Goal: Task Accomplishment & Management: Complete application form

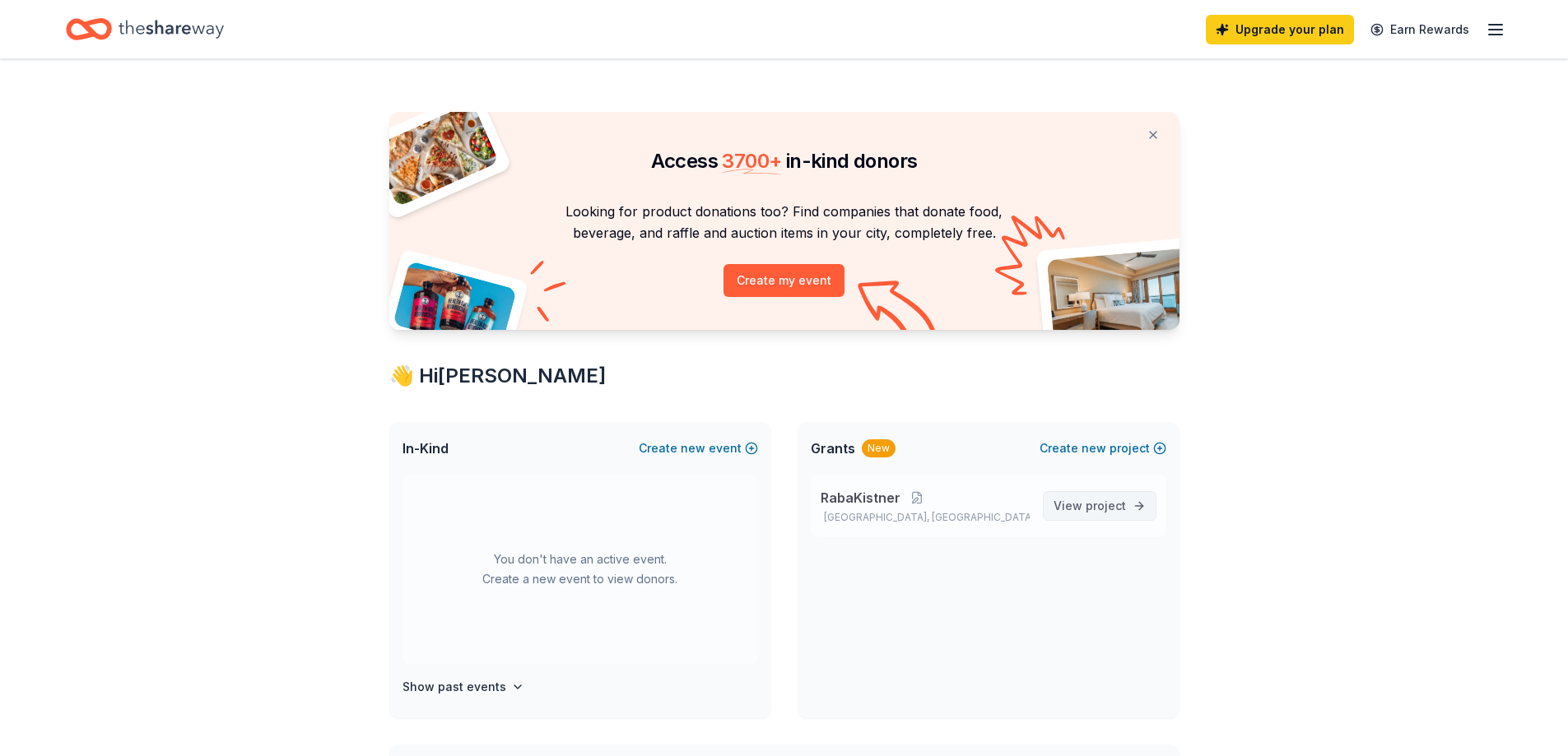
click at [1100, 509] on span "project" at bounding box center [1106, 505] width 40 height 14
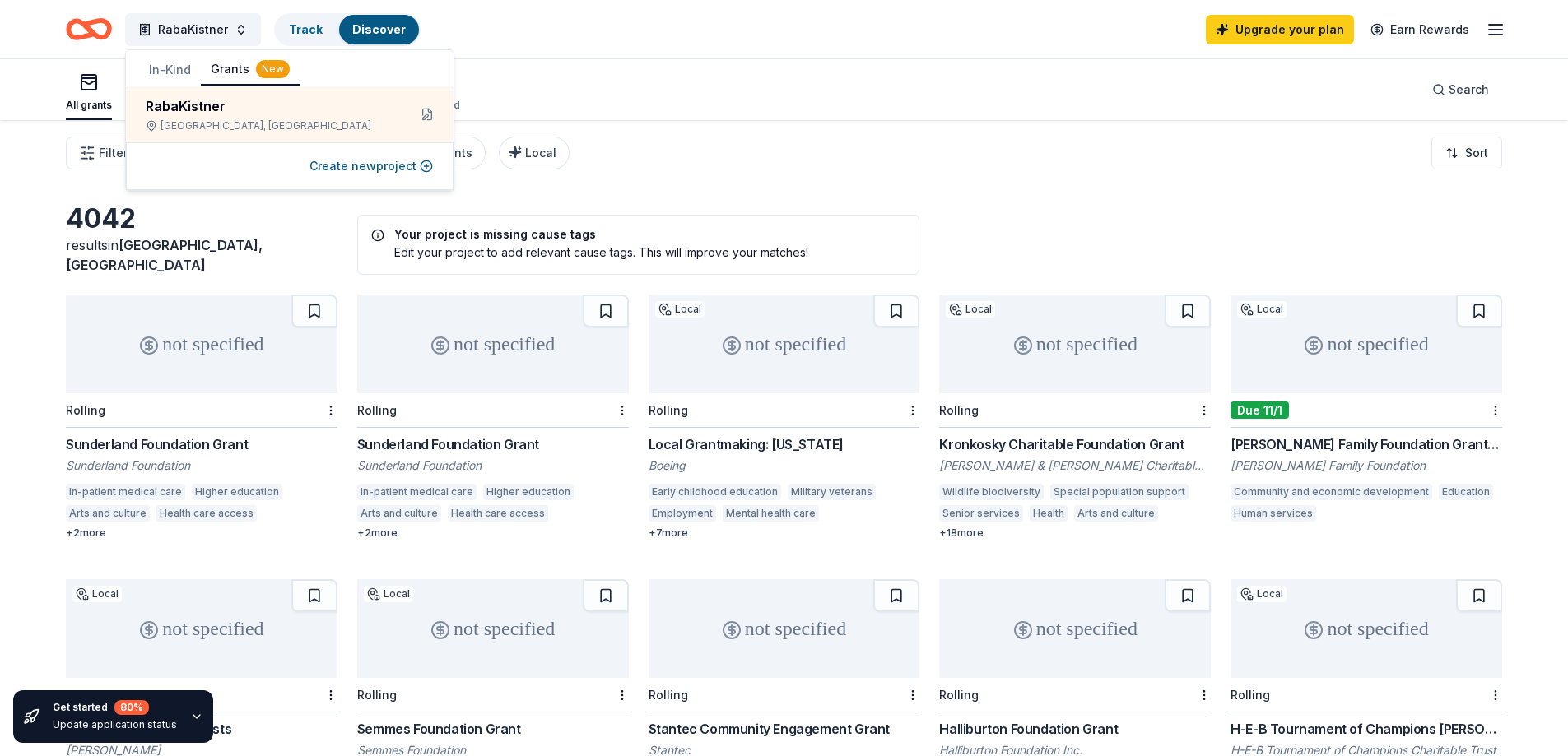
click at [752, 169] on div "Filter Eligibility Type of support CyberGrants Local Sort" at bounding box center [784, 153] width 1568 height 66
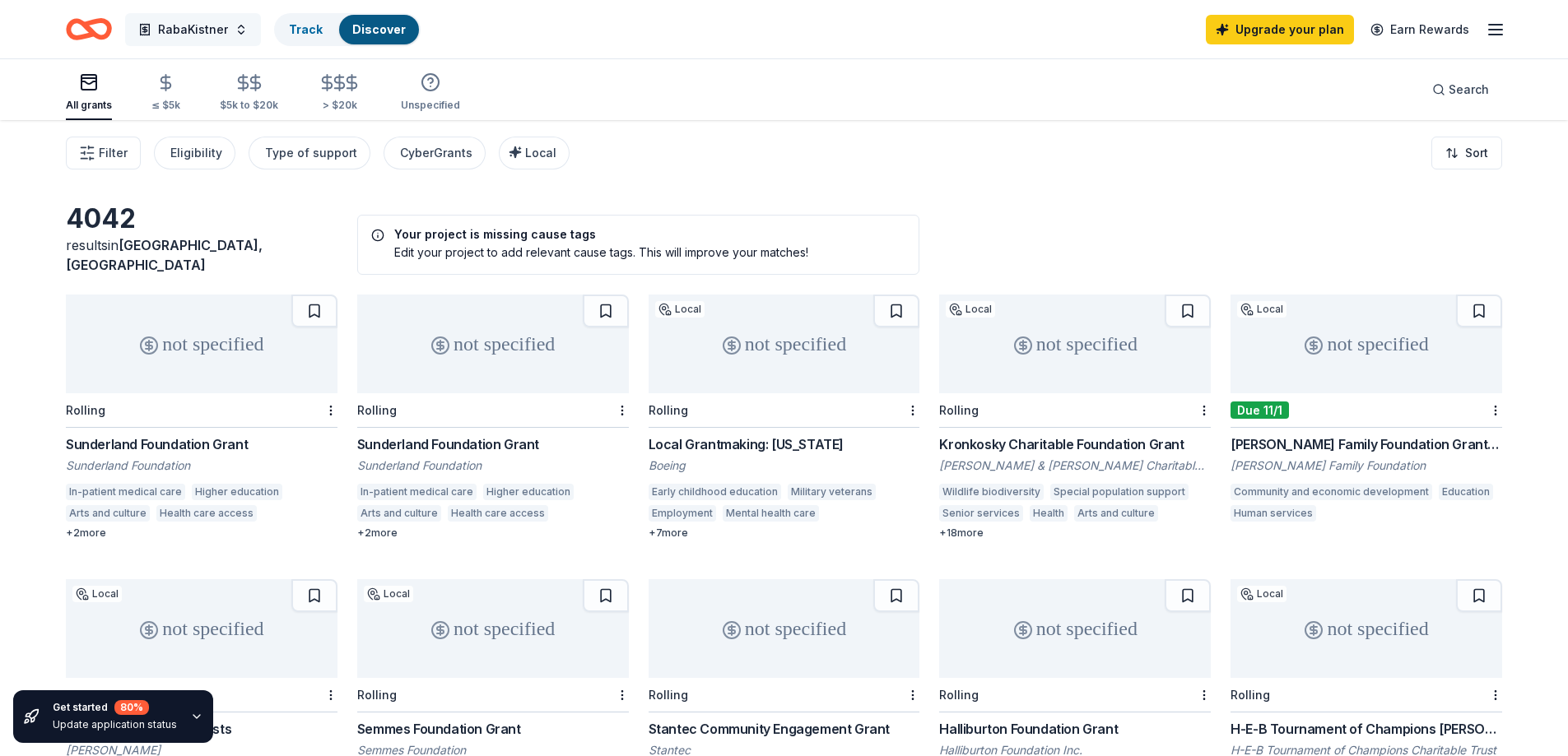
click at [208, 26] on span "RabaKistner" at bounding box center [193, 29] width 70 height 19
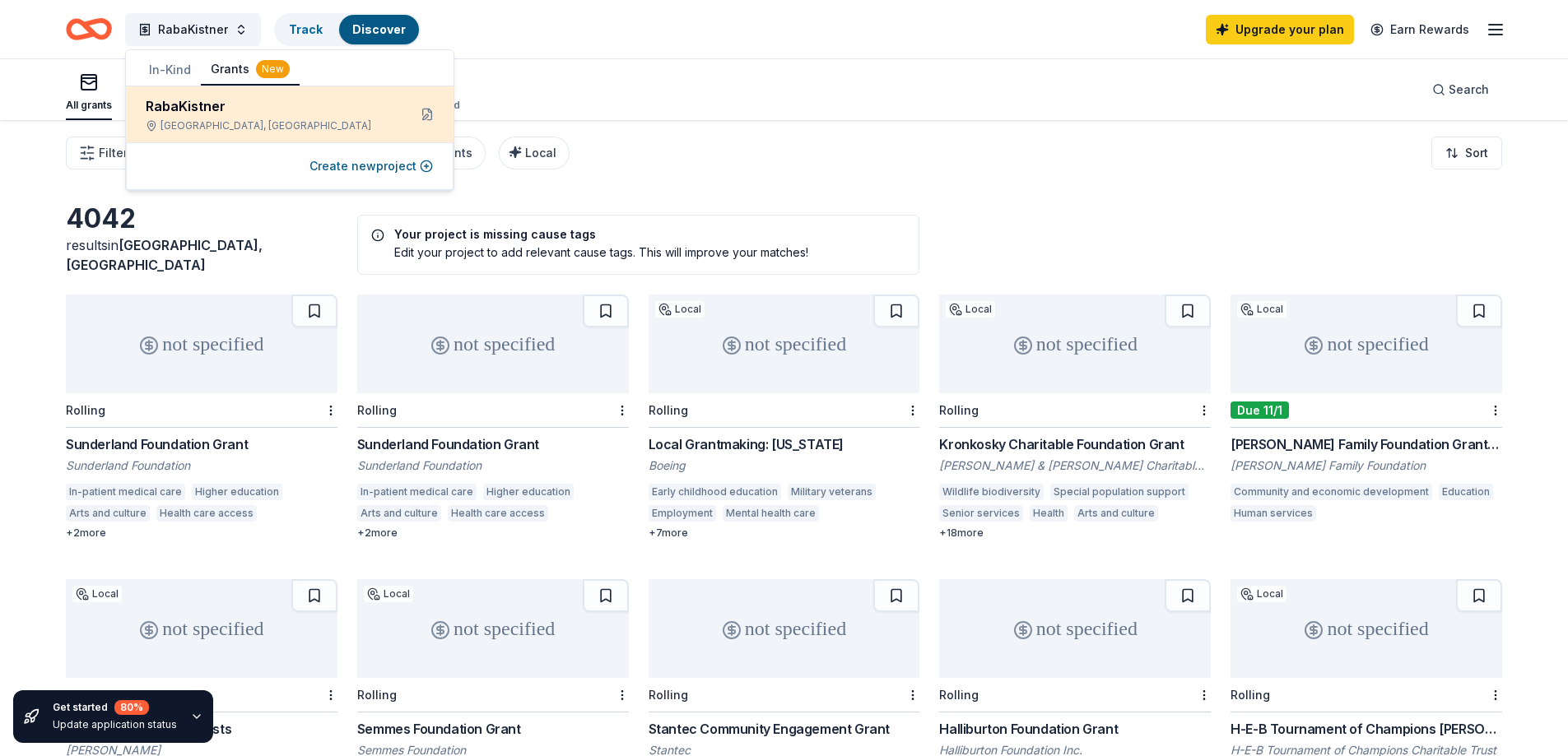
click at [208, 108] on div "RabaKistner" at bounding box center [270, 106] width 249 height 19
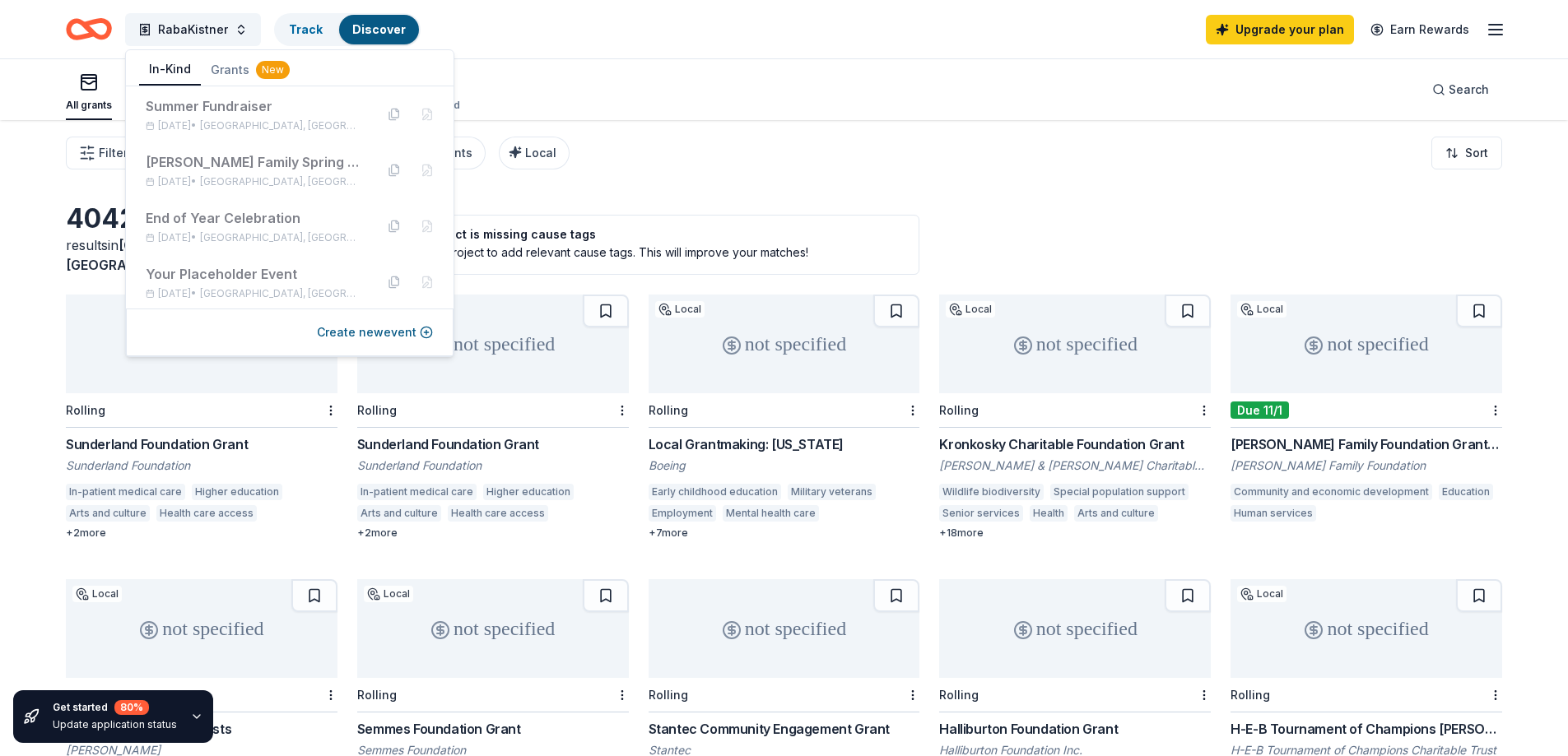
click at [161, 71] on button "In-Kind" at bounding box center [169, 70] width 61 height 31
click at [237, 214] on div "End of Year Celebration" at bounding box center [253, 218] width 215 height 19
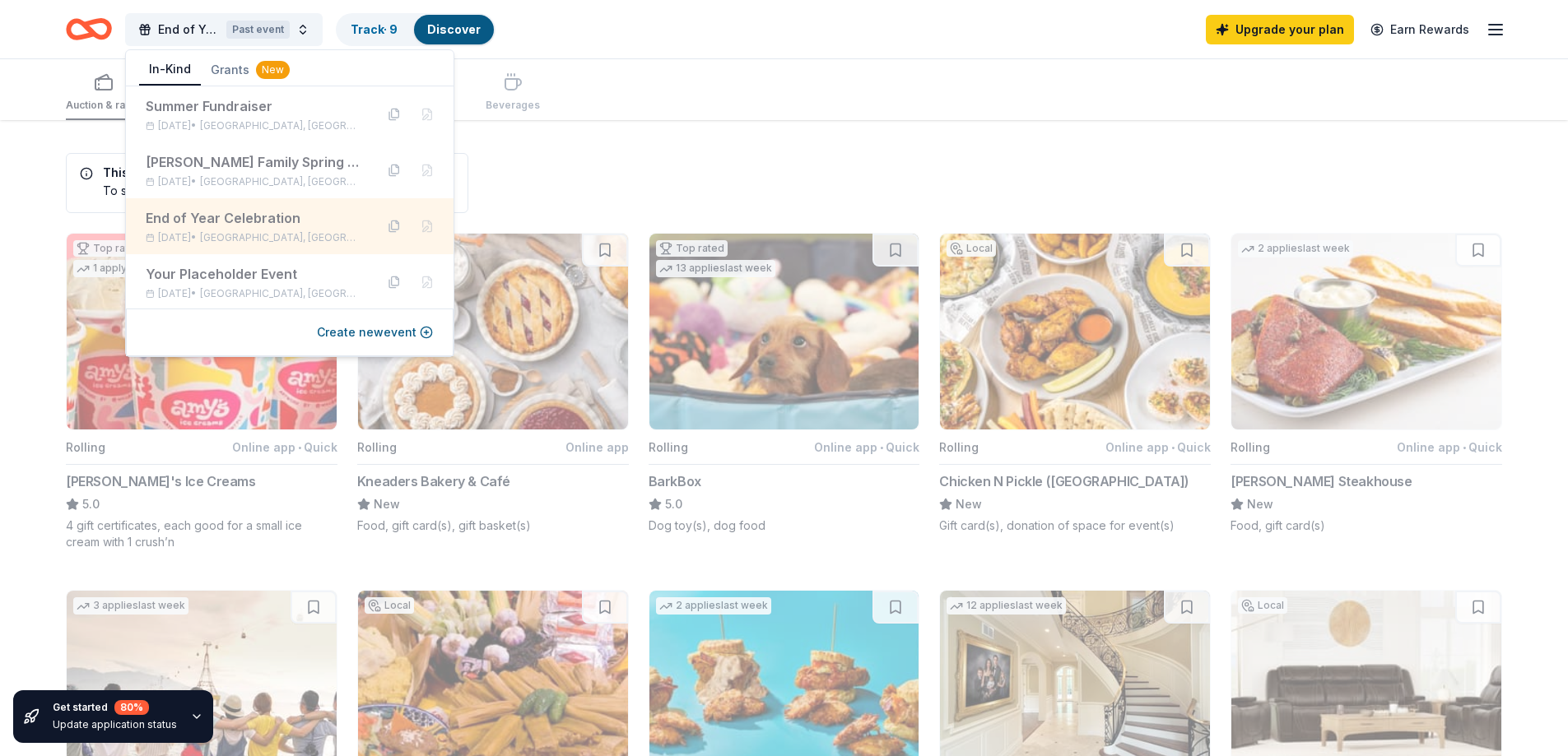
click at [202, 214] on div "End of Year Celebration" at bounding box center [253, 218] width 215 height 19
click at [372, 337] on button "Create new event" at bounding box center [375, 332] width 116 height 19
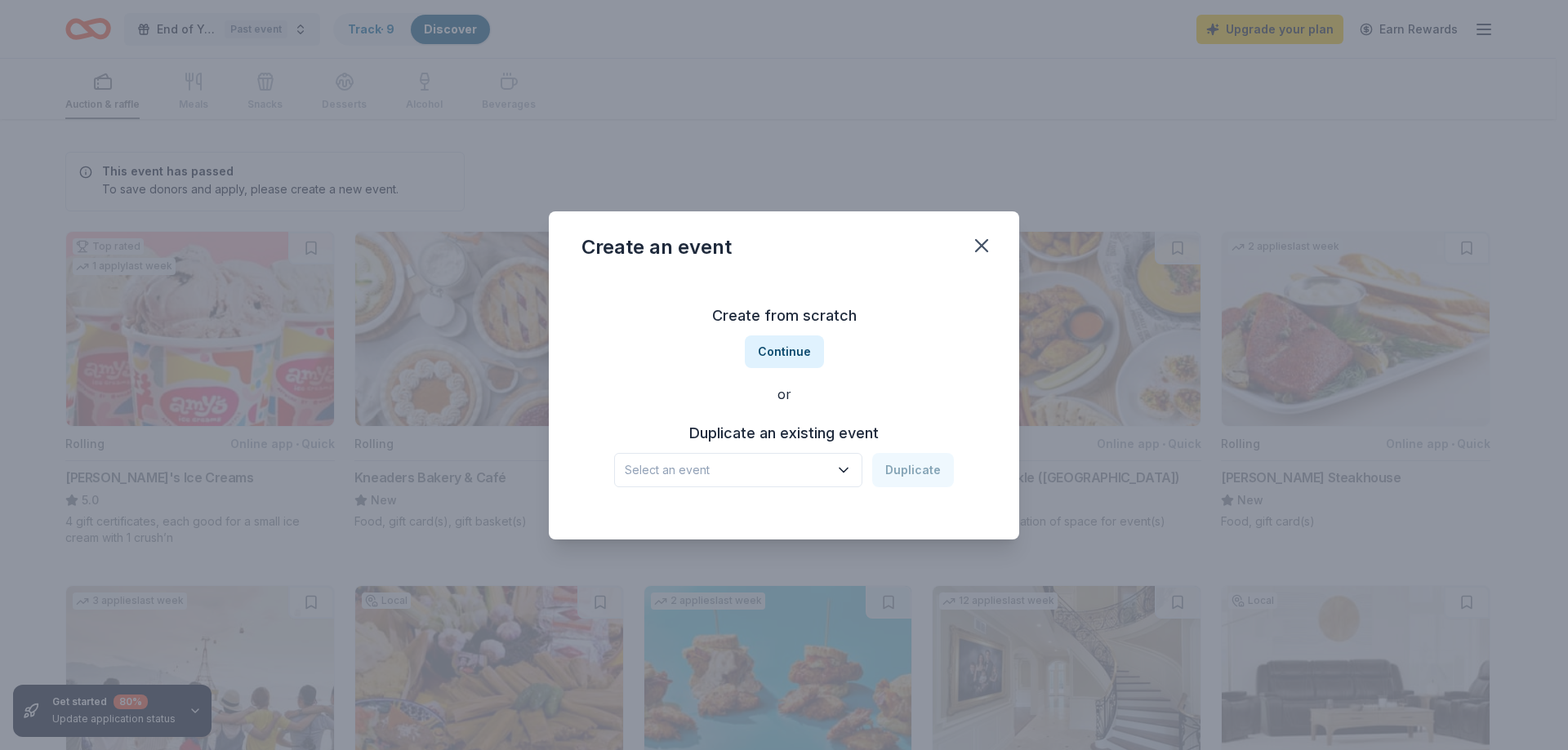
click at [696, 470] on span "Select an event" at bounding box center [727, 470] width 204 height 19
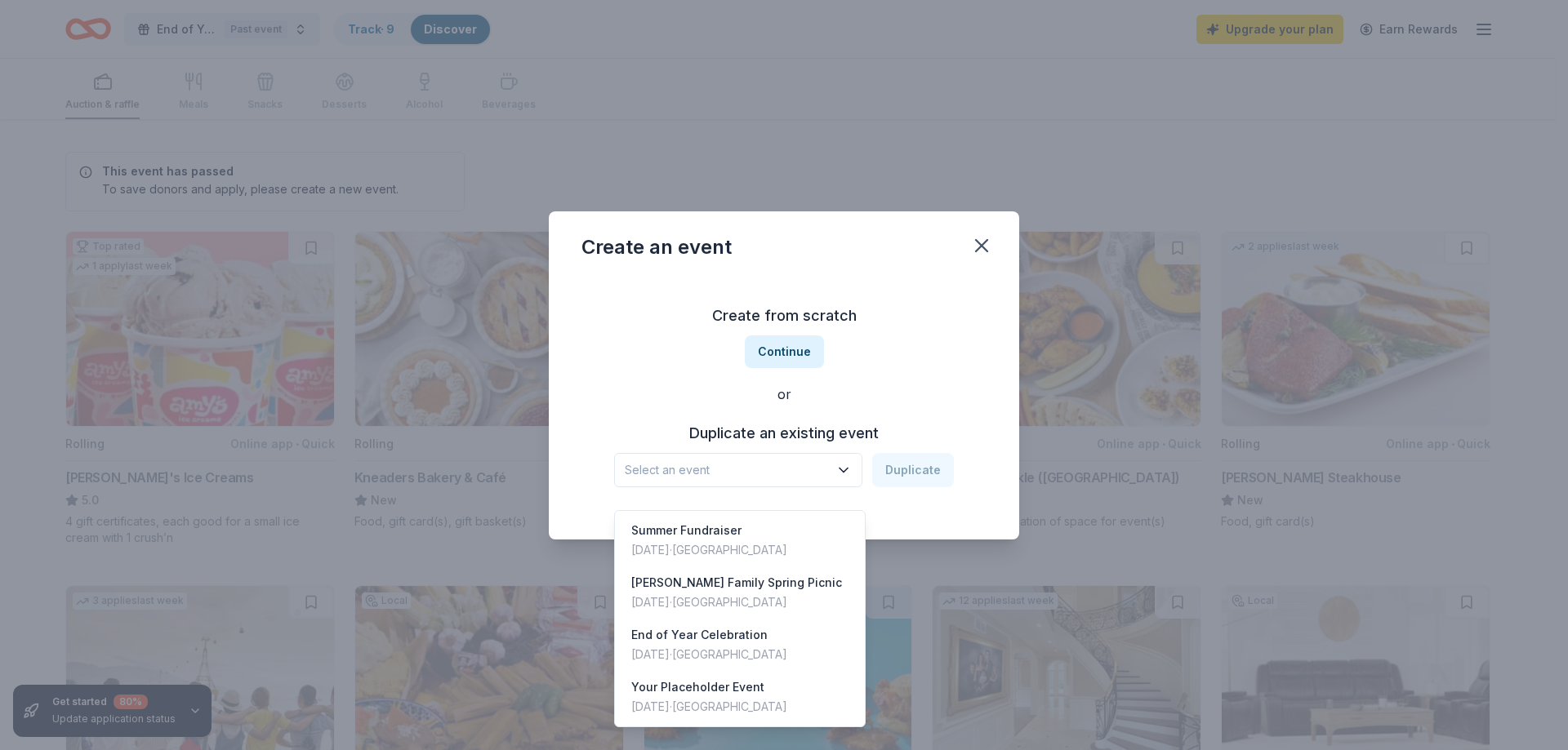
click at [641, 470] on span "Select an event" at bounding box center [727, 470] width 204 height 19
click at [643, 466] on span "Select an event" at bounding box center [727, 470] width 204 height 19
click at [643, 466] on span "Select an event" at bounding box center [727, 470] width 204 height 19
click at [663, 466] on span "Select an event" at bounding box center [727, 470] width 204 height 19
click at [786, 348] on div "Create from scratch Continue or Duplicate an existing event Select an event Dup…" at bounding box center [784, 395] width 405 height 237
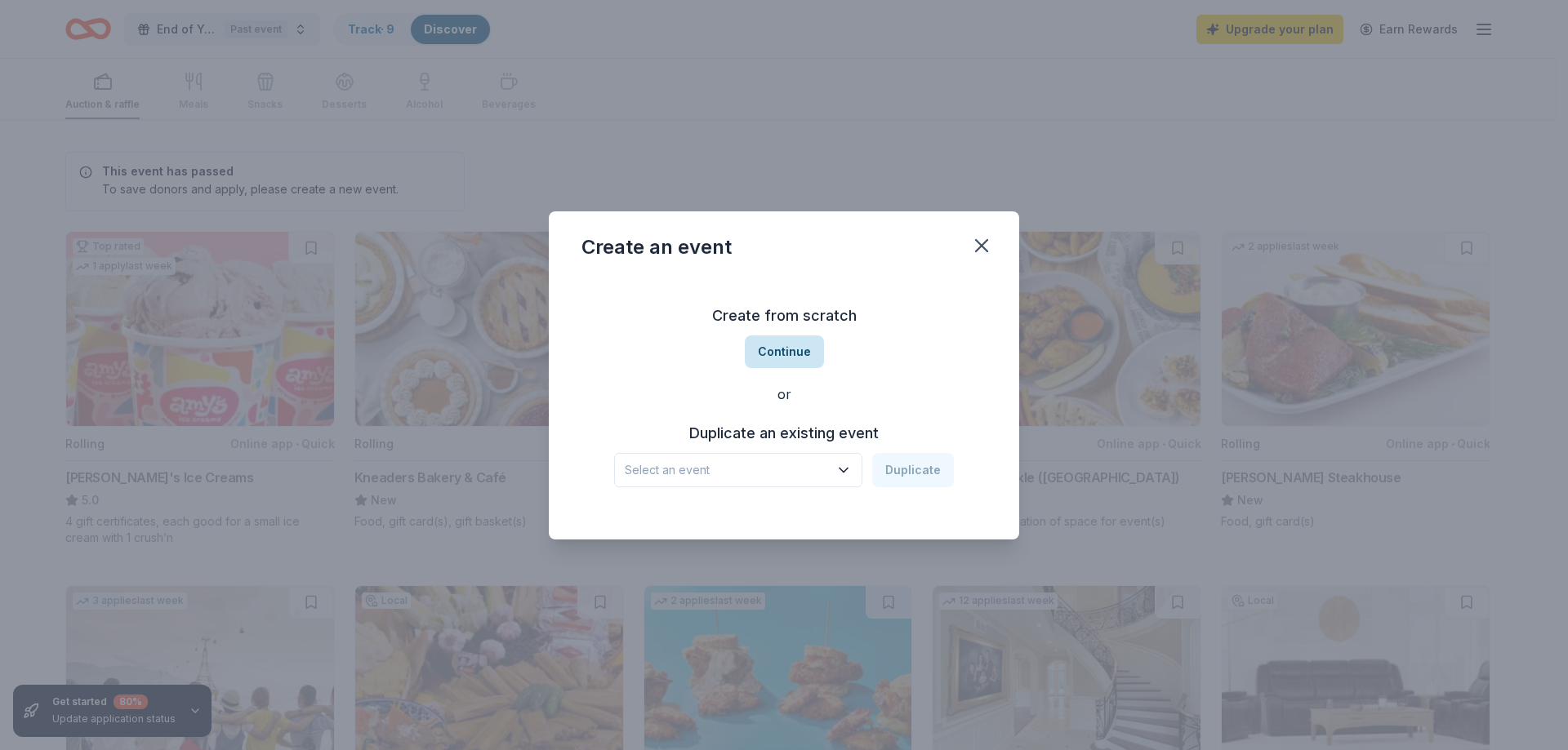
click at [775, 356] on button "Continue" at bounding box center [784, 351] width 79 height 33
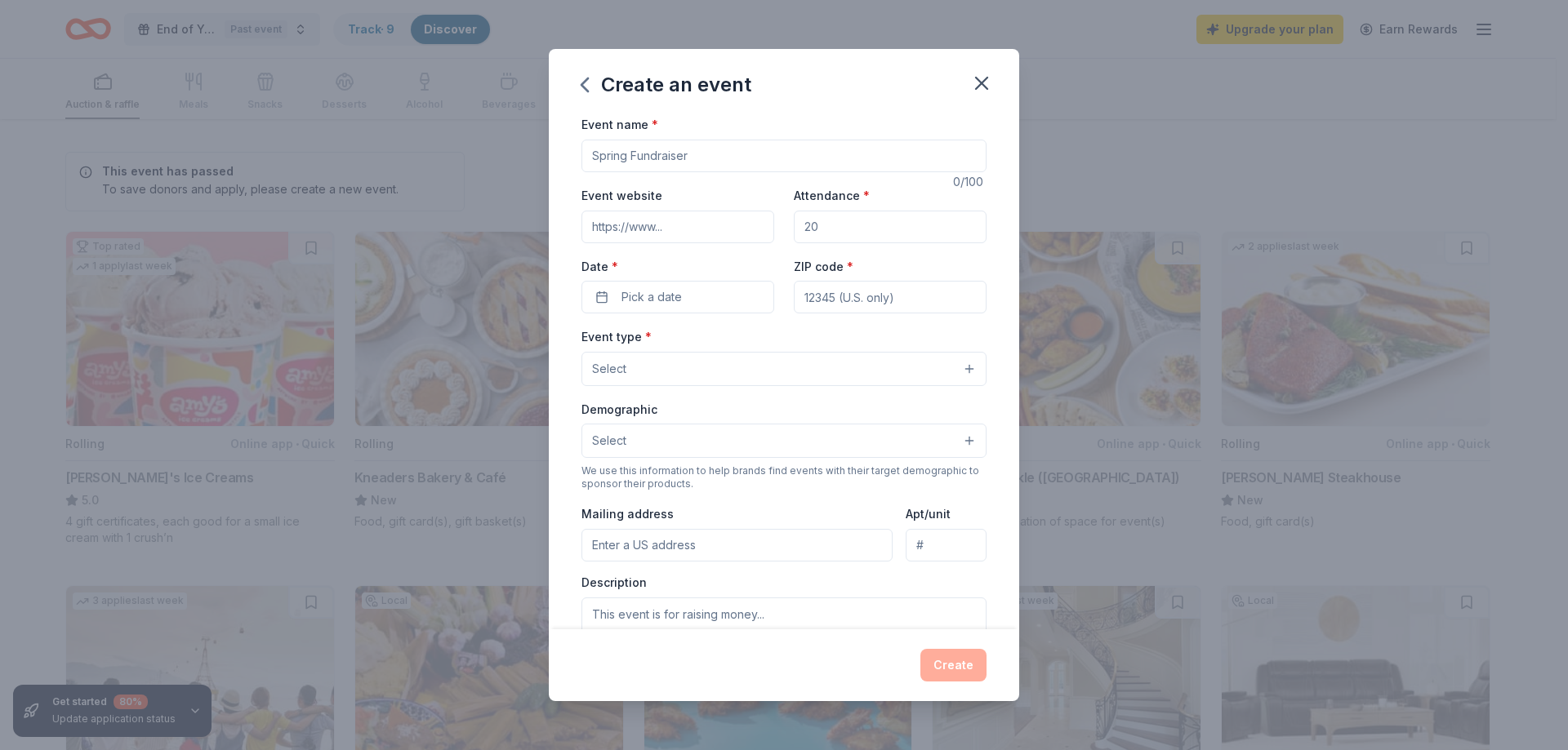
drag, startPoint x: 731, startPoint y: 161, endPoint x: 498, endPoint y: 156, distance: 233.1
click at [498, 156] on div "Create an event Event name * 0 /100 Event website Attendance * Date * Pick a da…" at bounding box center [784, 375] width 1568 height 750
drag, startPoint x: 741, startPoint y: 157, endPoint x: 638, endPoint y: 154, distance: 103.0
click at [638, 154] on input "Event name *" at bounding box center [784, 155] width 405 height 33
drag, startPoint x: 594, startPoint y: 155, endPoint x: 789, endPoint y: 163, distance: 195.2
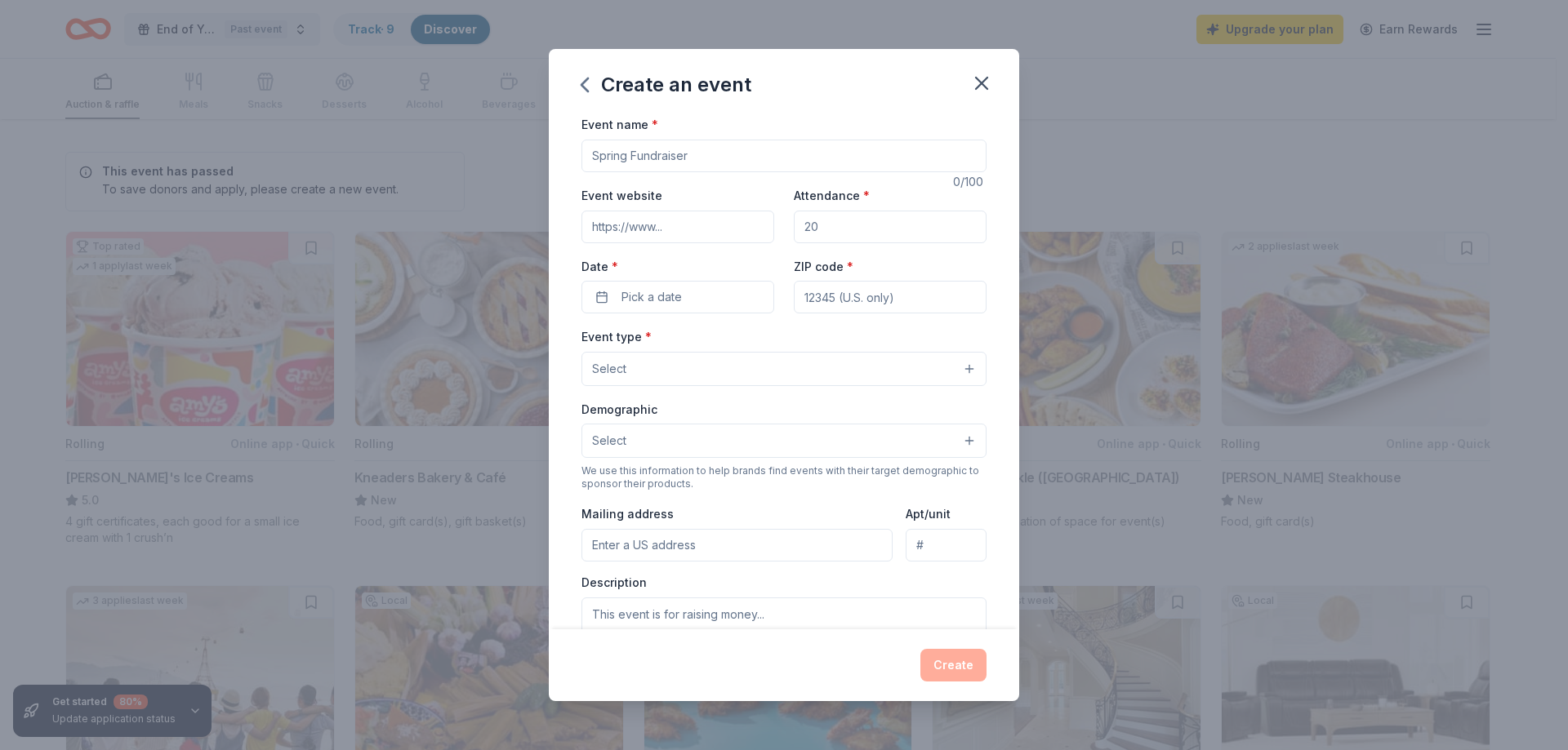
click at [789, 163] on input "Event name *" at bounding box center [784, 155] width 405 height 33
type input "End-of-Year Celebration"
click at [666, 223] on input "Event website" at bounding box center [678, 226] width 193 height 33
type input "www.rabakistnerfoundation.org"
drag, startPoint x: 799, startPoint y: 222, endPoint x: 812, endPoint y: 219, distance: 13.3
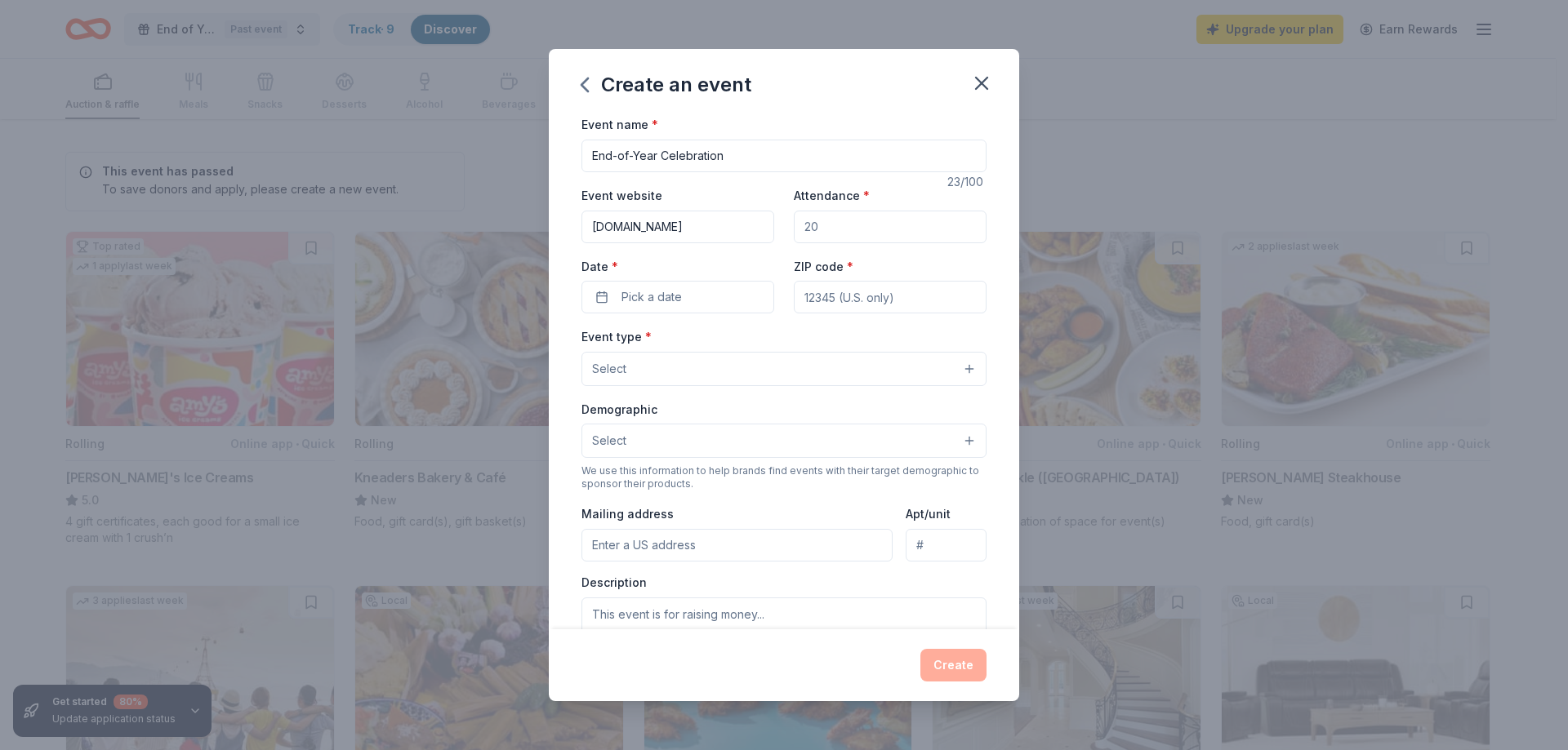
click at [812, 219] on input "Attendance *" at bounding box center [890, 226] width 193 height 33
click at [822, 223] on input "Attendance *" at bounding box center [890, 226] width 193 height 33
type input "200"
click at [655, 300] on span "Pick a date" at bounding box center [652, 296] width 60 height 19
click at [764, 342] on button "Go to next month" at bounding box center [762, 340] width 23 height 23
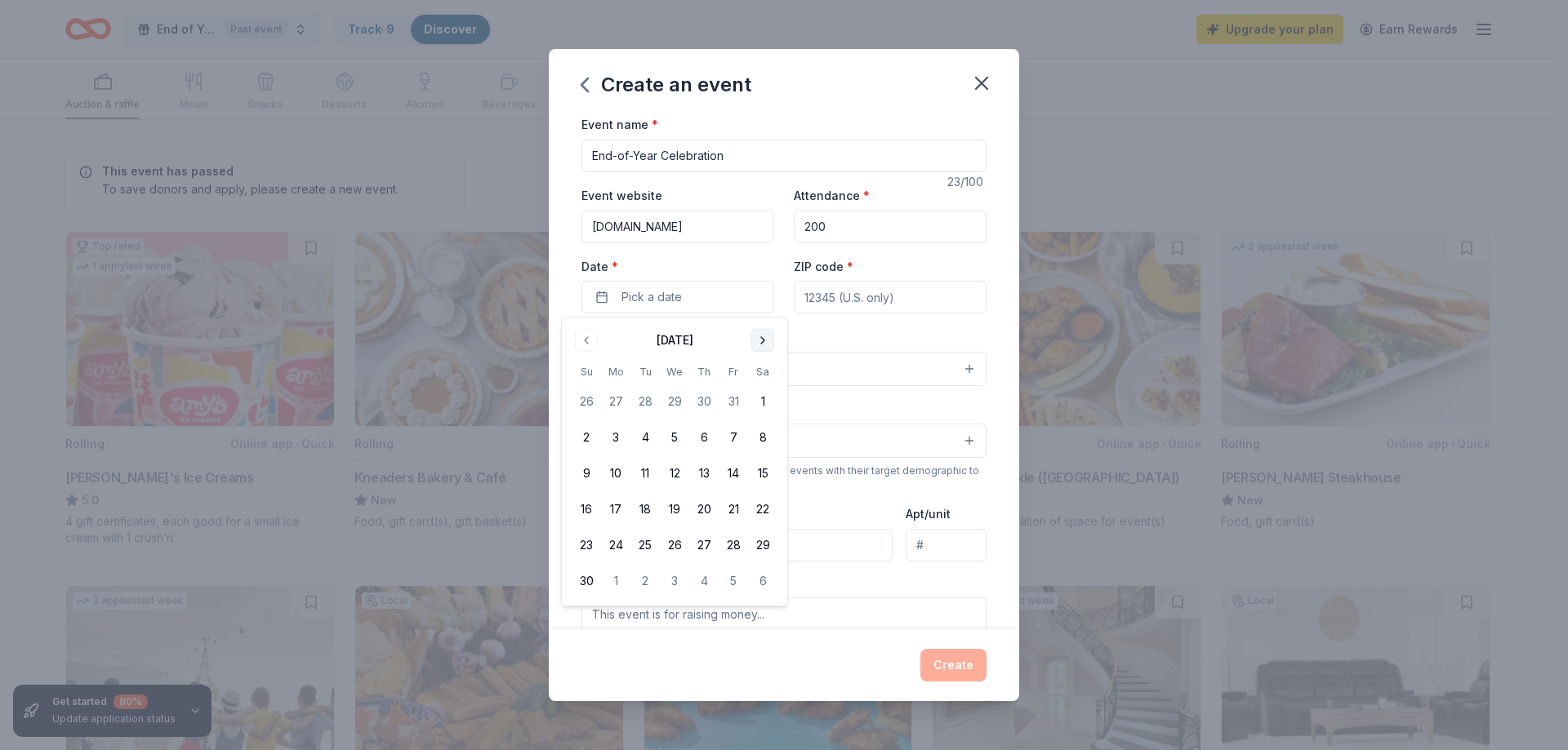
click at [764, 342] on button "Go to next month" at bounding box center [762, 340] width 23 height 23
click at [769, 437] on button "13" at bounding box center [762, 437] width 29 height 29
click at [814, 293] on input "ZIP code *" at bounding box center [890, 297] width 193 height 33
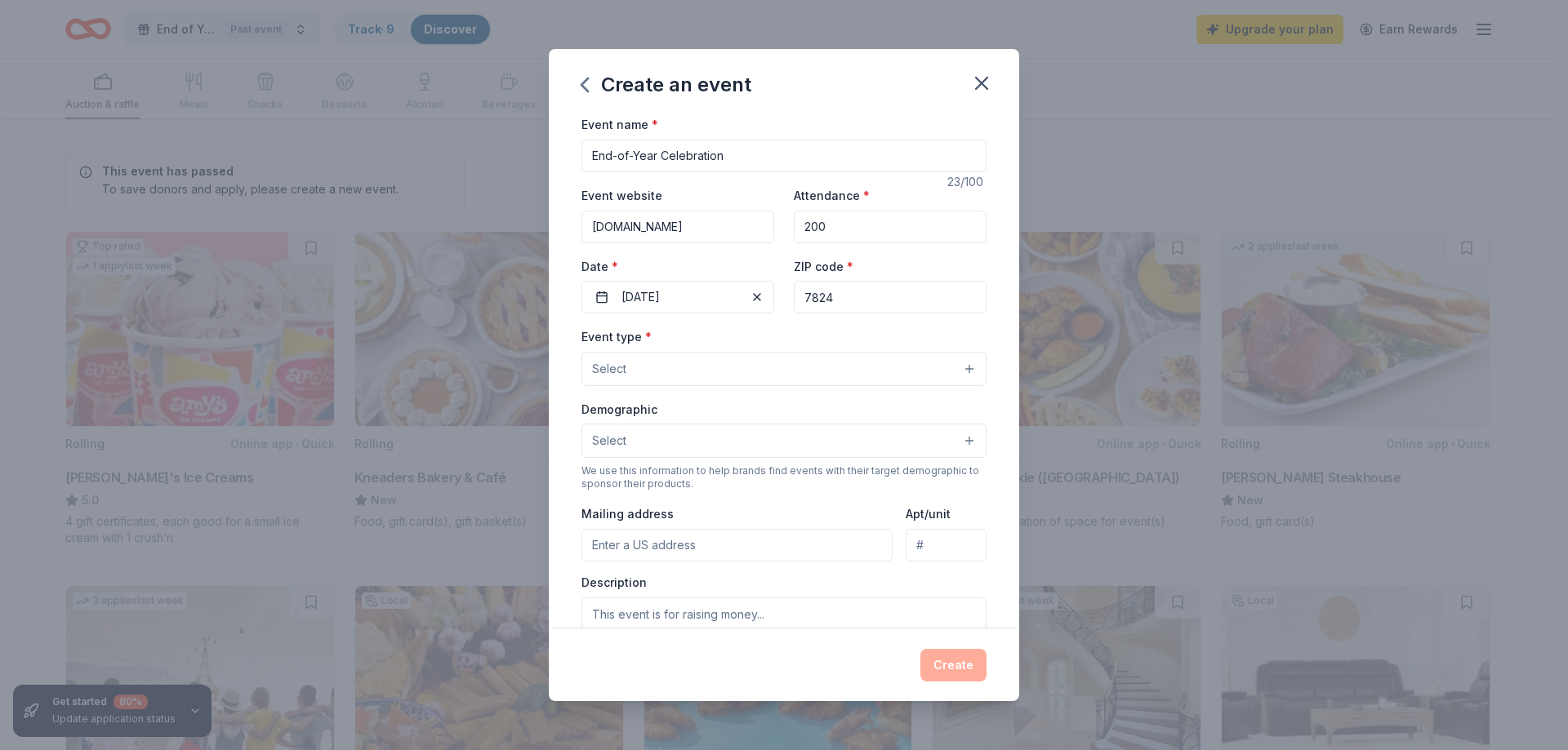
type input "78249"
type input "12821 W GOLDEN LN"
type input "78249"
click at [646, 367] on button "Select" at bounding box center [784, 369] width 405 height 34
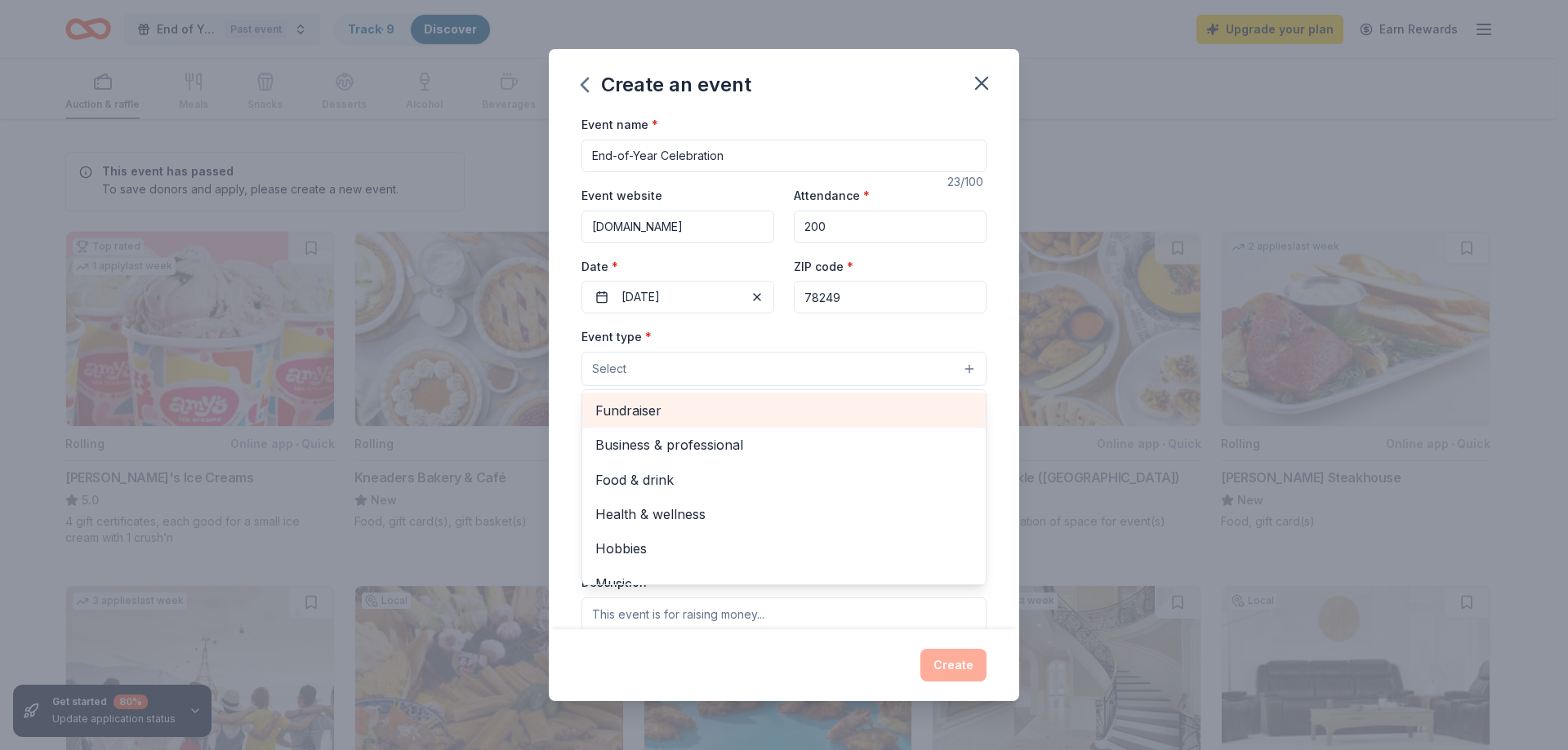
click at [644, 411] on span "Fundraiser" at bounding box center [784, 410] width 377 height 21
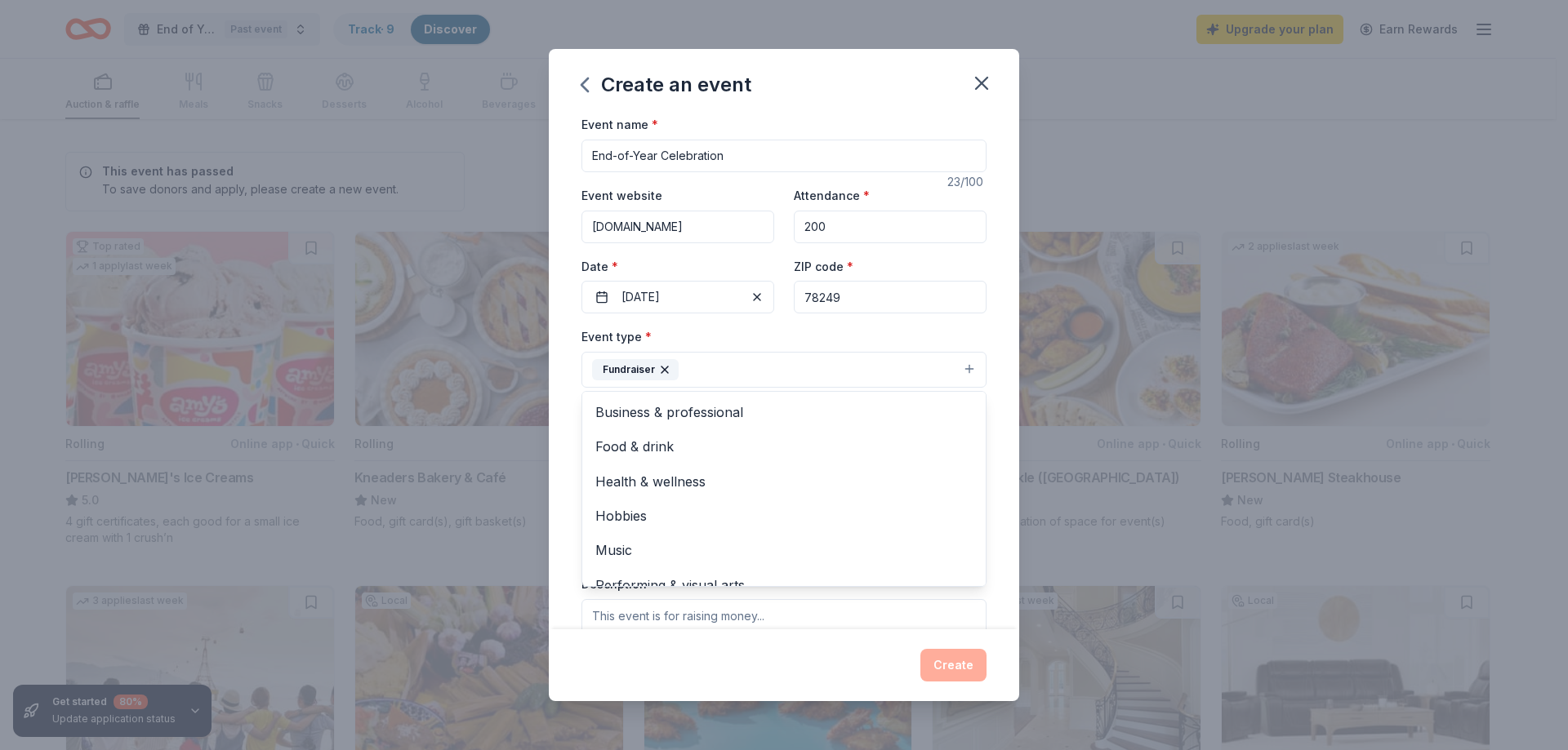
click at [694, 330] on div "Event type * Fundraiser Business & professional Food & drink Health & wellness …" at bounding box center [784, 356] width 405 height 61
click at [955, 369] on button "Fundraiser" at bounding box center [784, 370] width 405 height 36
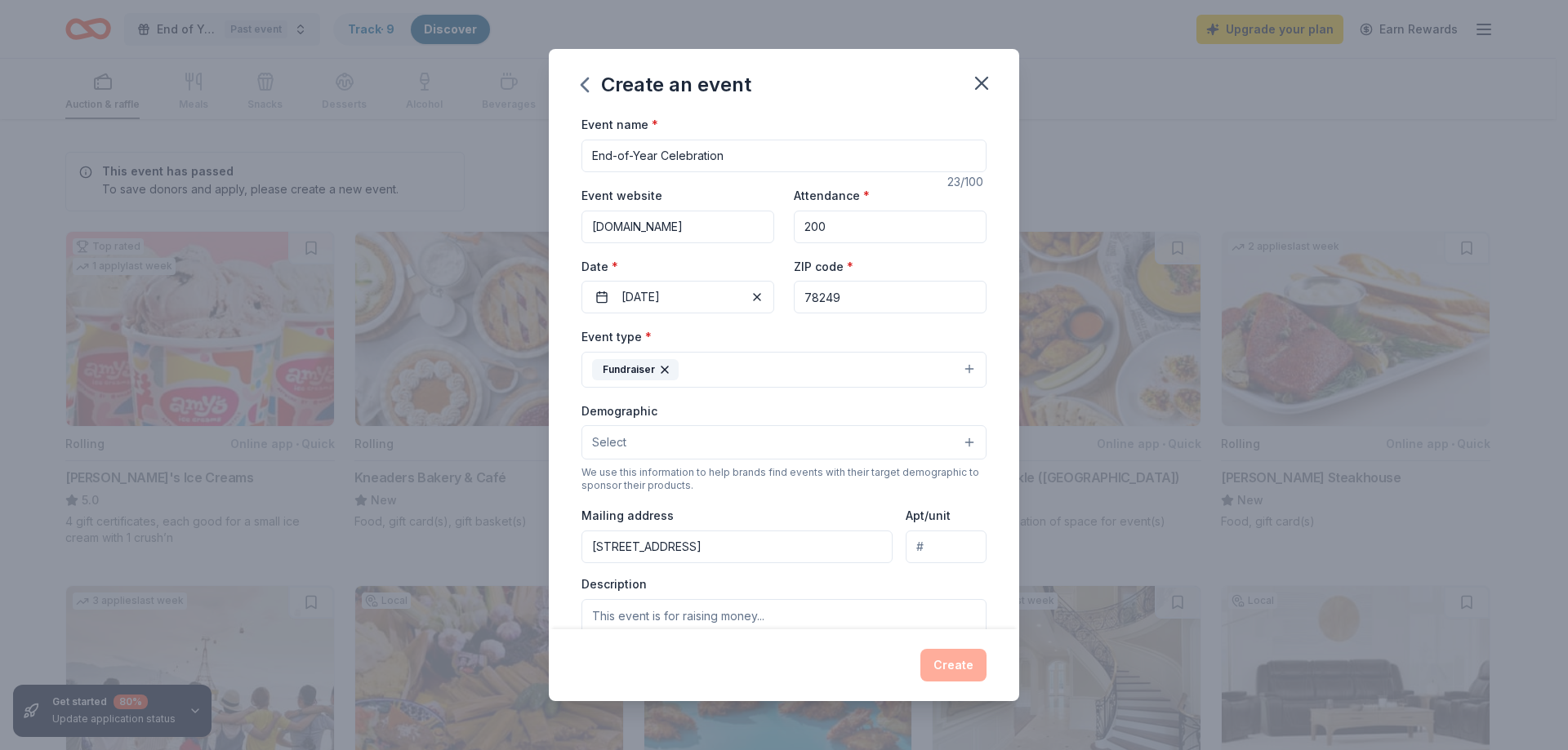
click at [663, 368] on icon "button" at bounding box center [665, 370] width 13 height 13
click at [955, 366] on button "Select" at bounding box center [784, 369] width 405 height 34
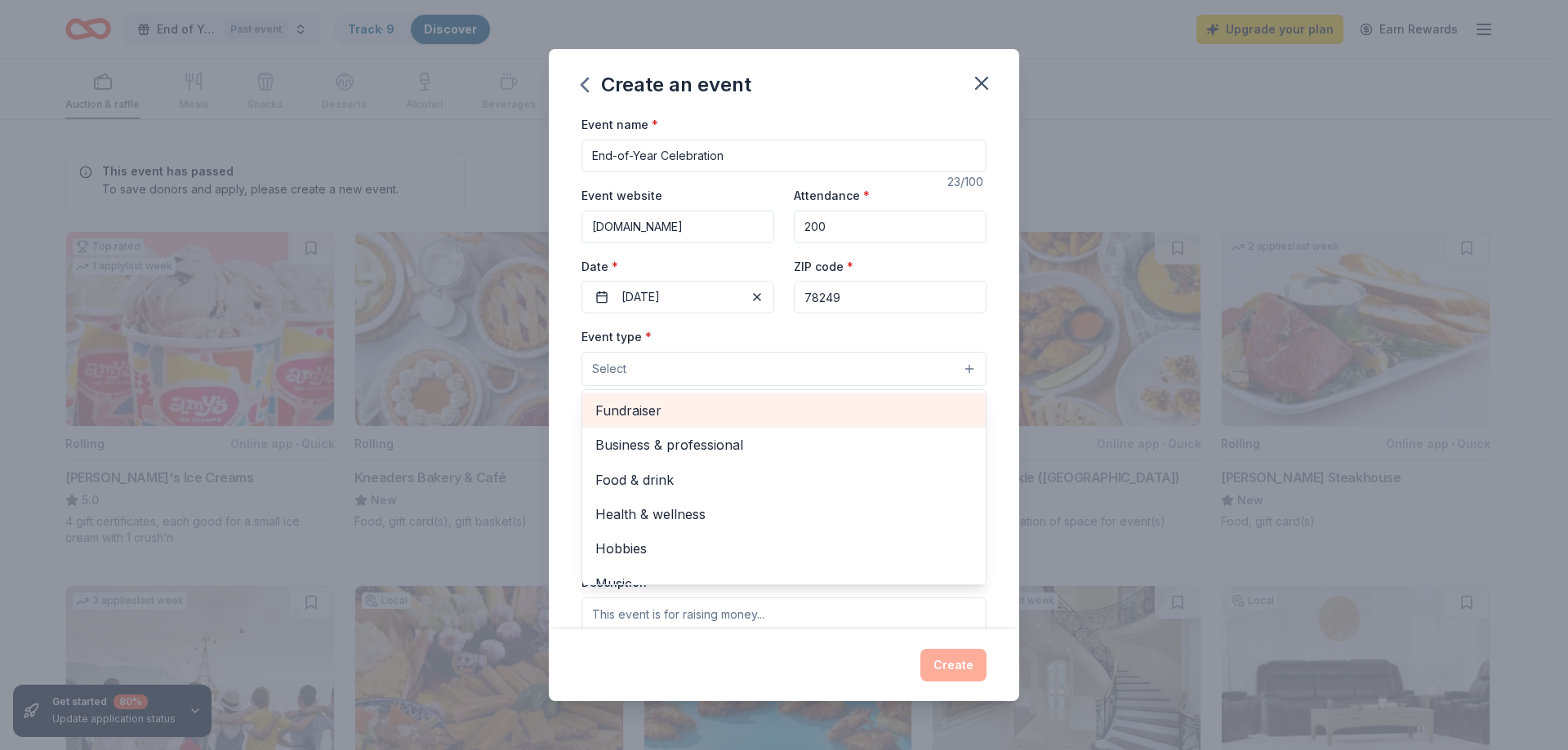
click at [658, 410] on span "Fundraiser" at bounding box center [784, 410] width 377 height 21
click at [703, 412] on span "Business & professional" at bounding box center [784, 412] width 377 height 21
click at [666, 417] on span "Food & drink" at bounding box center [784, 412] width 377 height 21
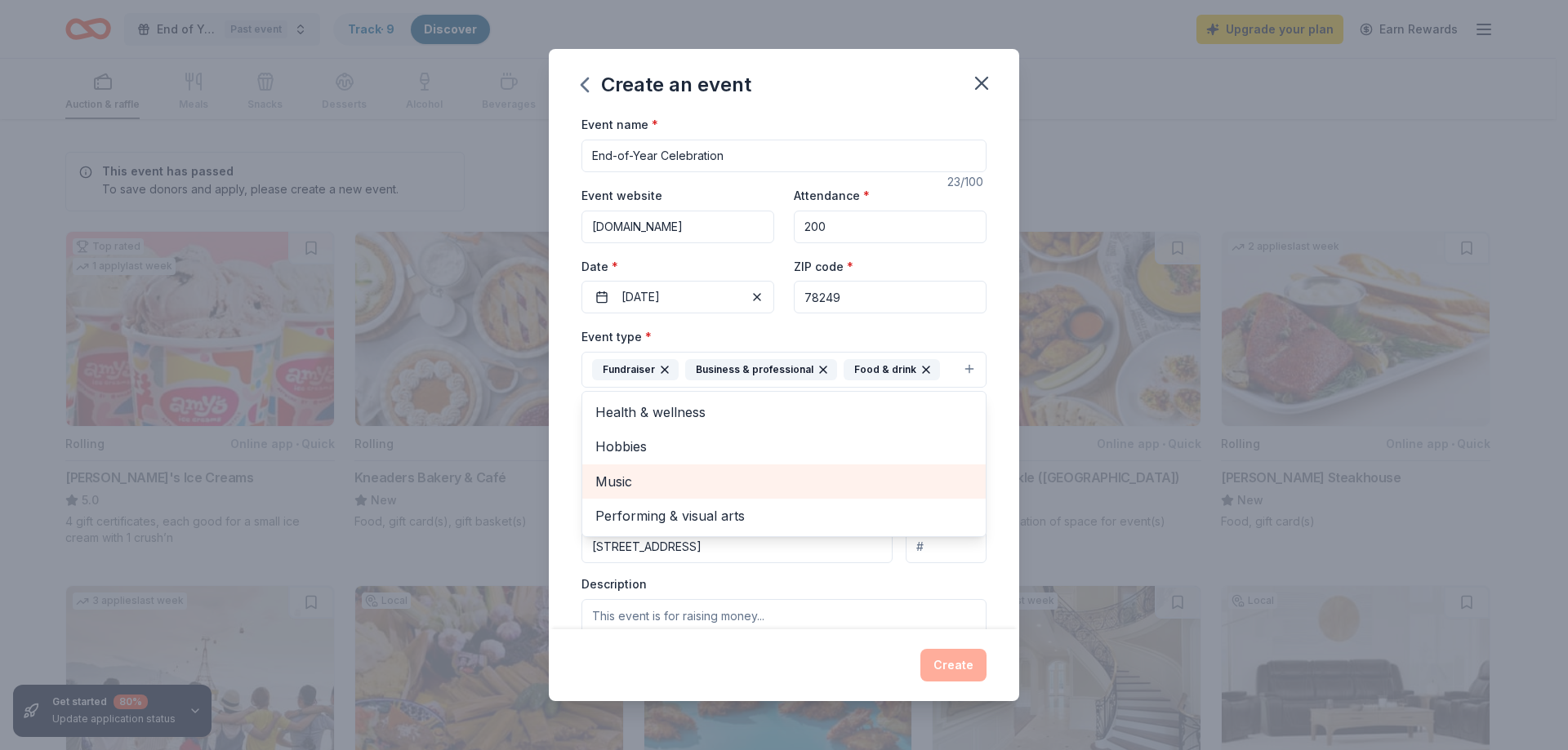
click at [620, 483] on span "Music" at bounding box center [784, 481] width 377 height 21
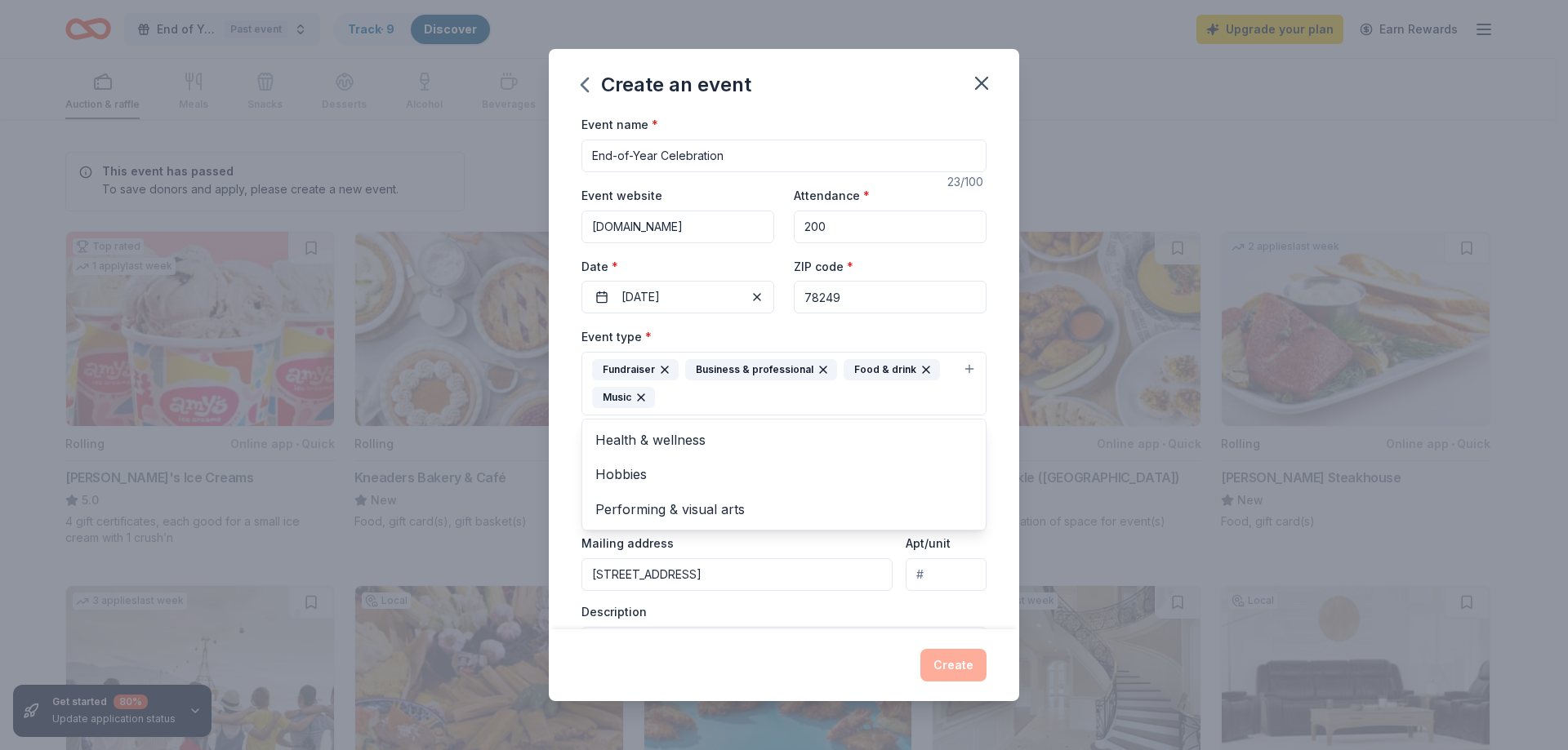
click at [991, 405] on div "Event name * End-of-Year Celebration 23 /100 Event website www.rabakistnerfound…" at bounding box center [784, 371] width 471 height 515
click at [954, 469] on button "Select" at bounding box center [784, 470] width 405 height 34
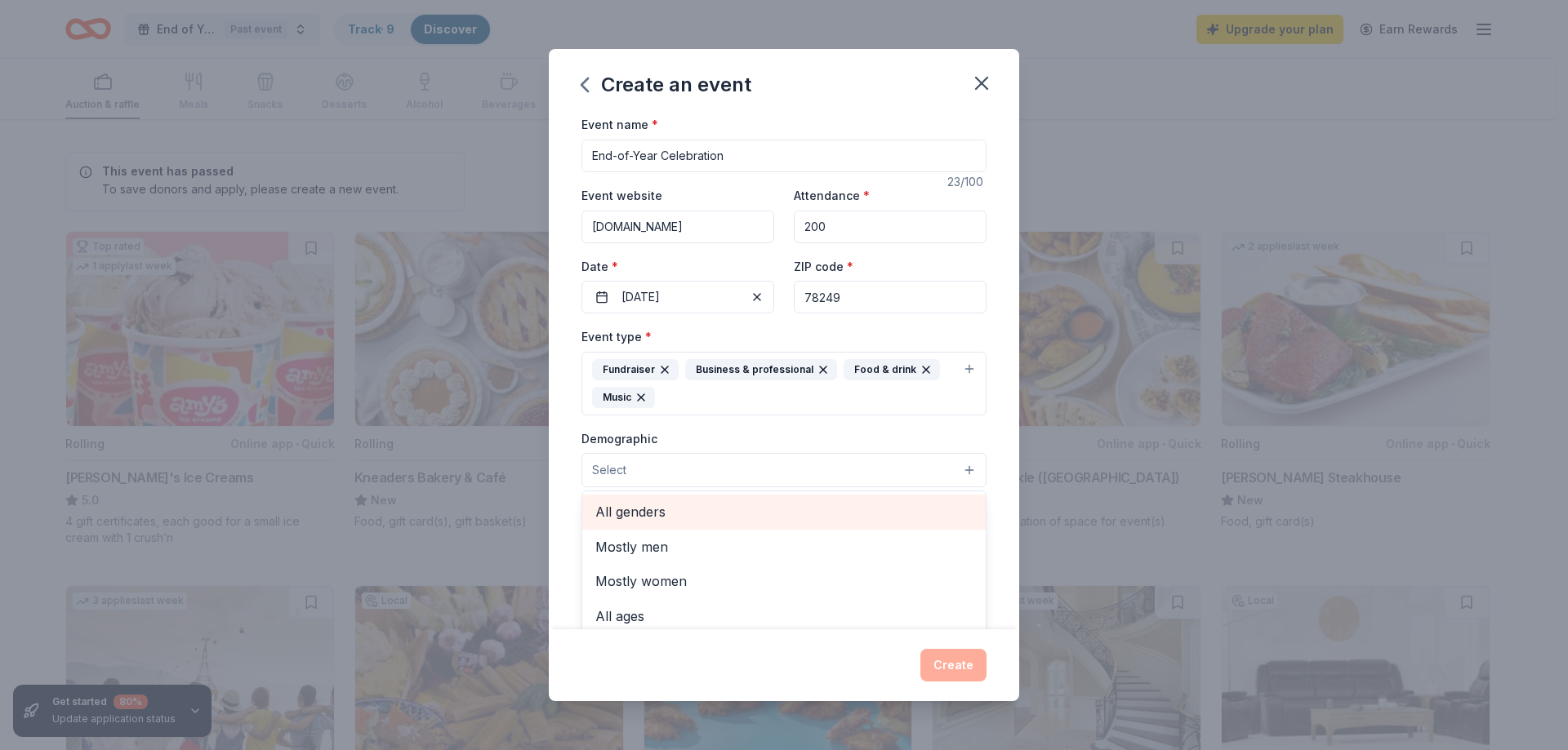
click at [642, 513] on span "All genders" at bounding box center [784, 511] width 377 height 21
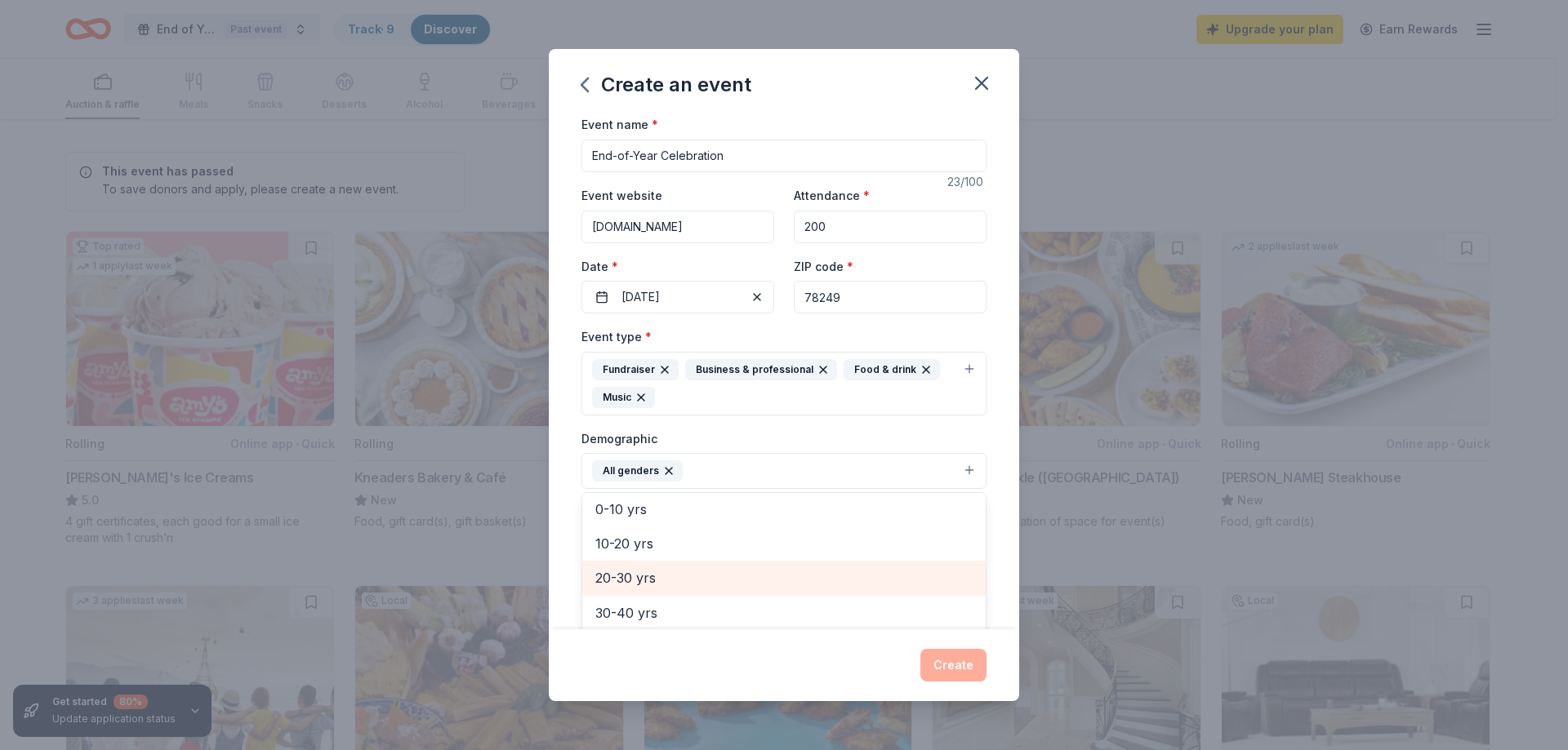
scroll to position [146, 0]
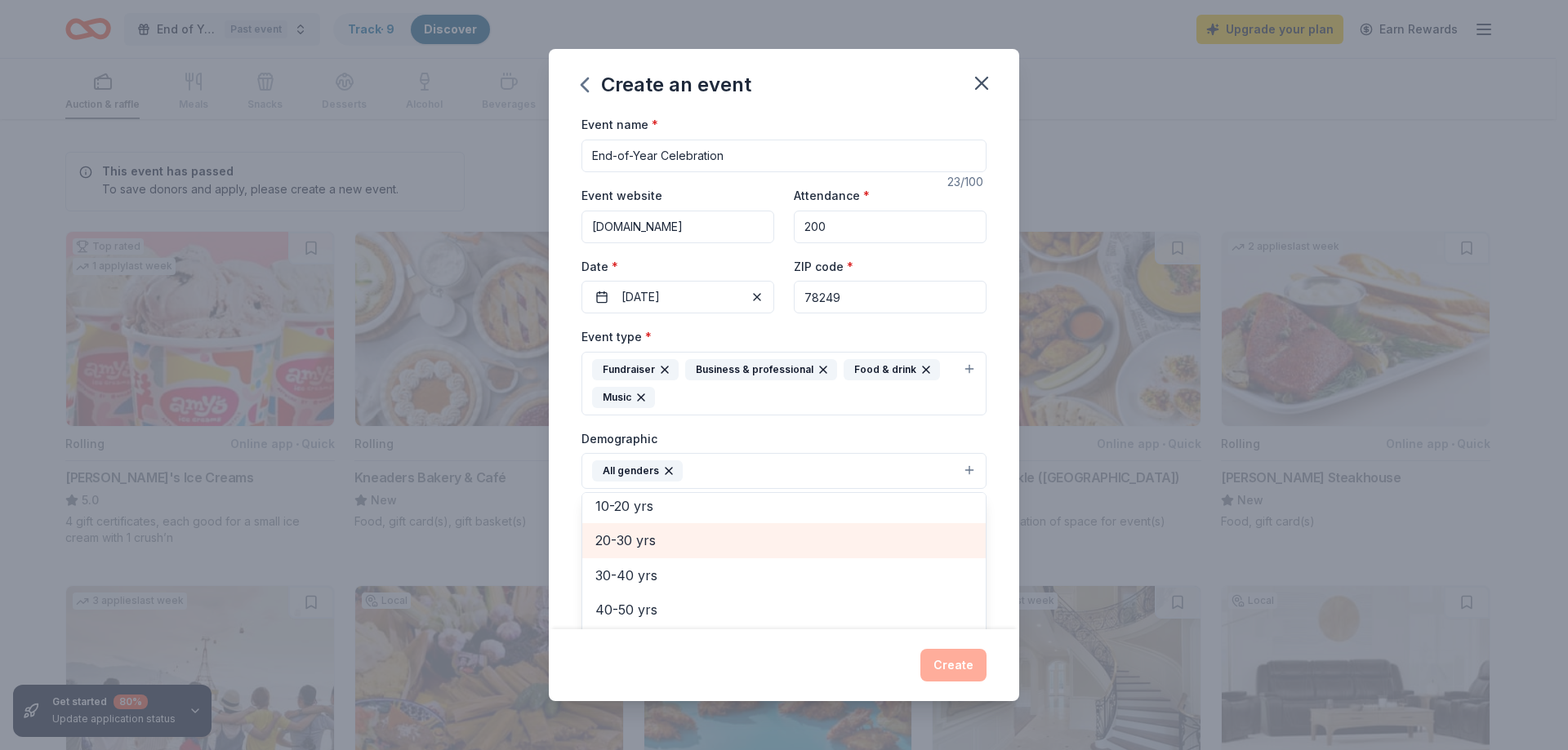
click at [601, 538] on span "20-30 yrs" at bounding box center [784, 540] width 377 height 21
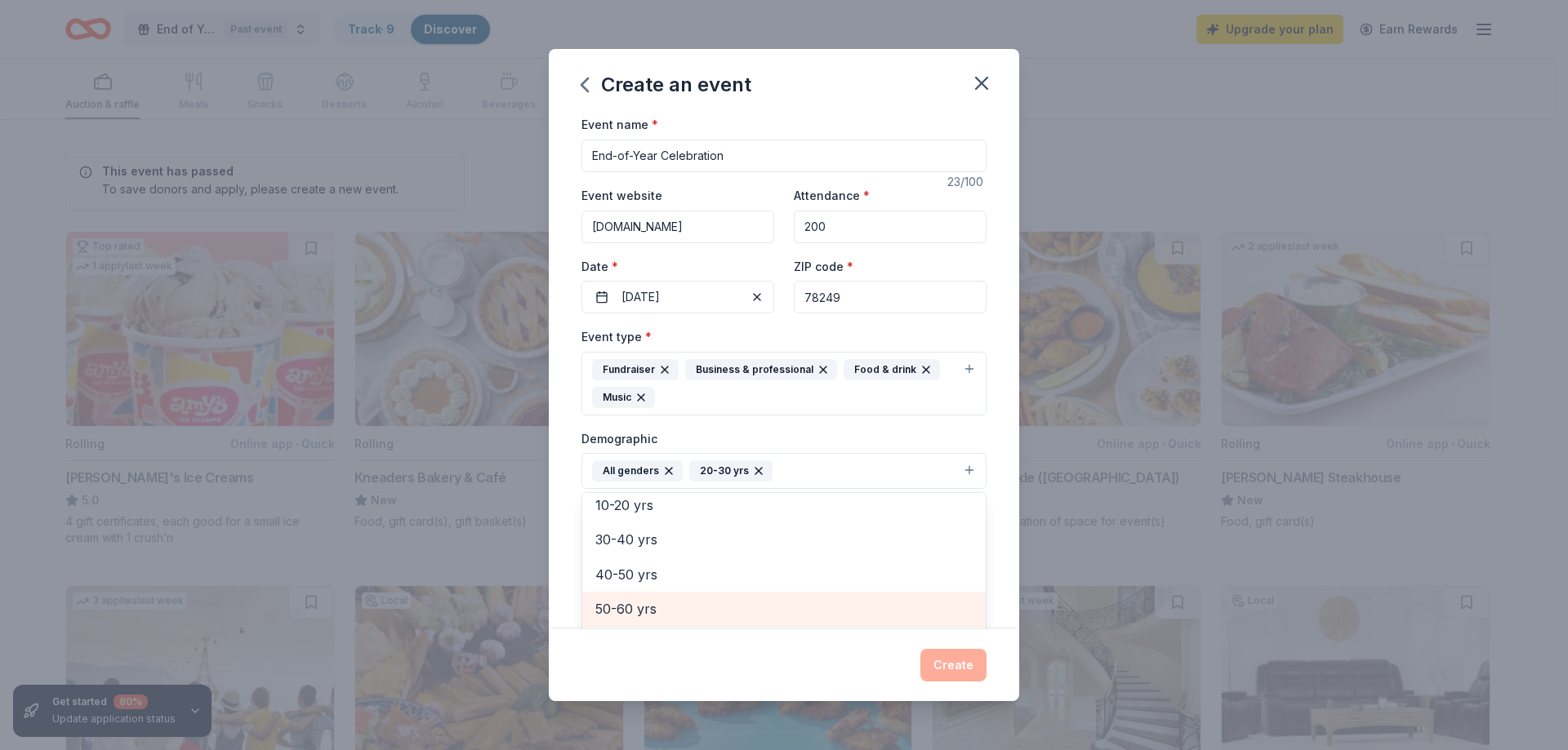
scroll to position [111, 0]
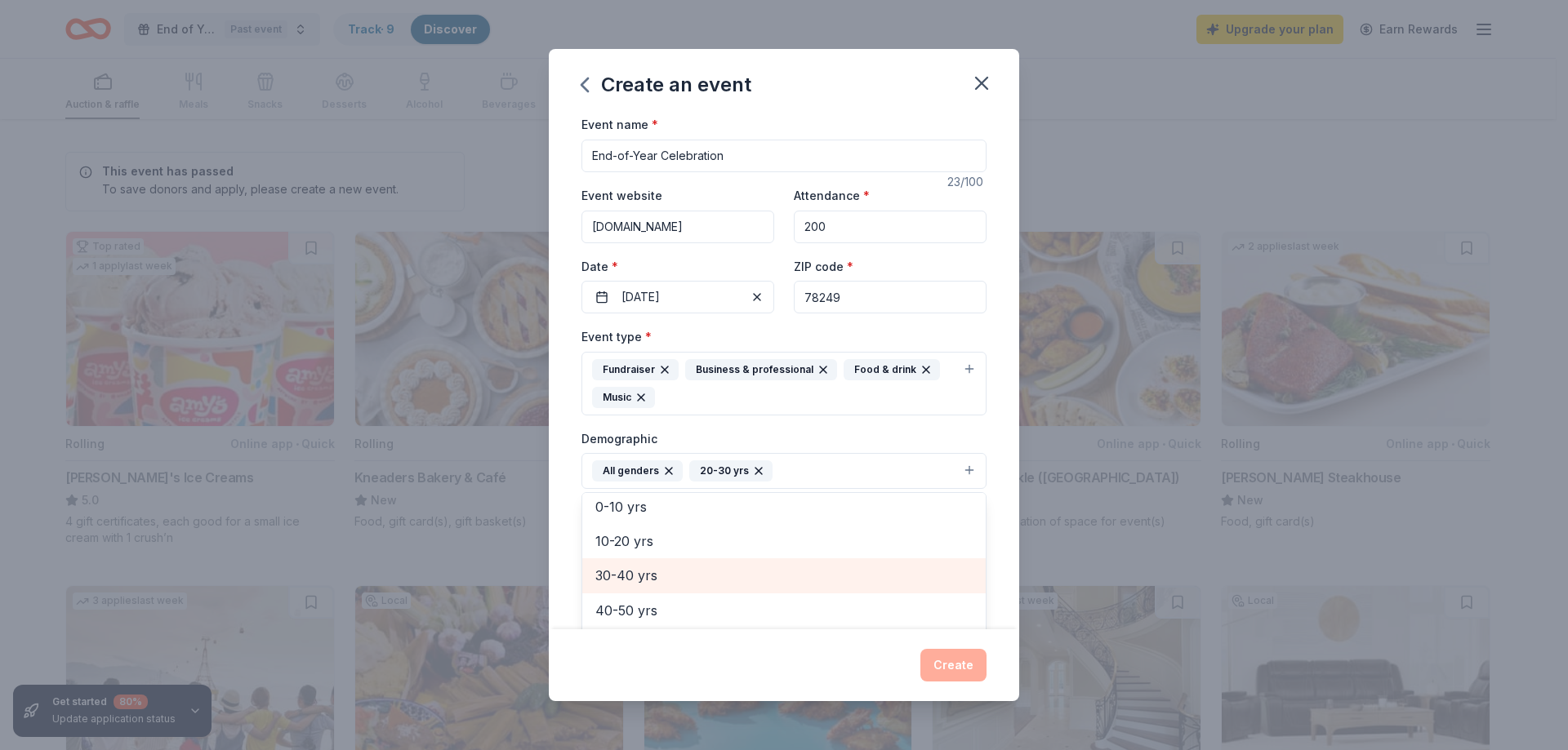
click at [629, 573] on span "30-40 yrs" at bounding box center [784, 575] width 377 height 21
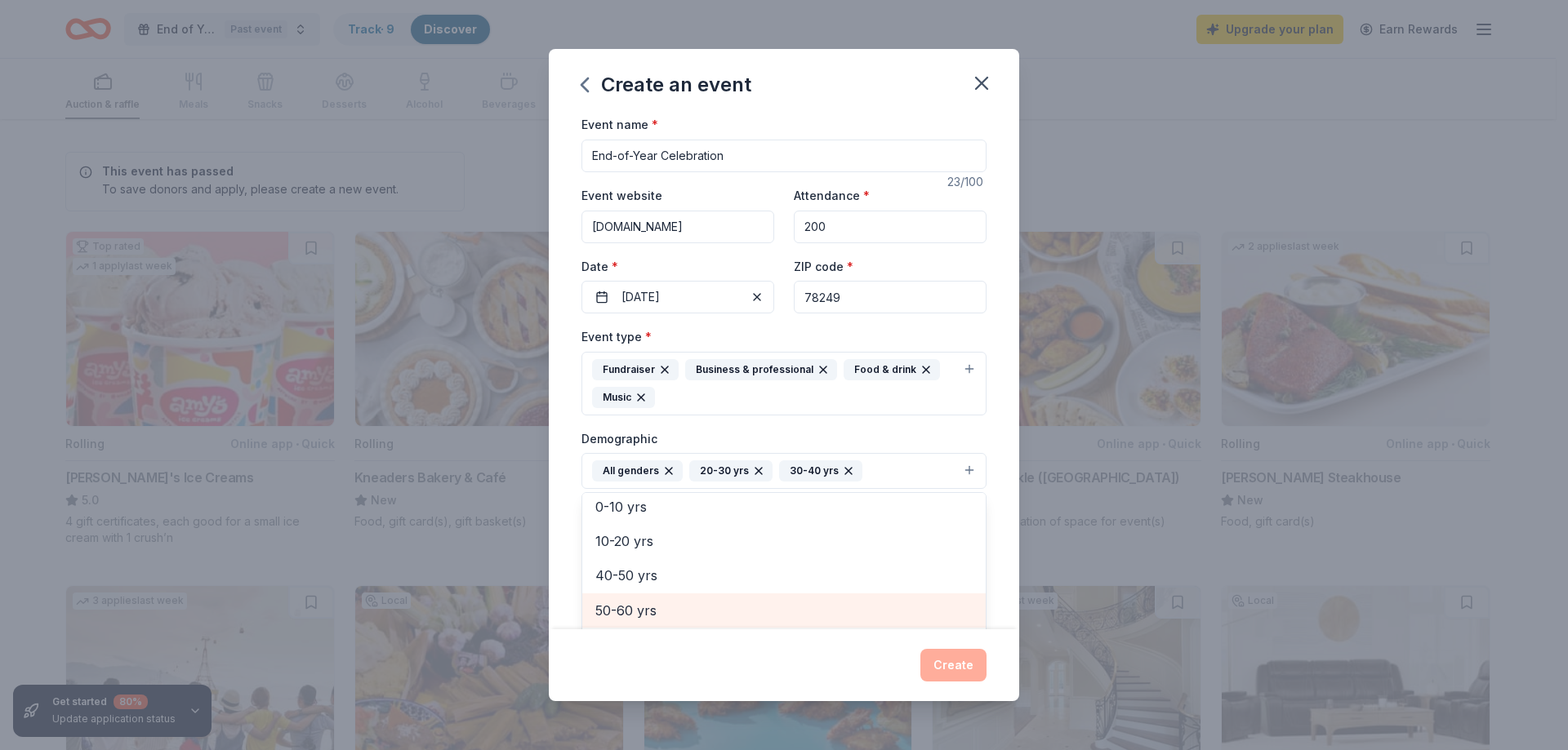
click at [629, 611] on span "50-60 yrs" at bounding box center [784, 610] width 377 height 21
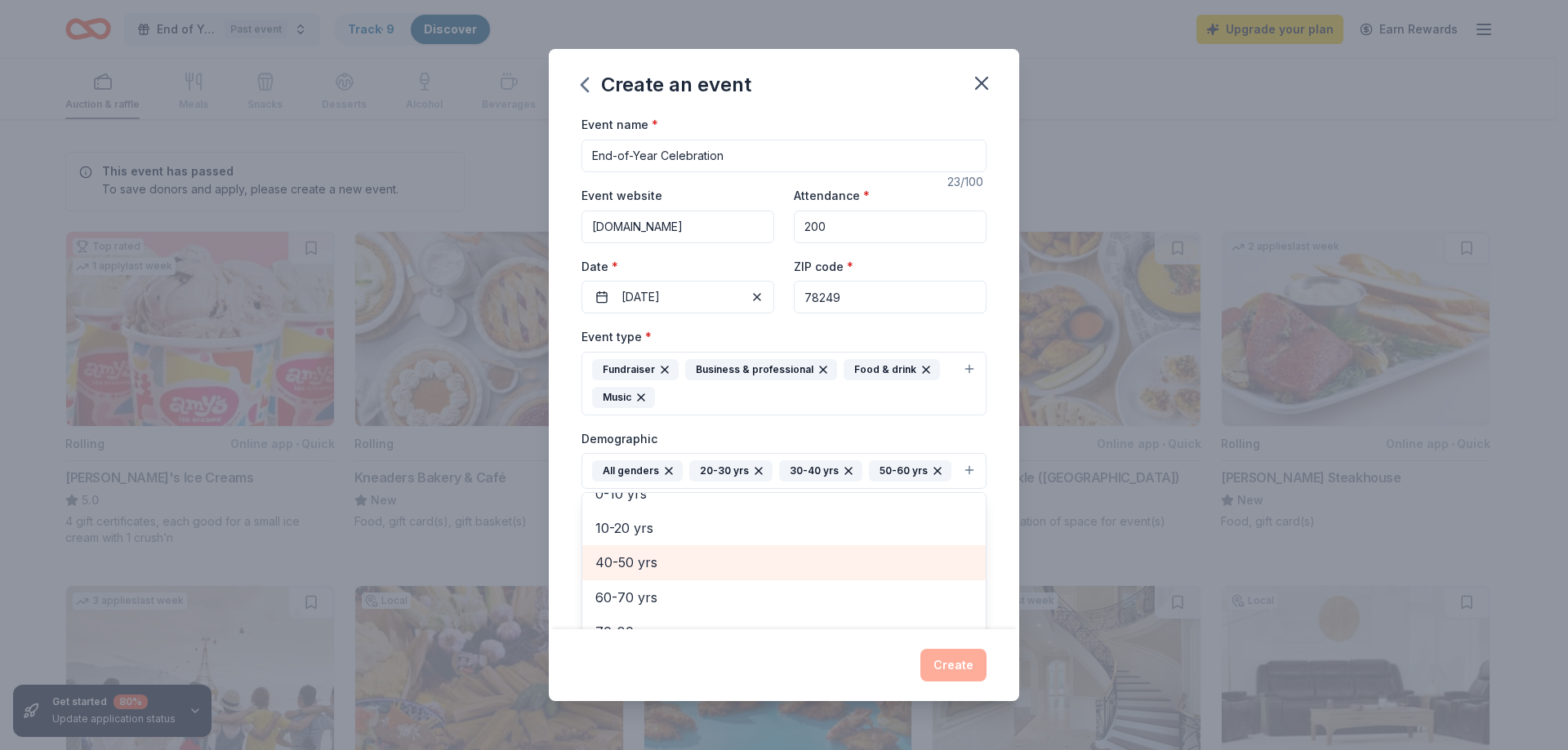
scroll to position [82, 0]
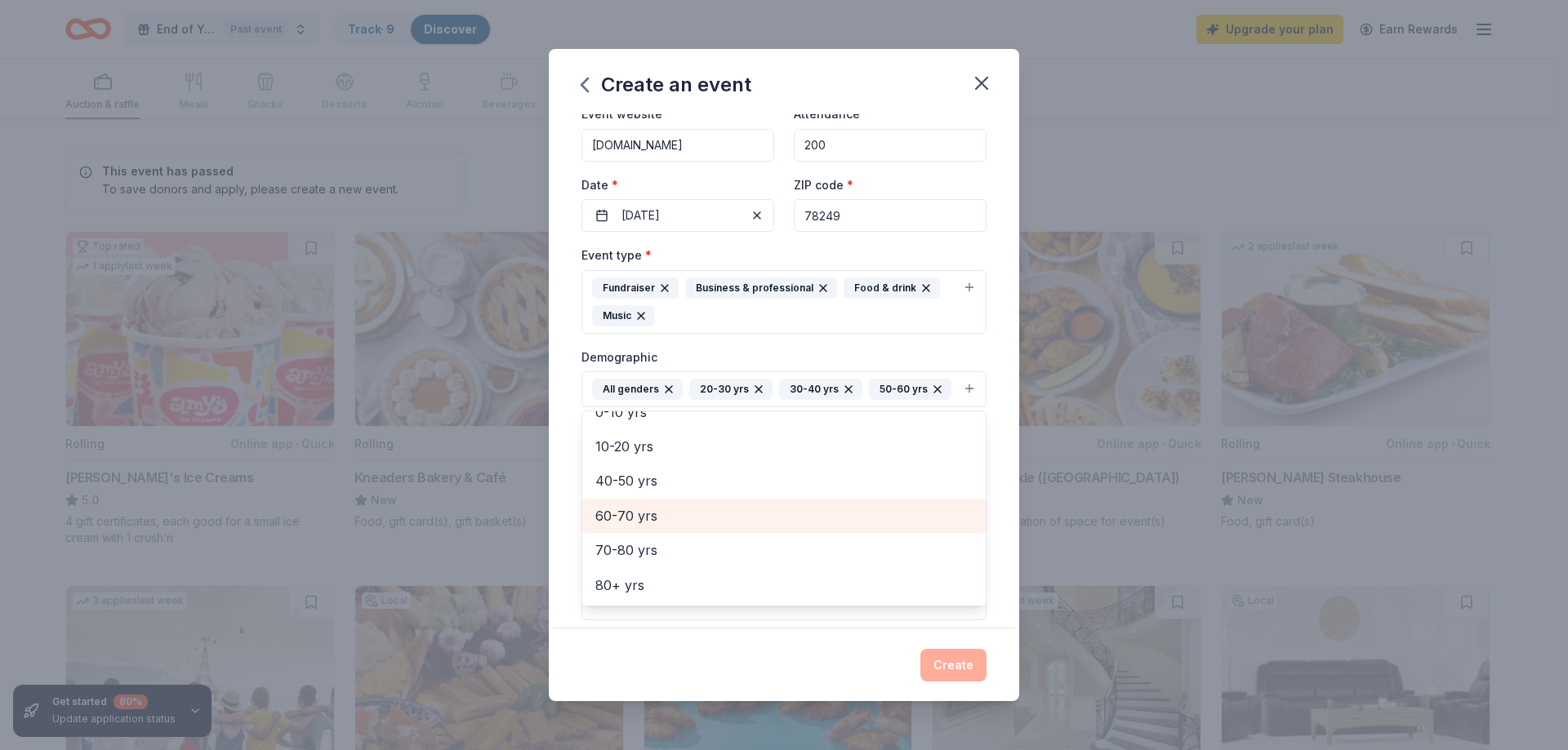
click at [632, 526] on span "60-70 yrs" at bounding box center [784, 516] width 377 height 21
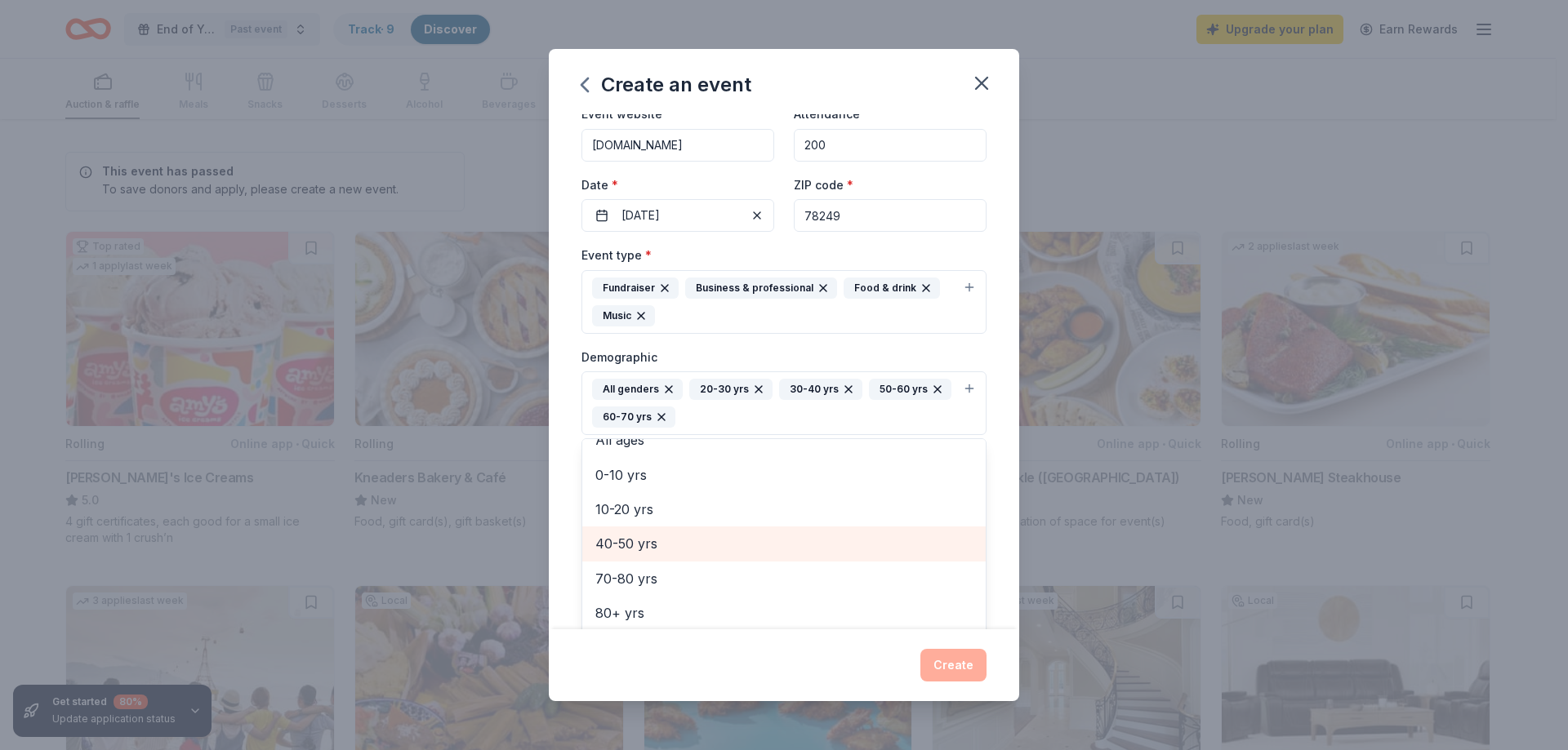
scroll to position [89, 0]
click at [995, 467] on div "Event name * End-of-Year Celebration 23 /100 Event website www.rabakistnerfound…" at bounding box center [784, 371] width 471 height 515
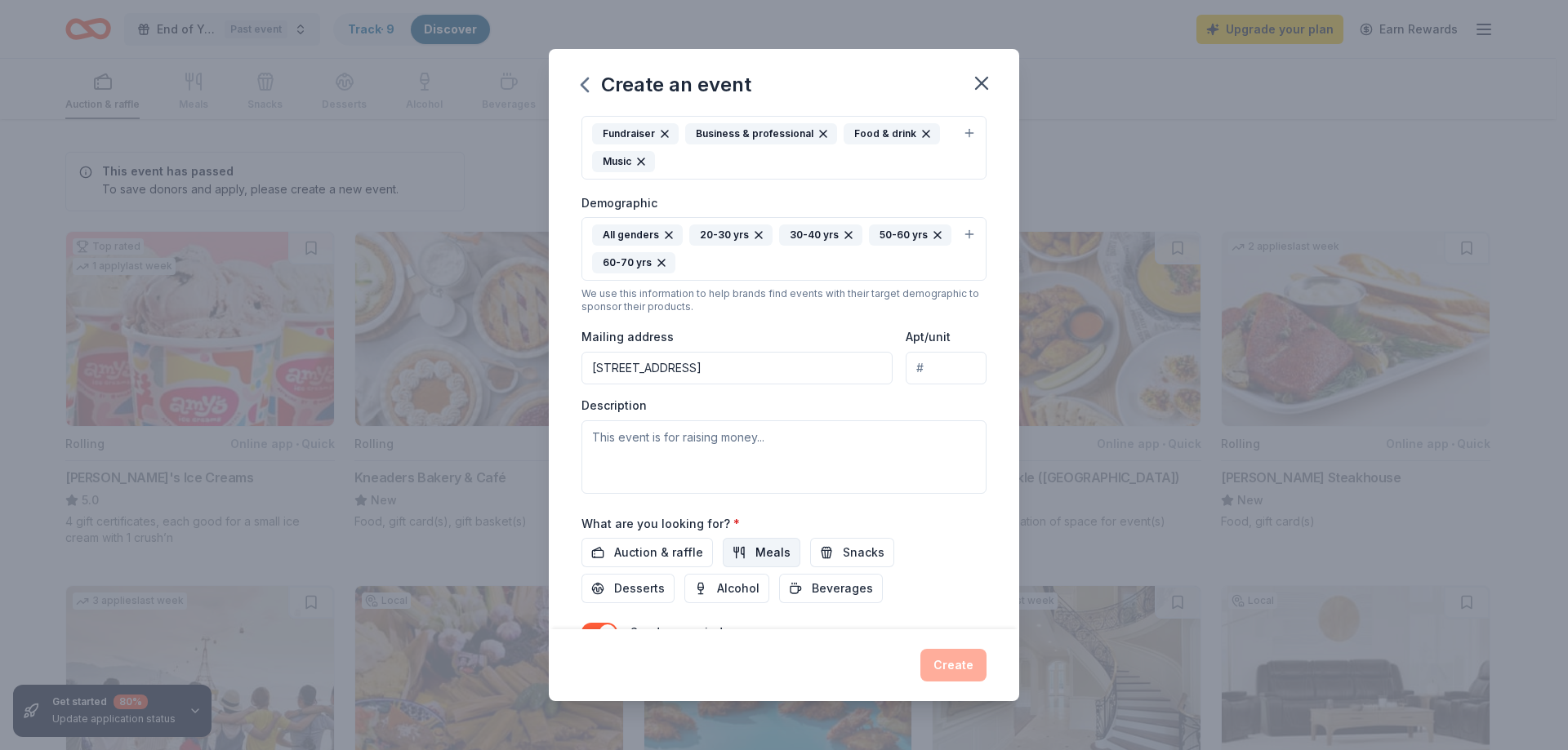
scroll to position [245, 0]
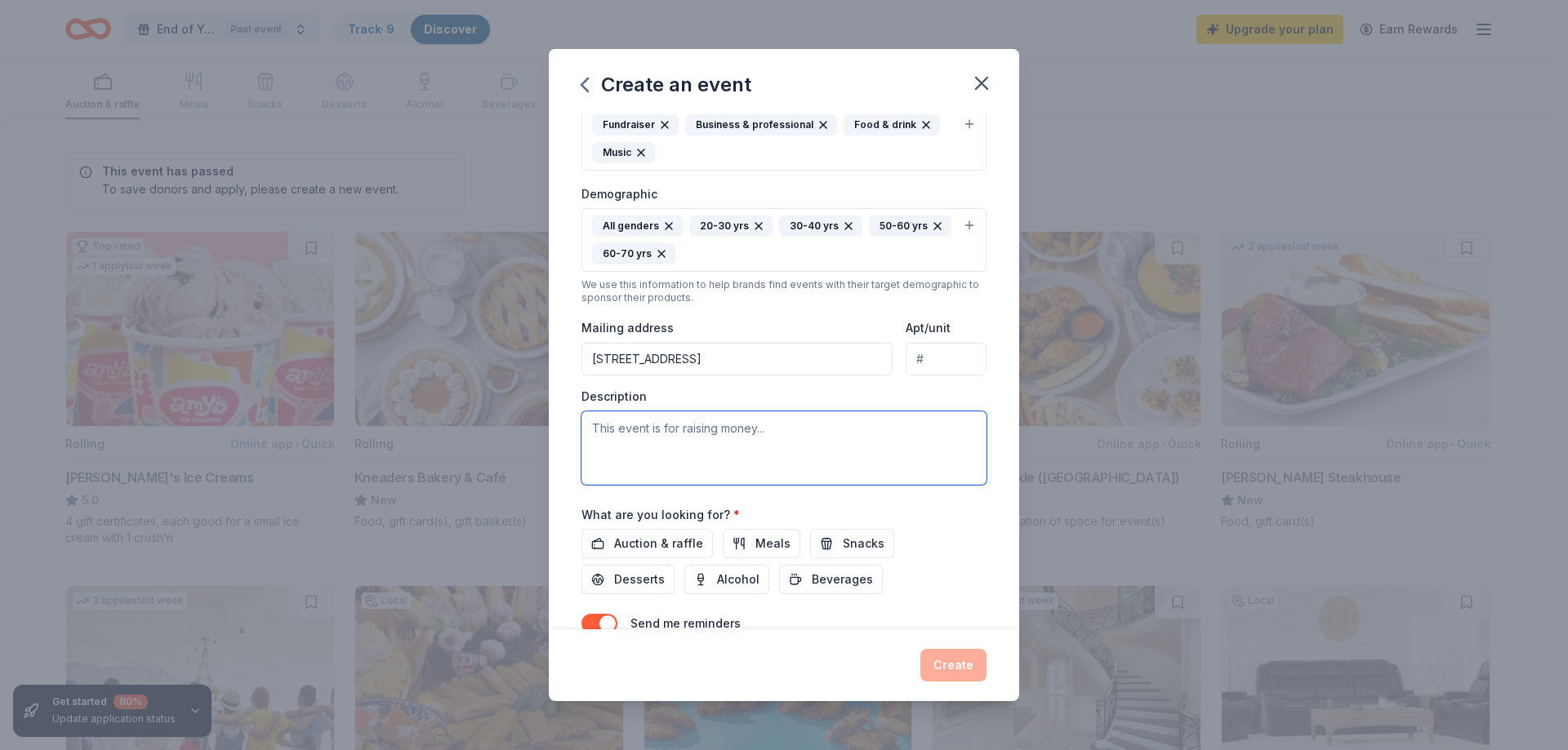
click at [589, 427] on textarea at bounding box center [784, 448] width 405 height 73
click at [762, 431] on textarea at bounding box center [784, 448] width 405 height 73
click at [652, 546] on span "Auction & raffle" at bounding box center [658, 543] width 89 height 19
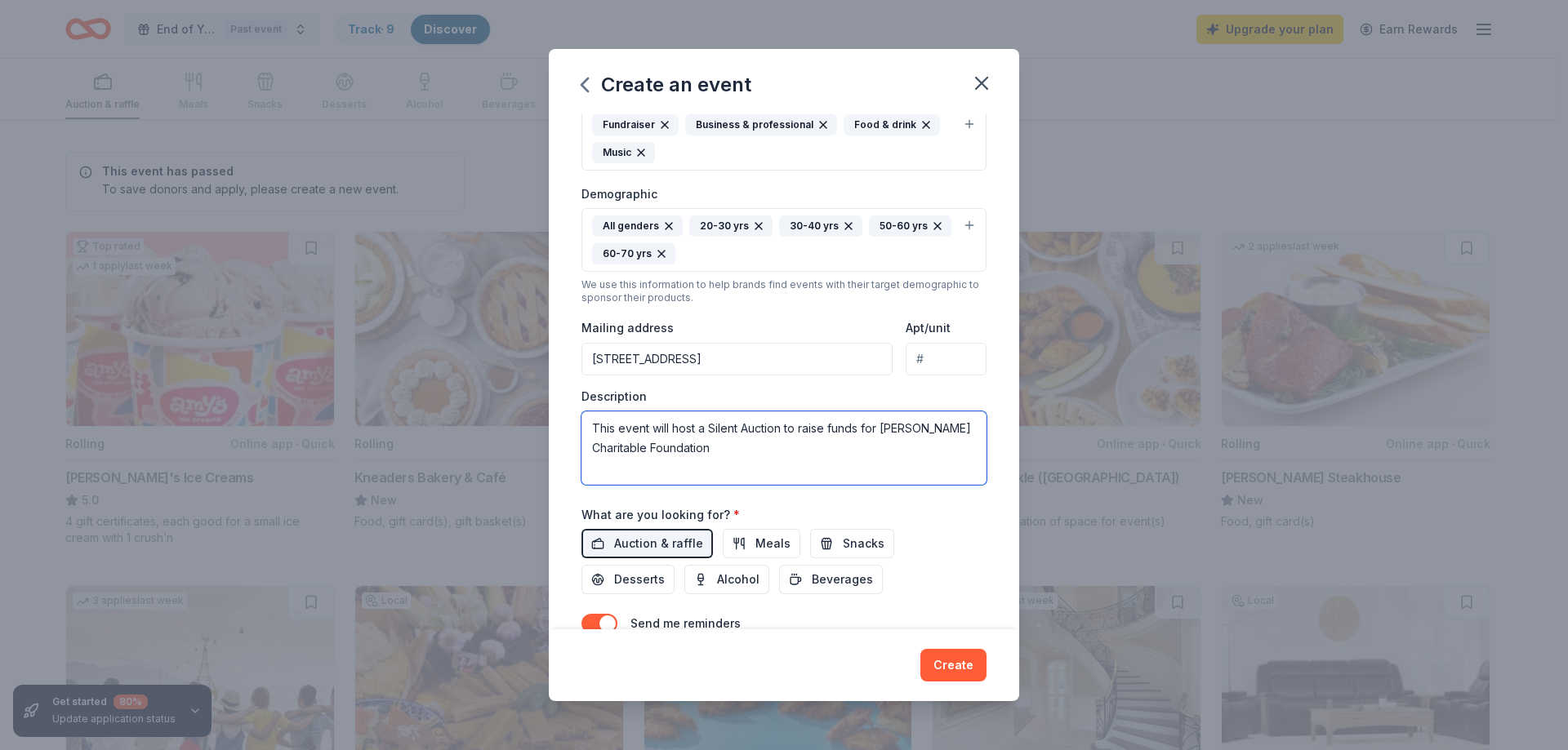
click at [714, 444] on textarea "This event will host a Silent Auction to raise funds for Raba Kistner Charitabl…" at bounding box center [784, 448] width 405 height 73
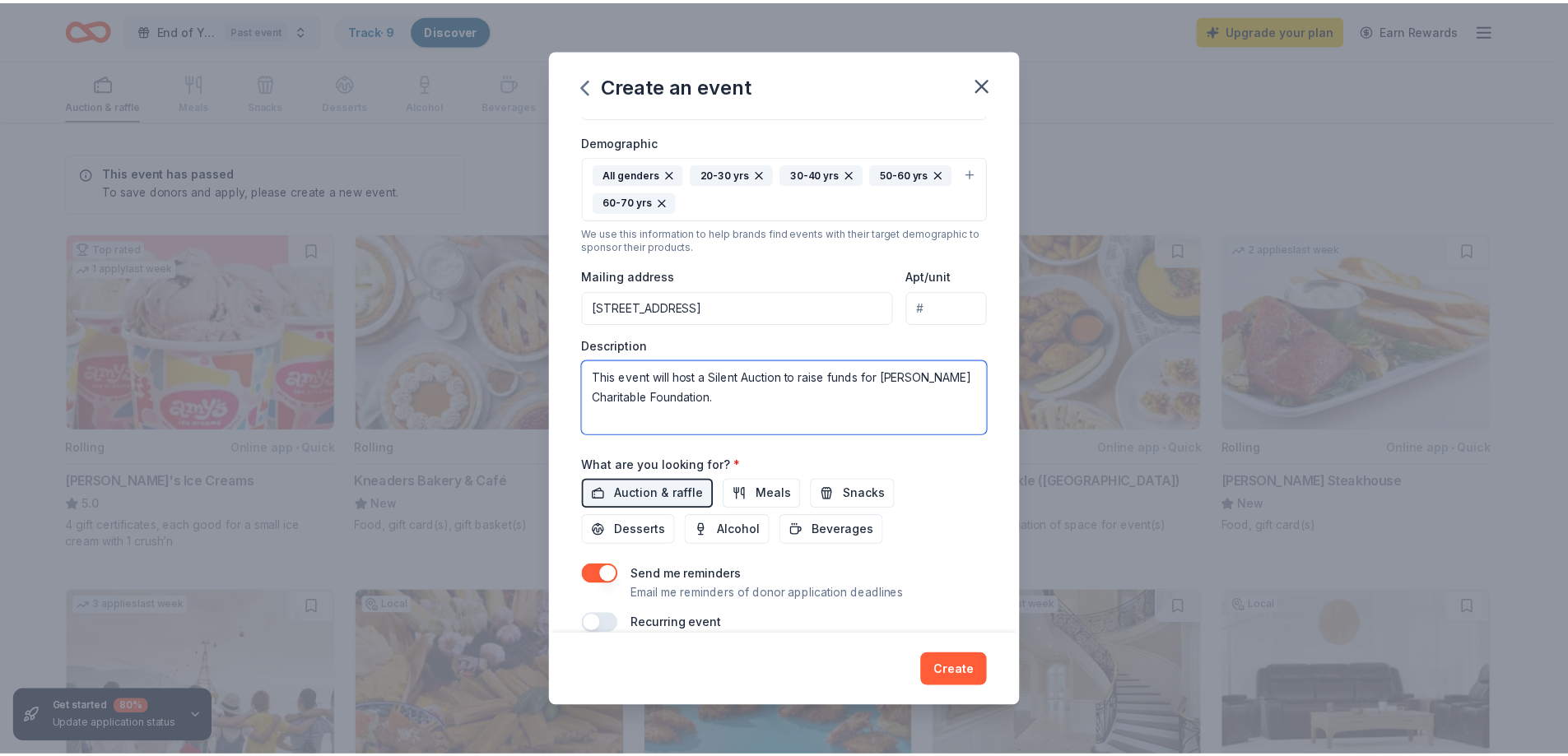
scroll to position [327, 0]
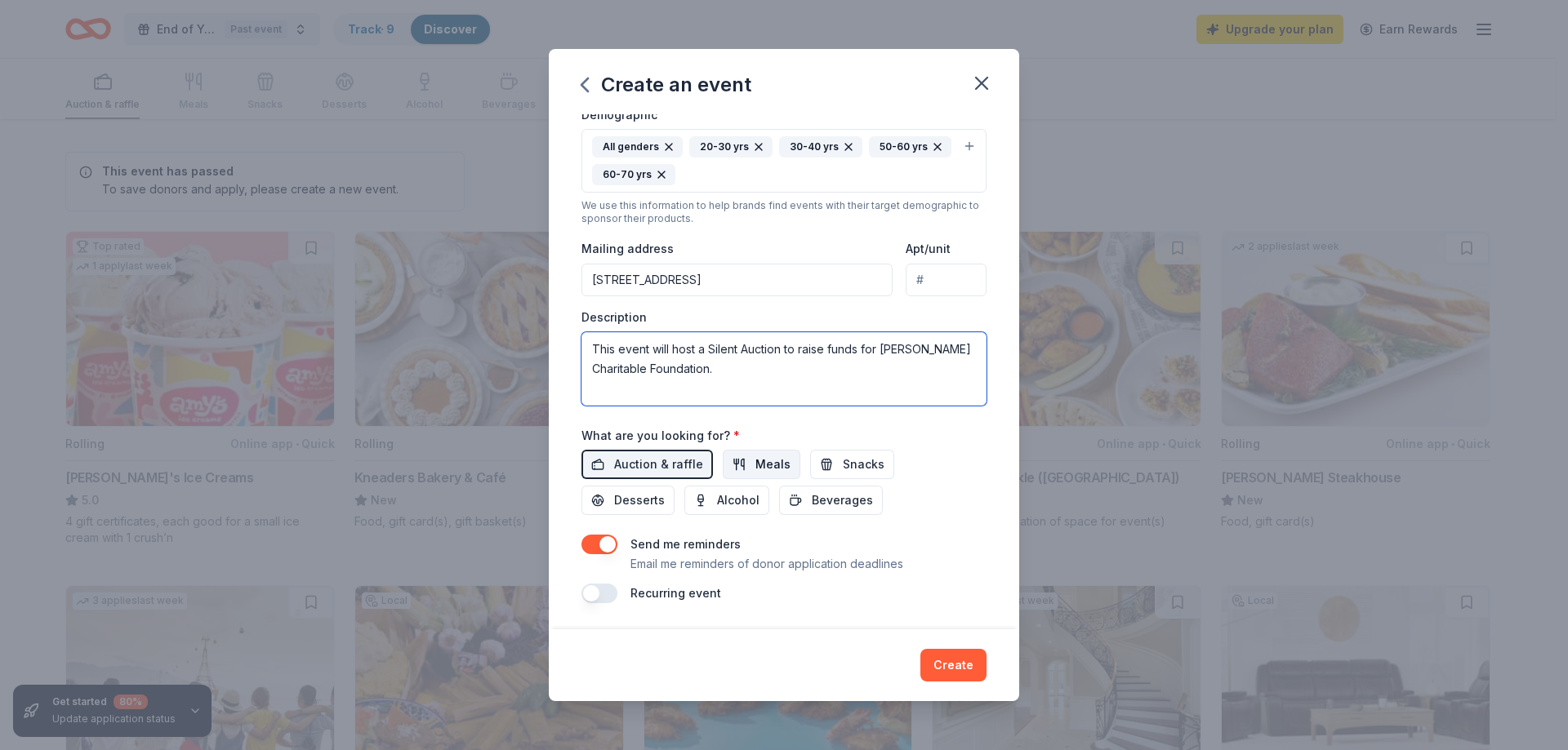
type textarea "This event will host a Silent Auction to raise funds for Raba Kistner Charitabl…"
click at [768, 470] on span "Meals" at bounding box center [773, 464] width 35 height 19
click at [747, 498] on span "Alcohol" at bounding box center [738, 500] width 43 height 19
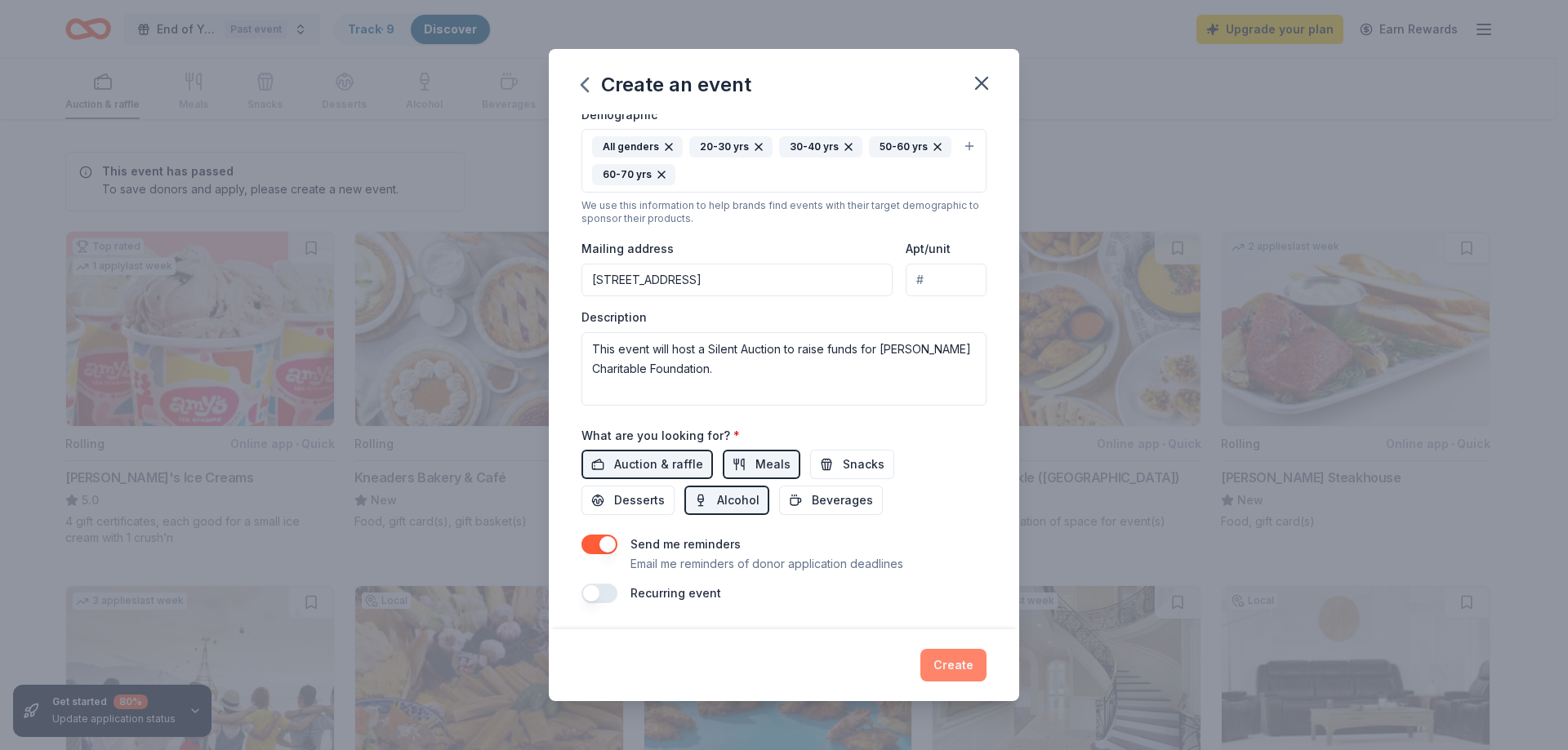
click at [973, 664] on button "Create" at bounding box center [953, 665] width 66 height 33
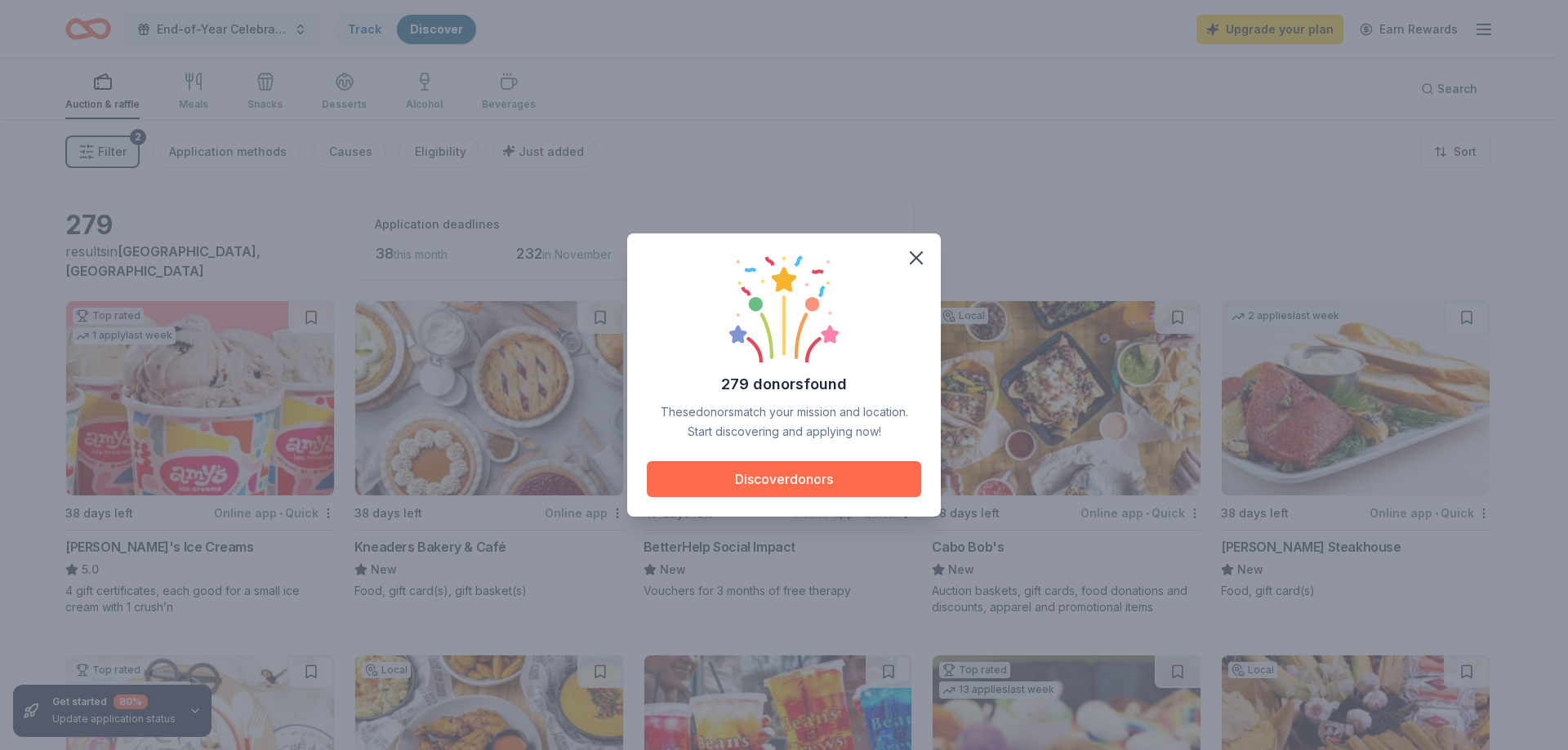
click at [818, 481] on button "Discover donors" at bounding box center [784, 479] width 275 height 36
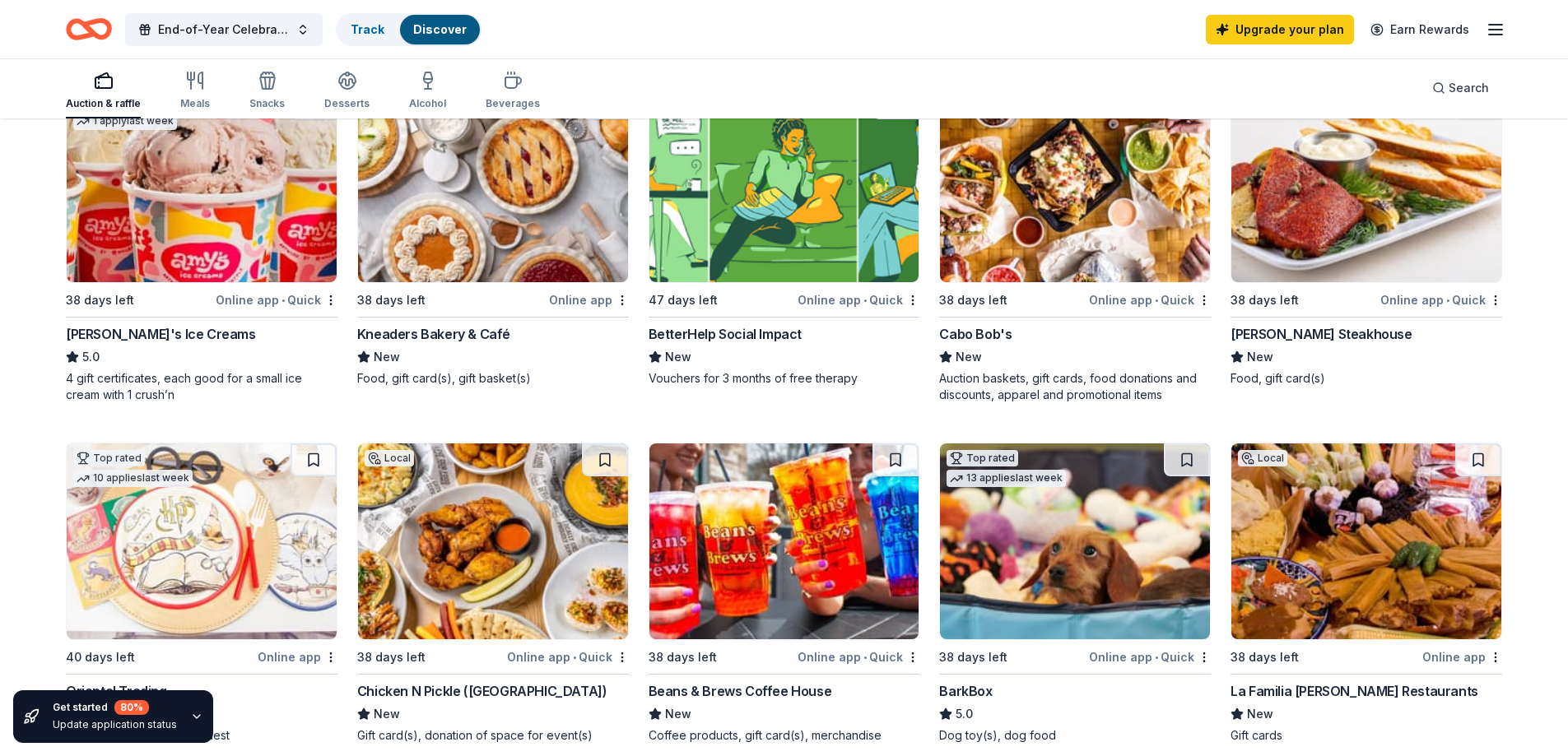
scroll to position [247, 0]
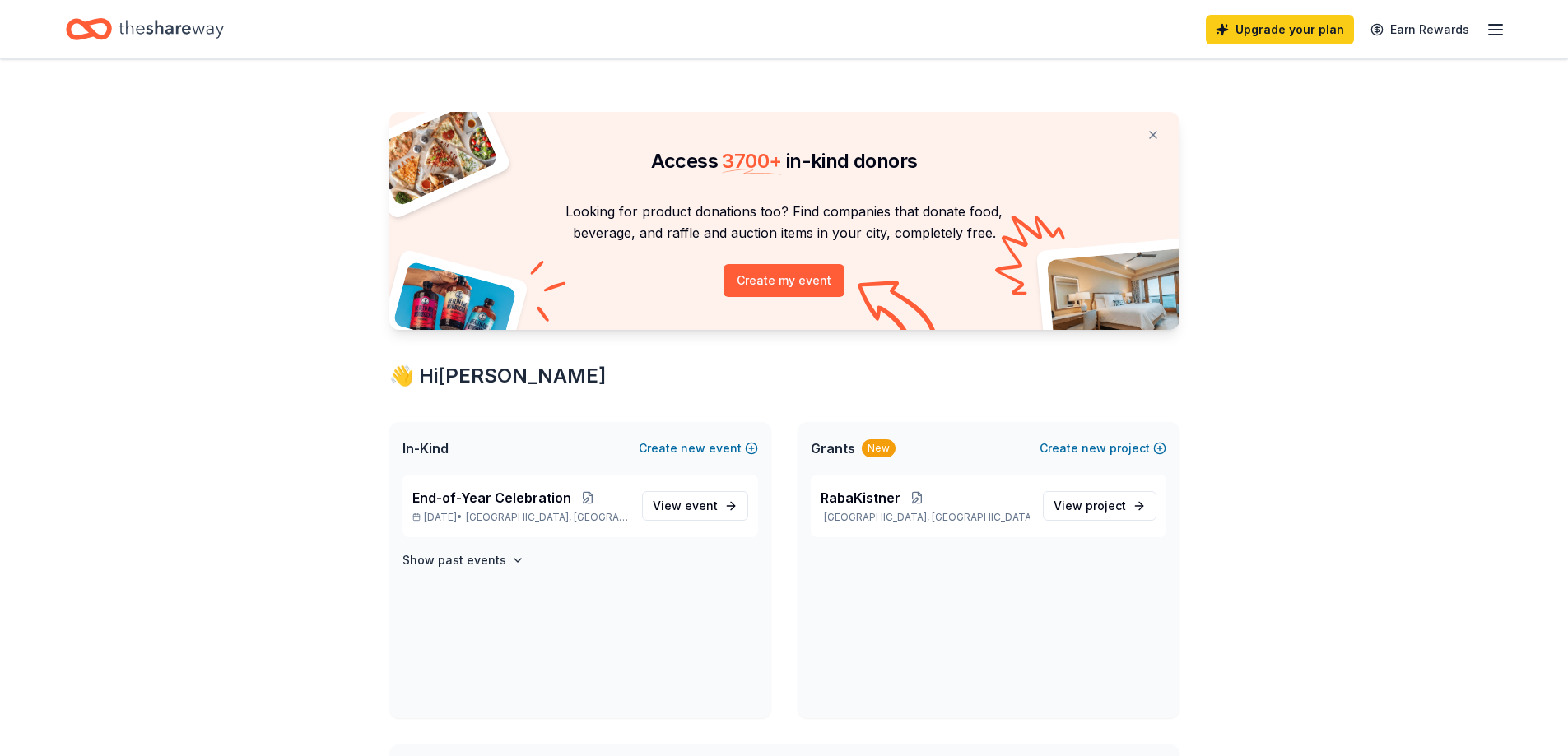
click at [169, 304] on div "Access 3700 + in-kind donors Looking for product donations too? Find companies …" at bounding box center [784, 632] width 1568 height 1146
click at [529, 498] on span "End-of-Year Celebration" at bounding box center [491, 497] width 159 height 19
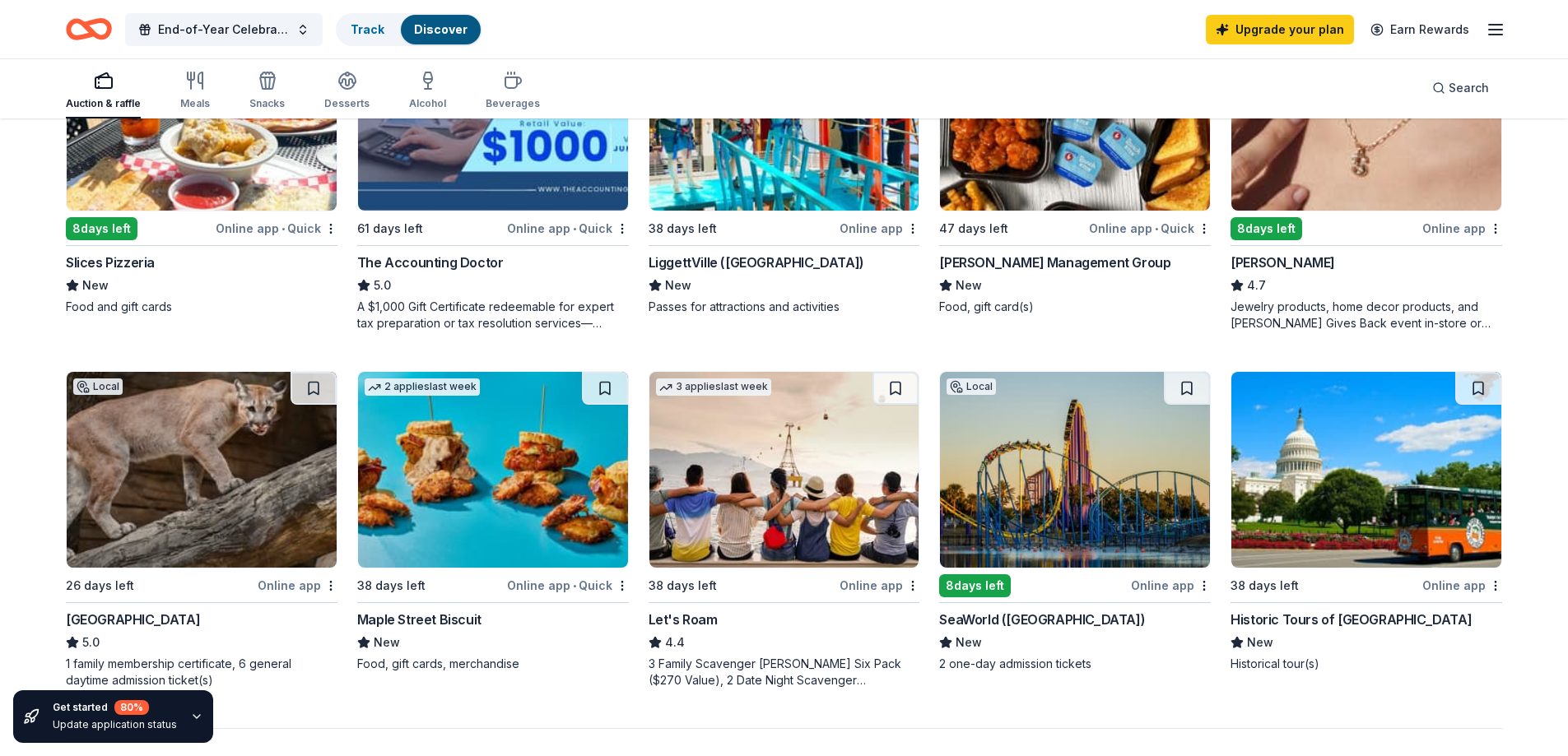
scroll to position [987, 0]
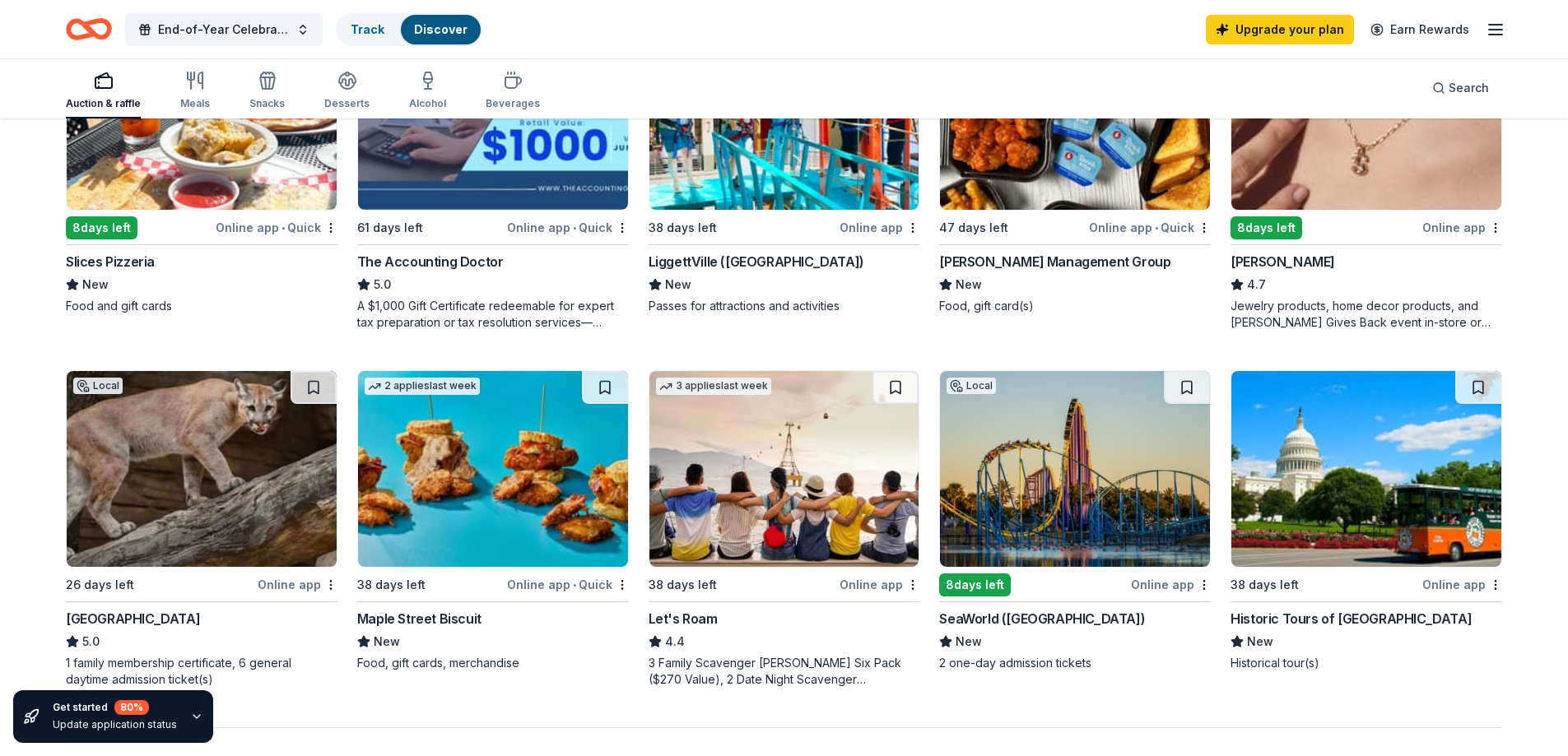
click at [1025, 263] on div "Avants Management Group" at bounding box center [1055, 261] width 231 height 19
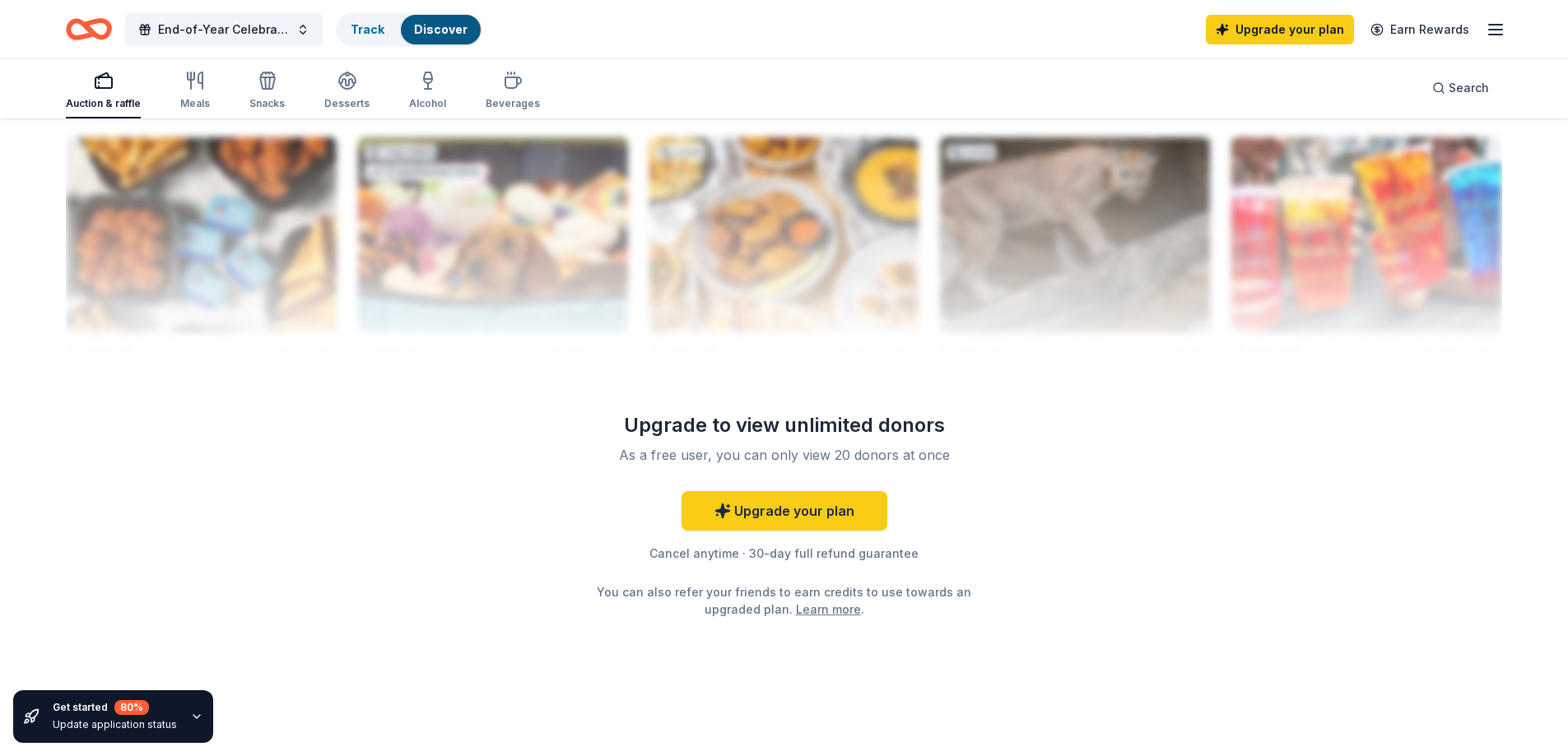
scroll to position [0, 0]
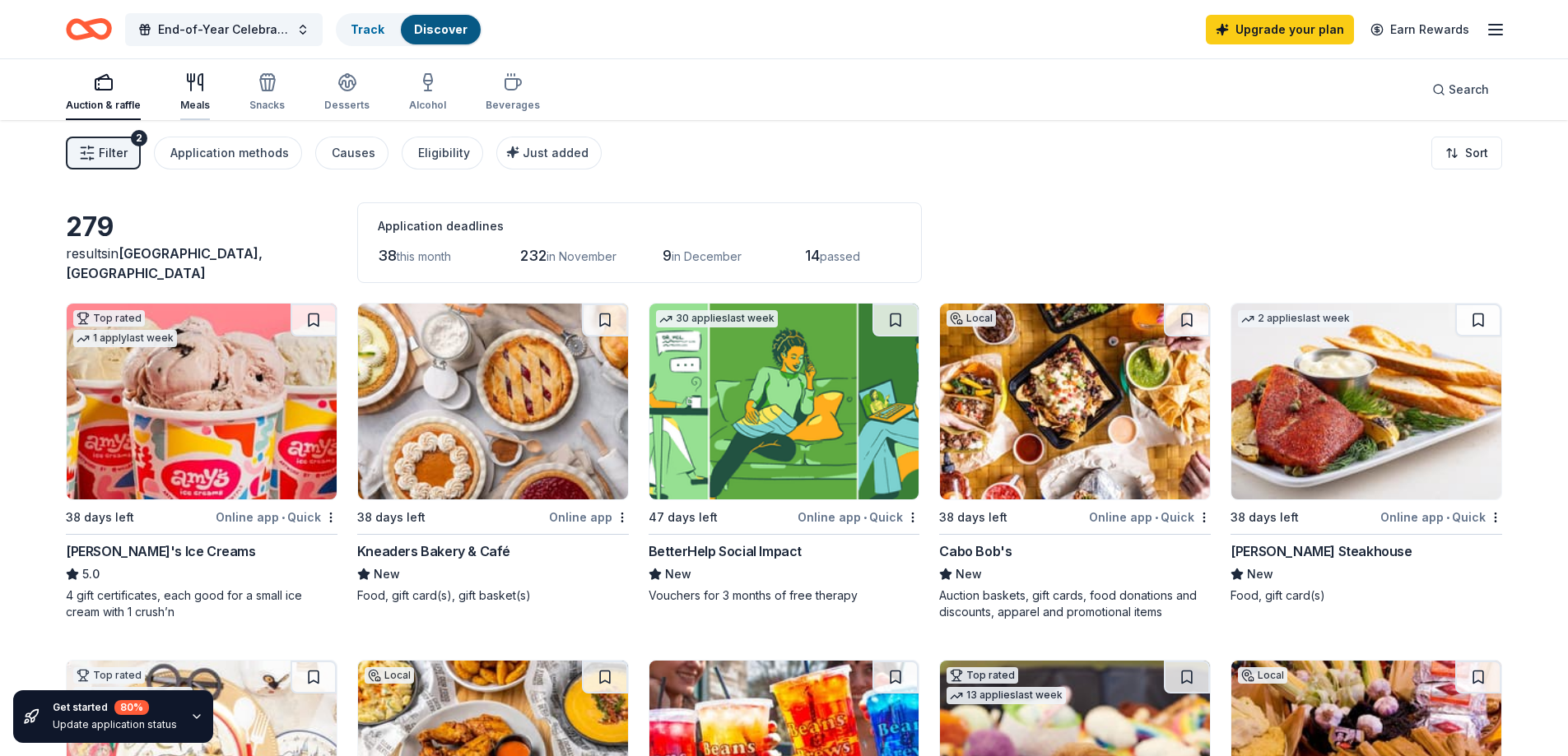
click at [196, 81] on icon "button" at bounding box center [194, 82] width 19 height 19
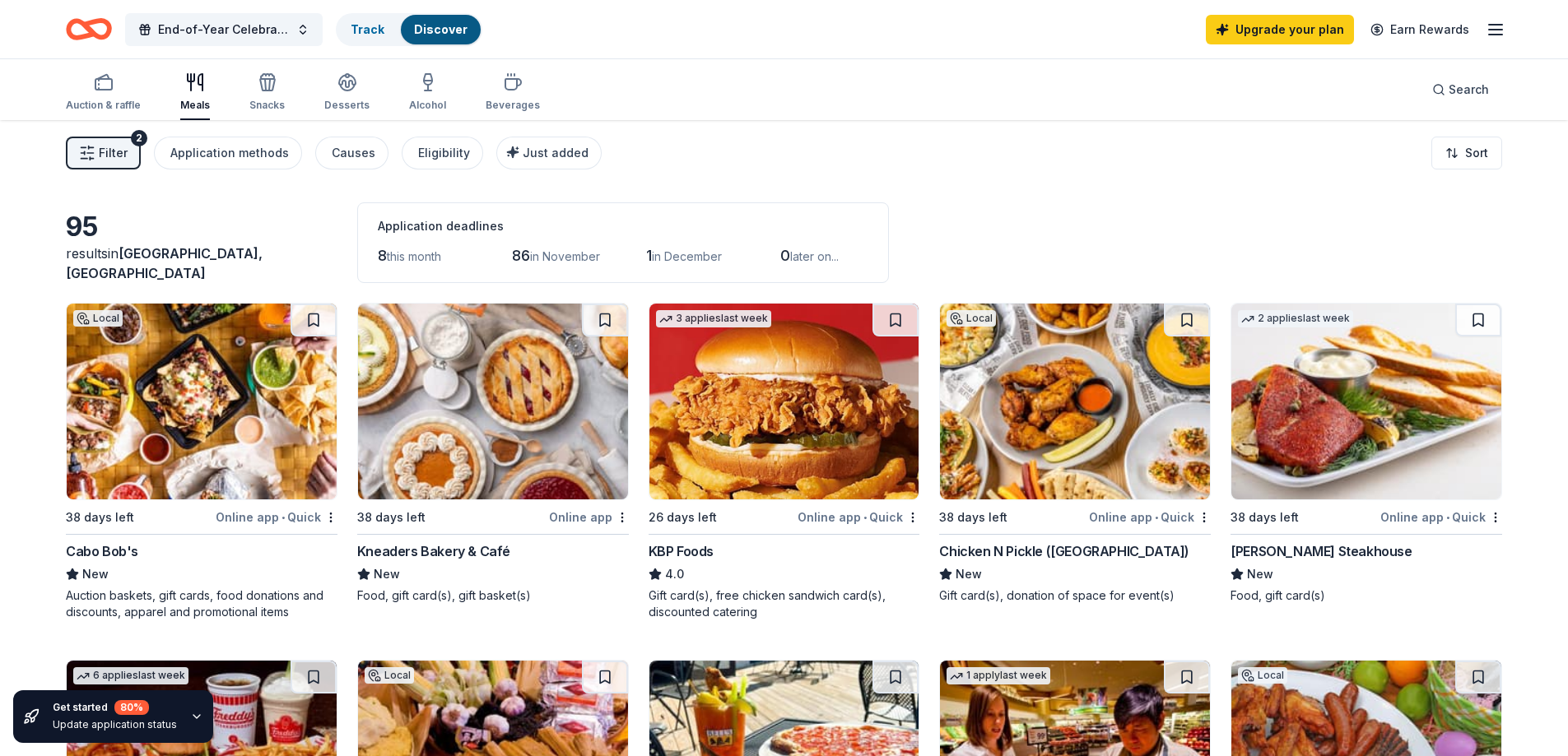
scroll to position [82, 0]
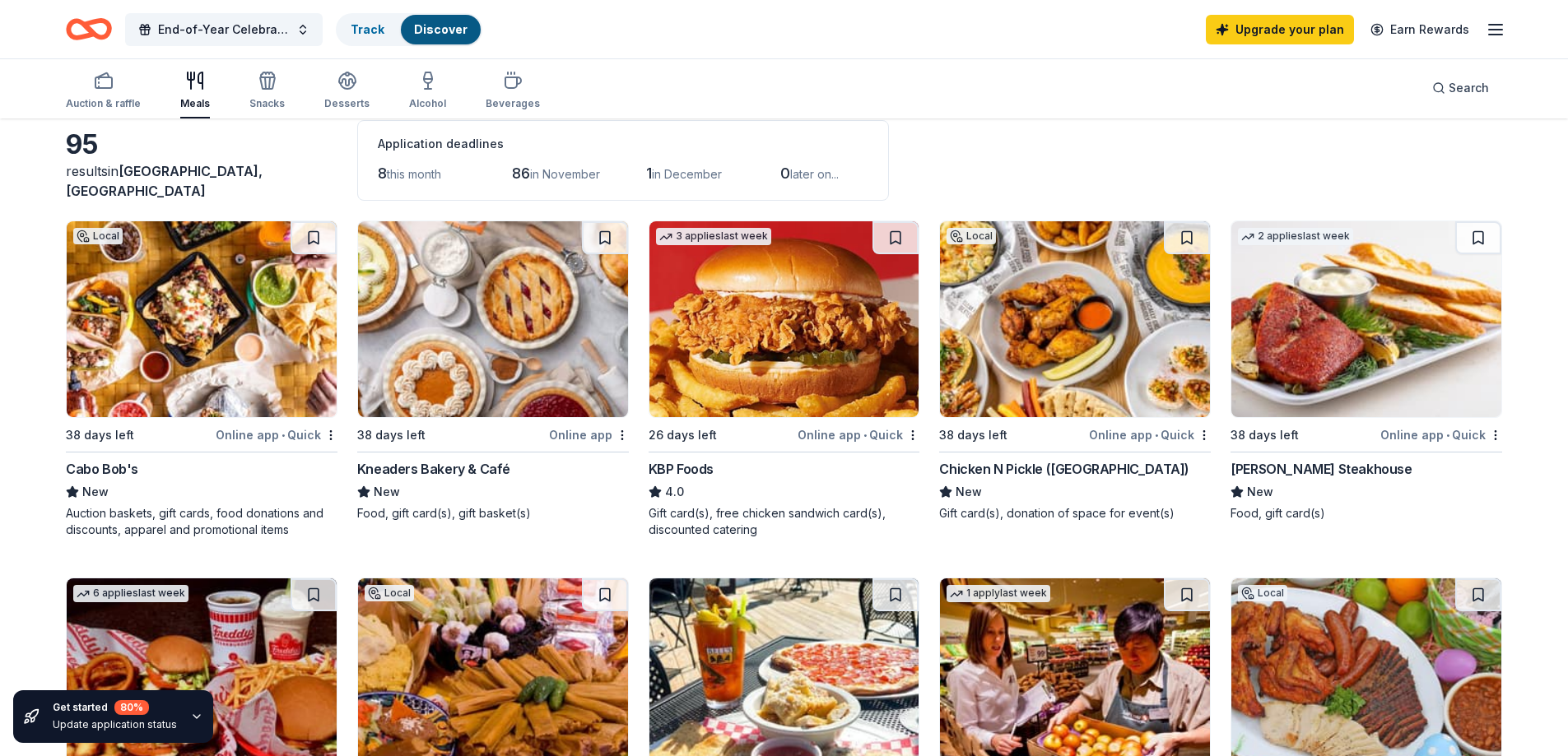
click at [685, 468] on div "KBP Foods" at bounding box center [681, 468] width 65 height 19
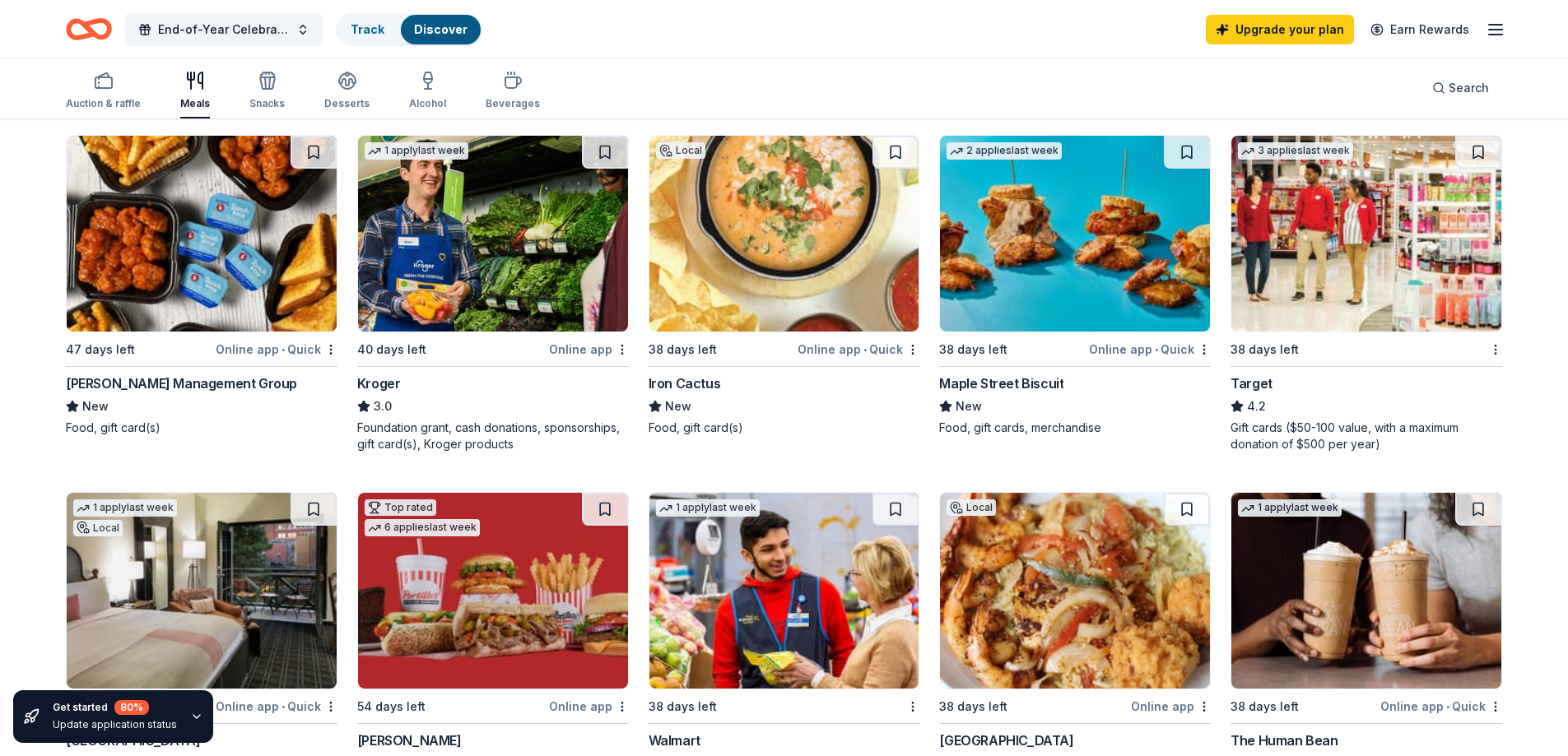
scroll to position [658, 0]
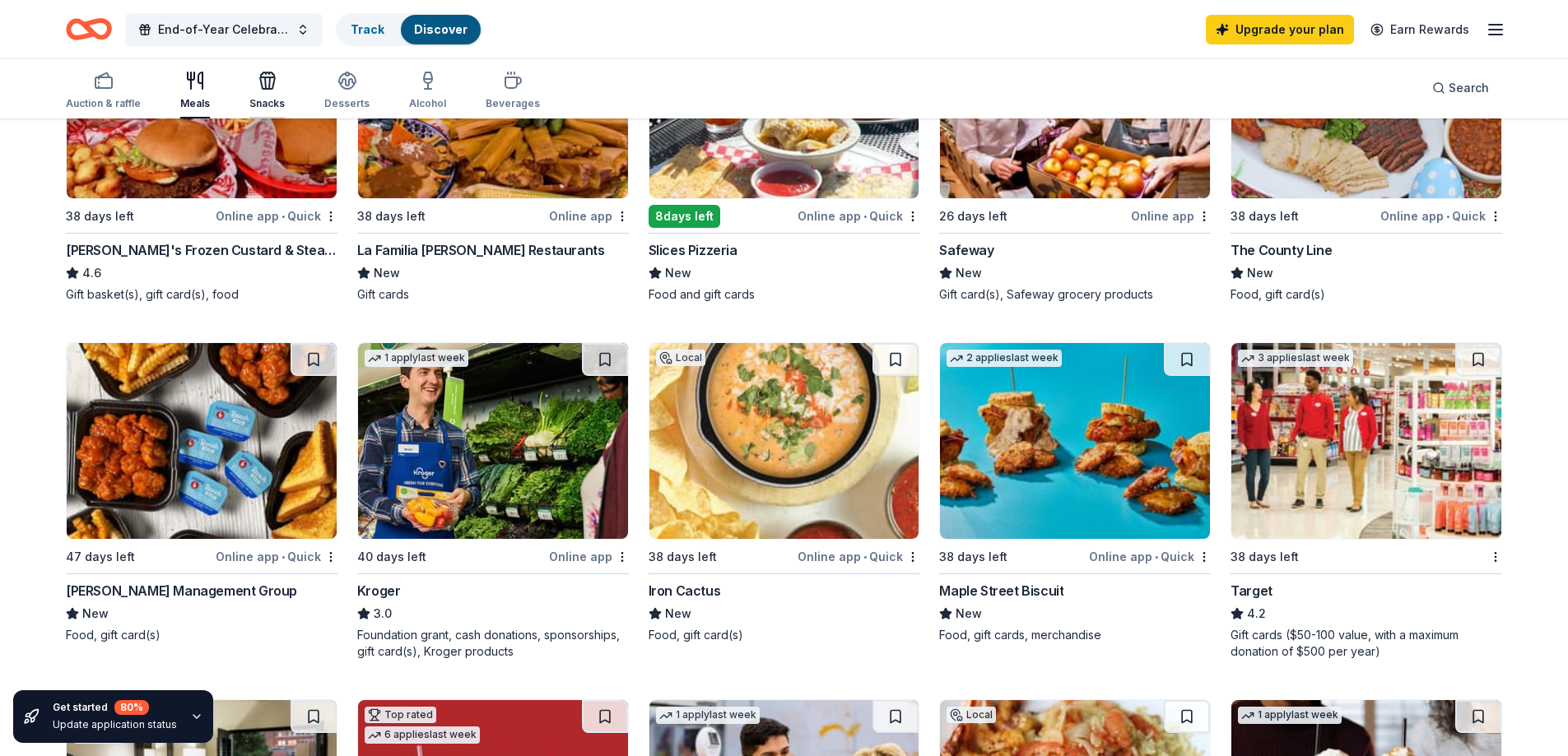
click at [261, 78] on icon "button" at bounding box center [268, 83] width 15 height 12
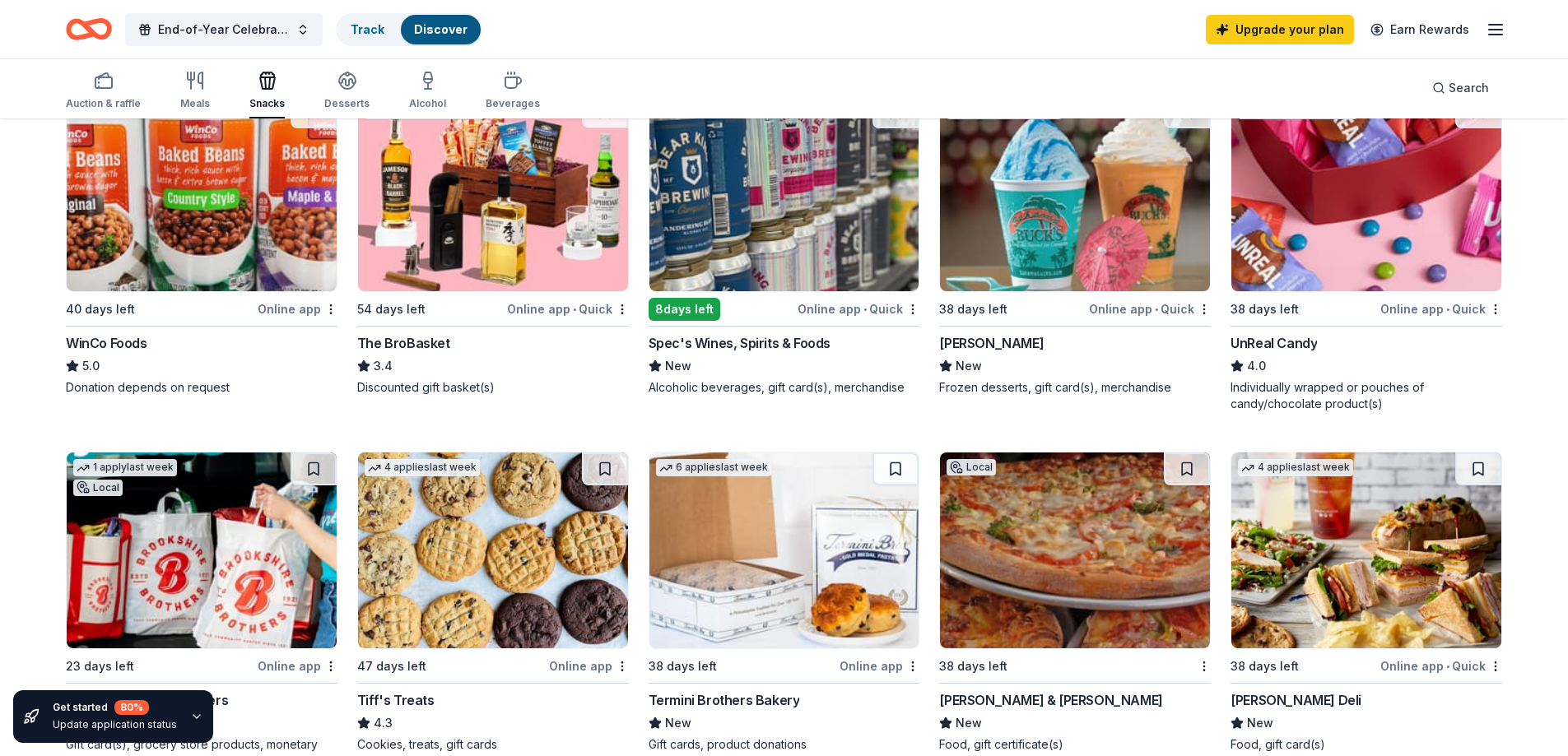
scroll to position [906, 0]
click at [339, 84] on icon "button" at bounding box center [347, 80] width 19 height 19
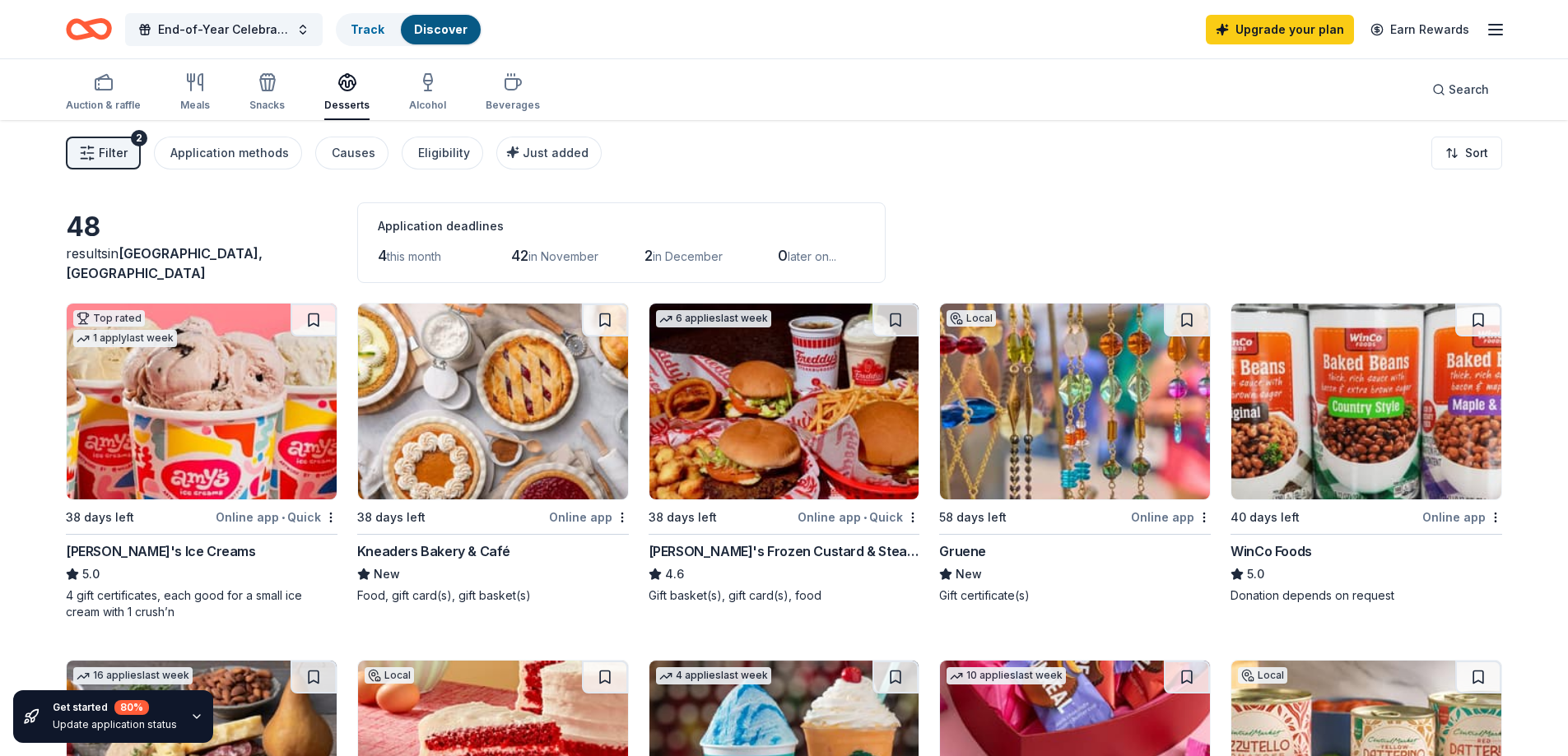
scroll to position [82, 0]
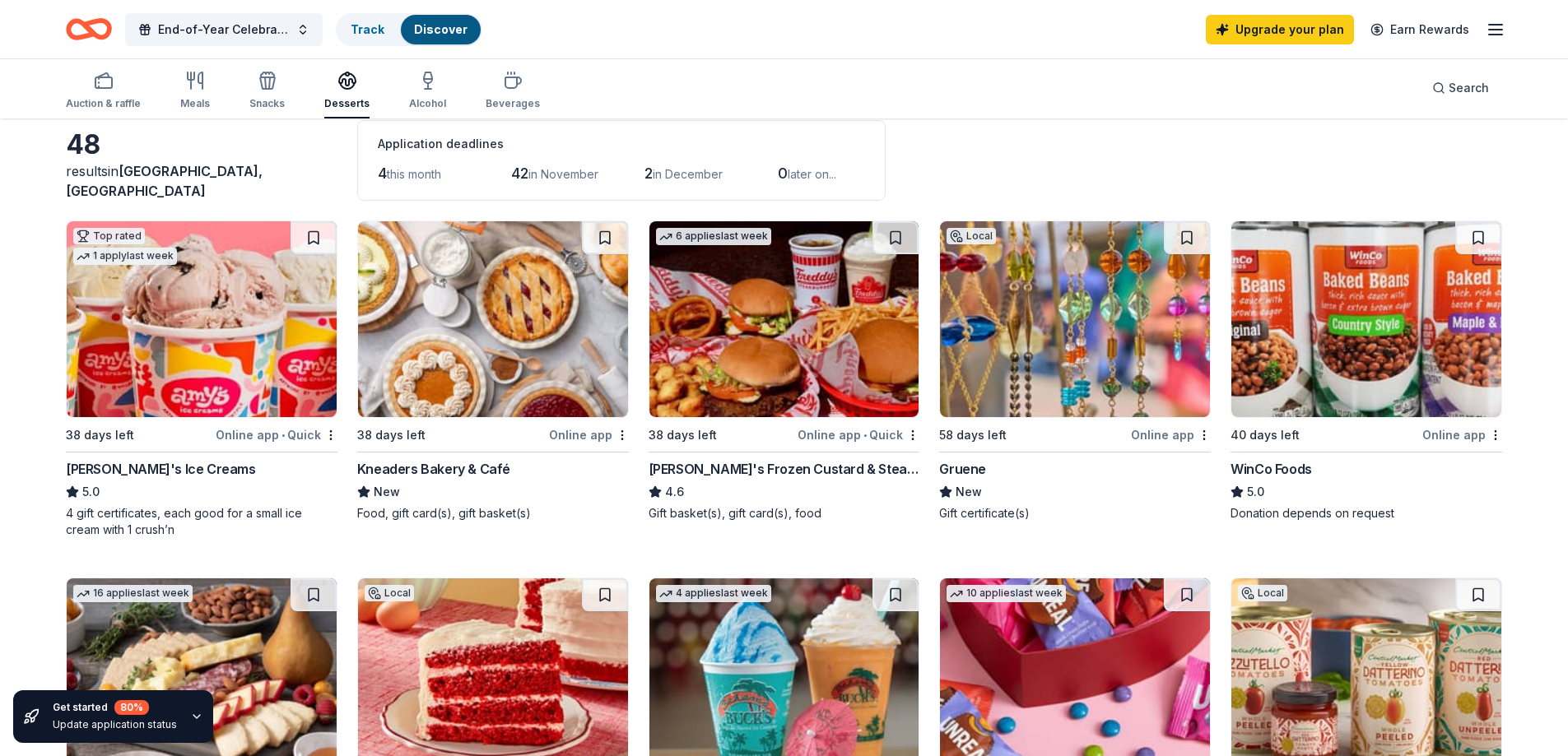
click at [1062, 304] on img at bounding box center [1075, 319] width 270 height 196
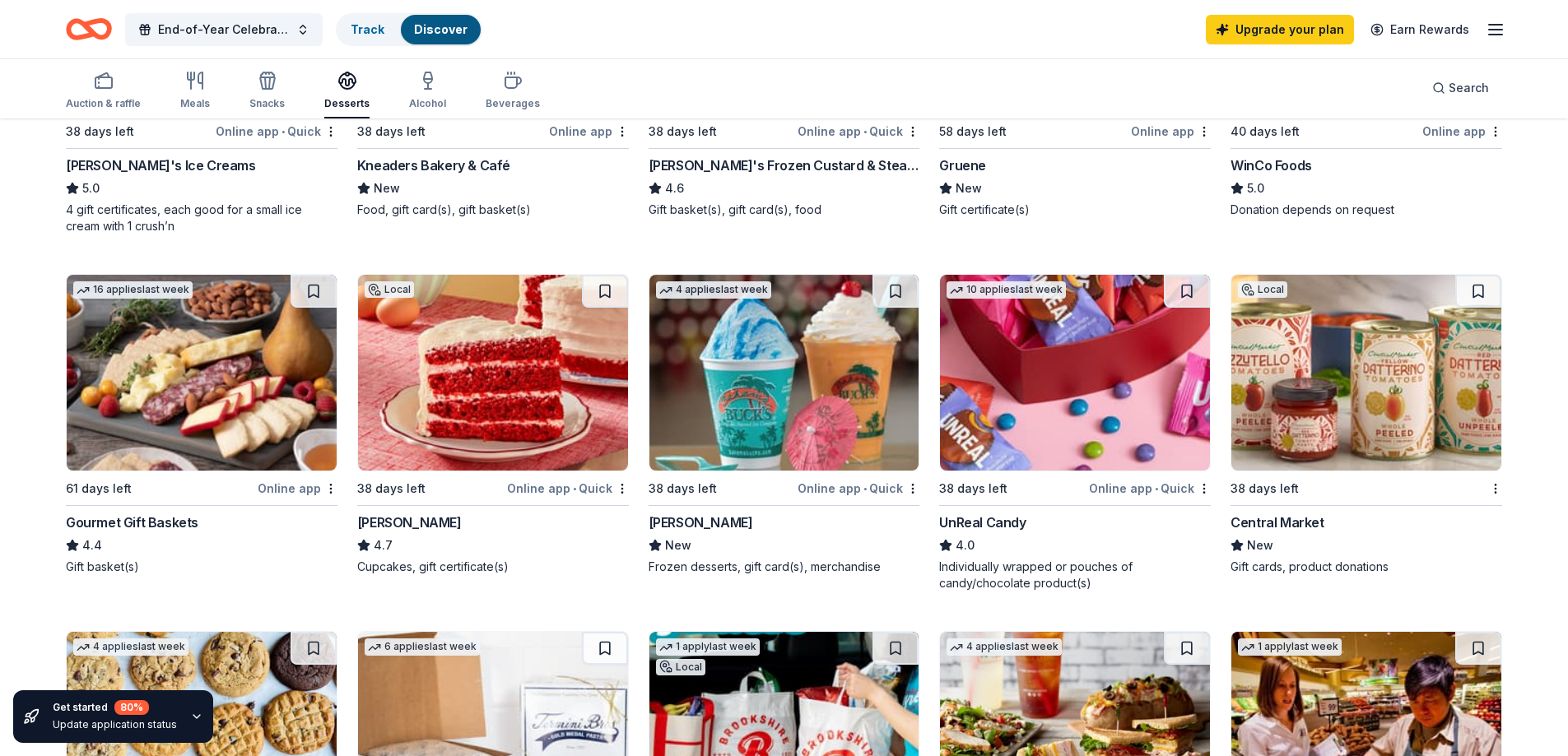
scroll to position [411, 0]
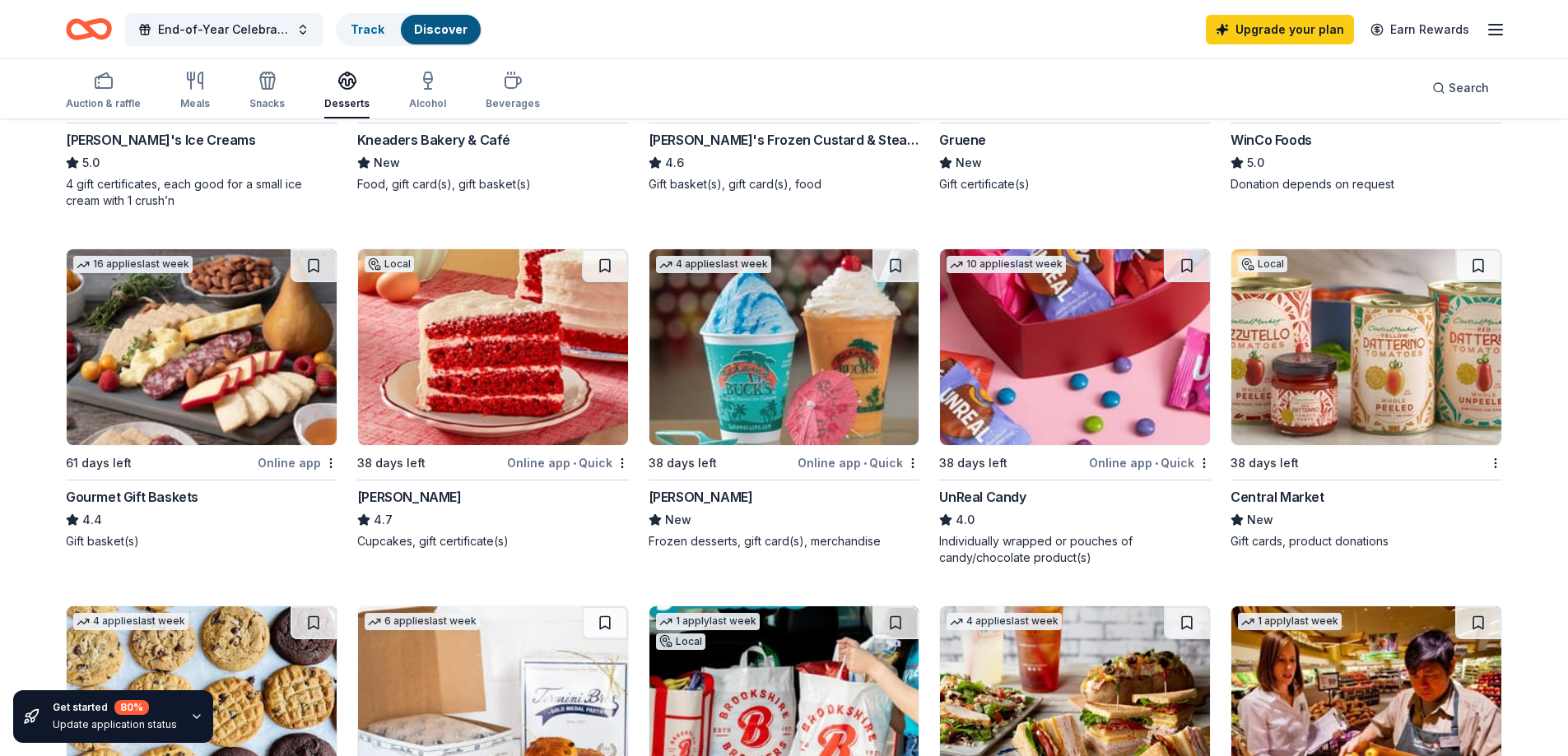
click at [522, 384] on img at bounding box center [493, 347] width 270 height 196
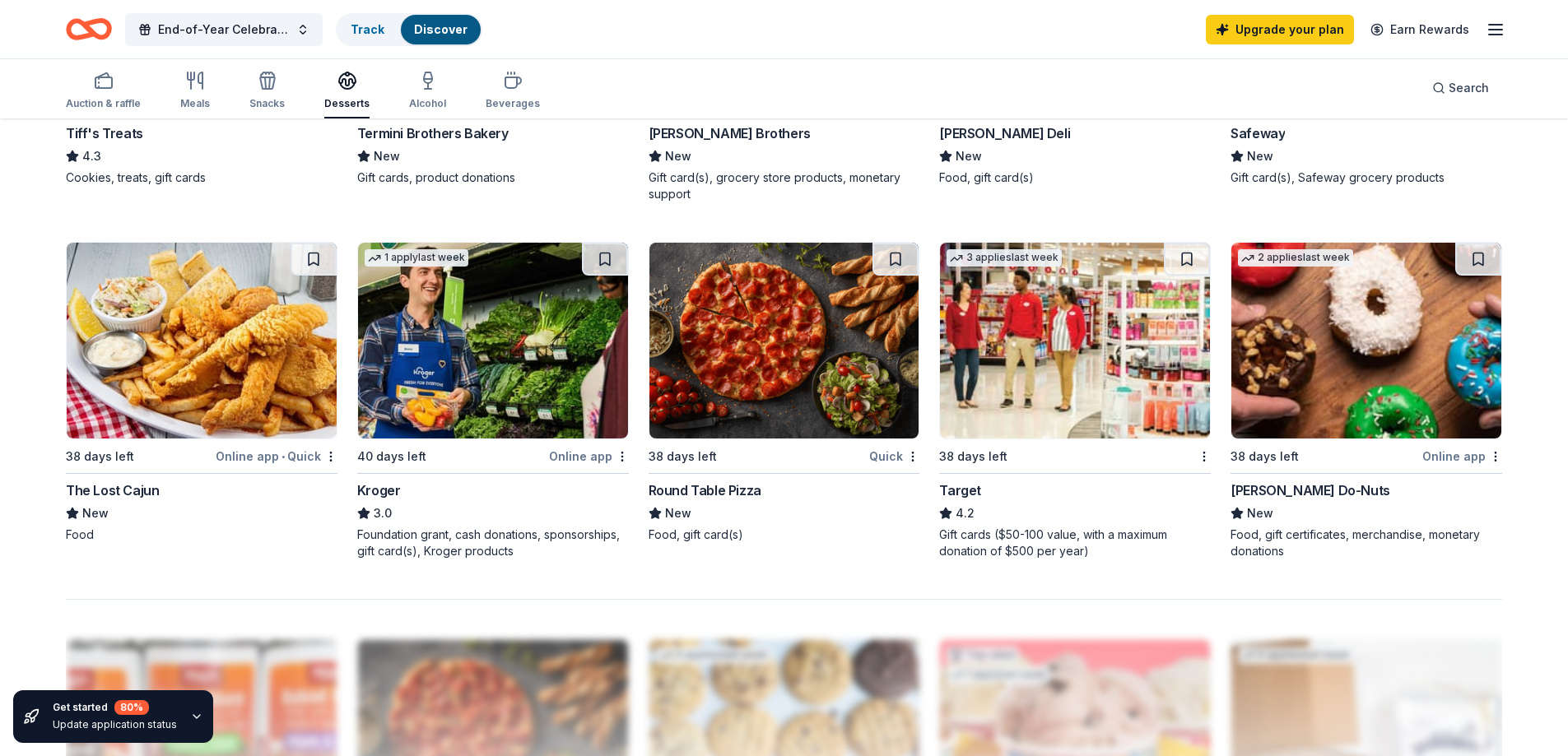
scroll to position [1234, 0]
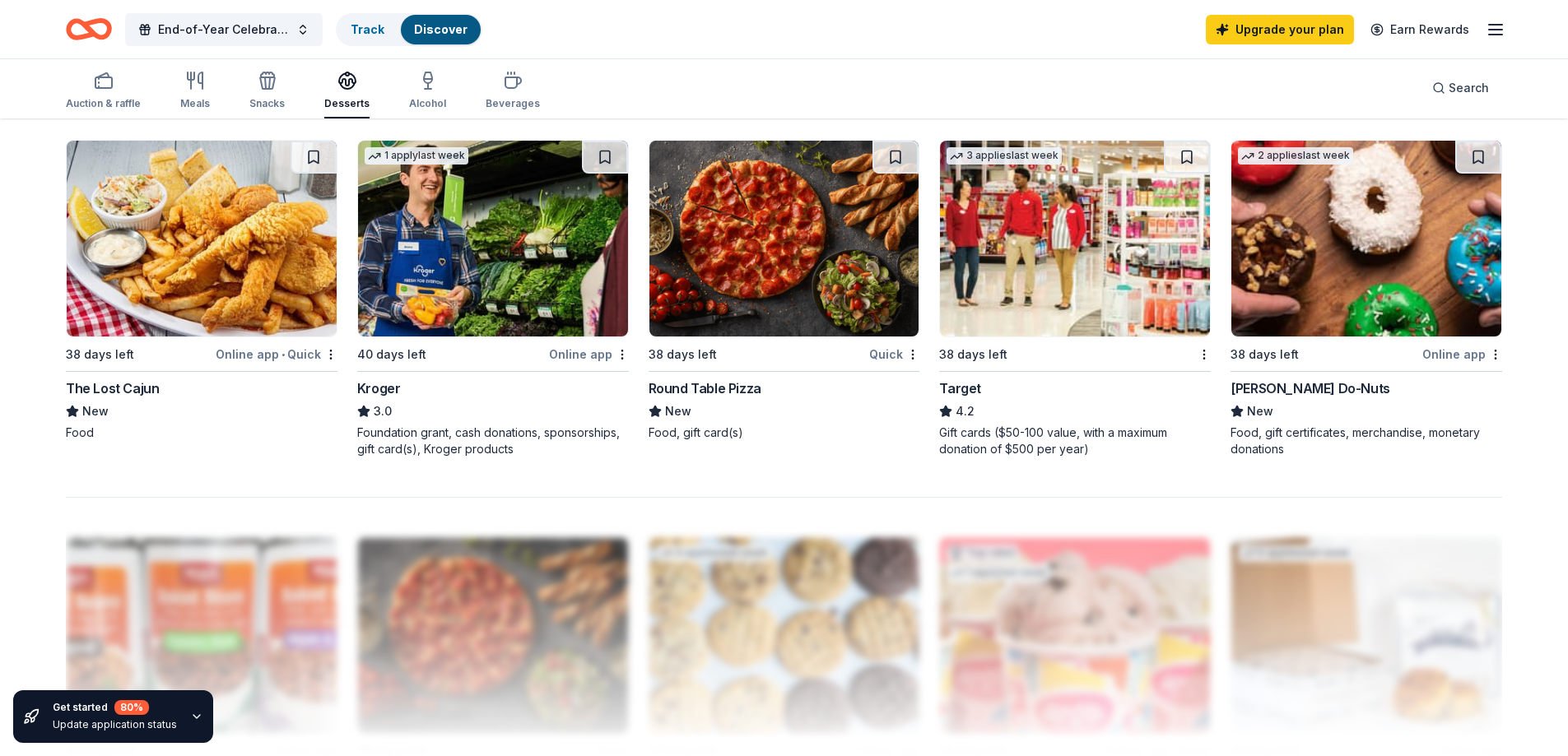
click at [172, 276] on img at bounding box center [201, 238] width 270 height 196
click at [221, 284] on img at bounding box center [201, 238] width 270 height 196
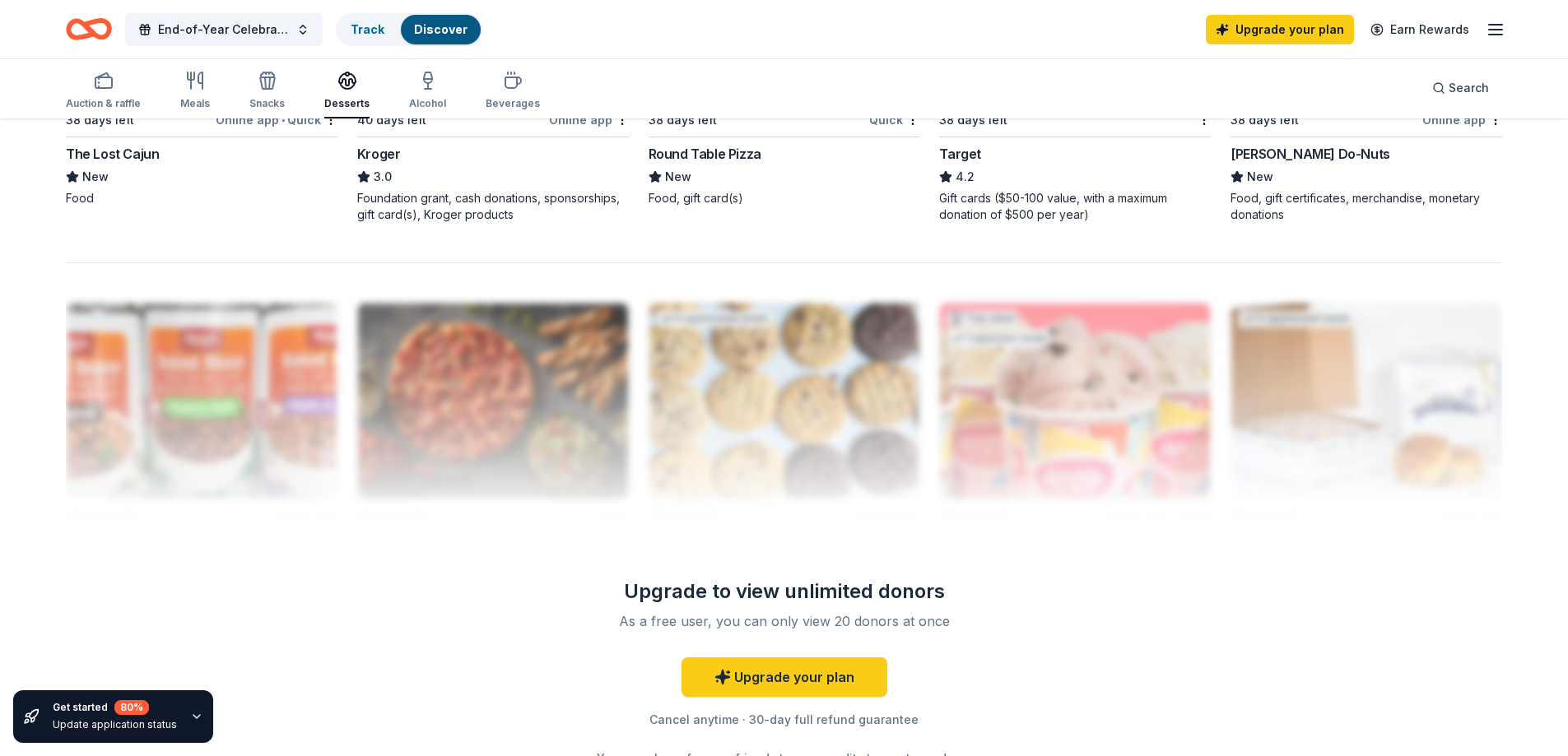
scroll to position [1317, 0]
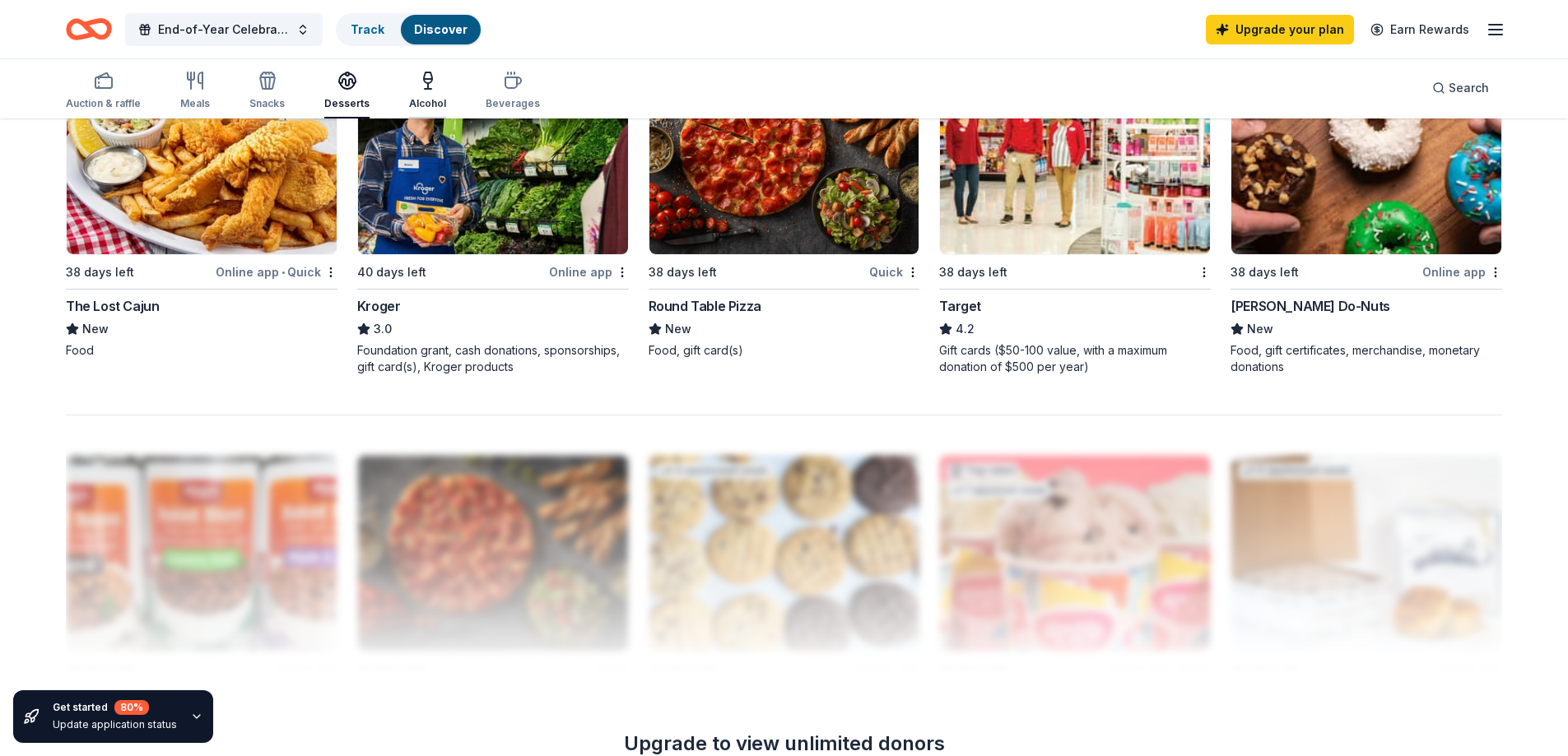
click at [424, 79] on icon "button" at bounding box center [428, 79] width 8 height 0
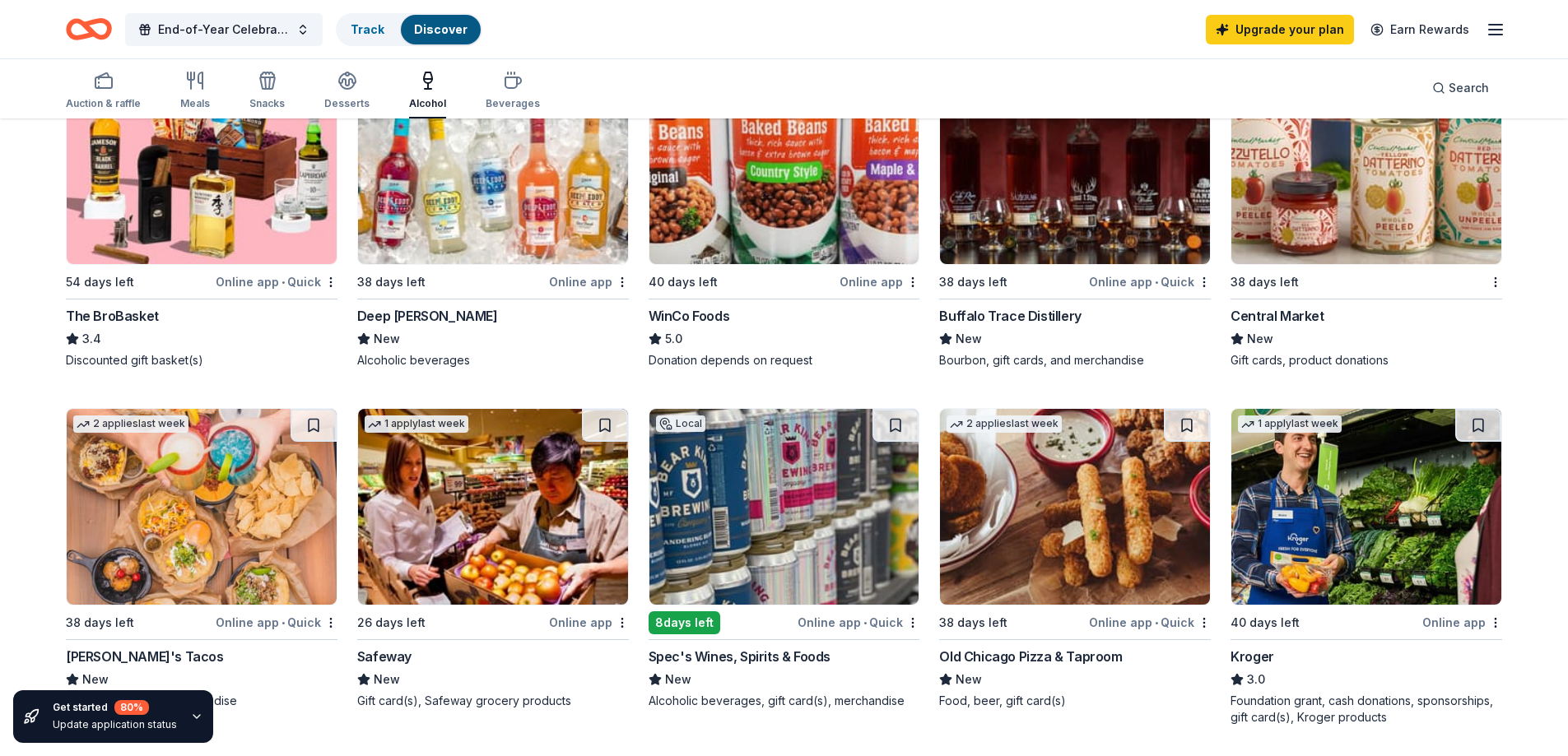
scroll to position [494, 0]
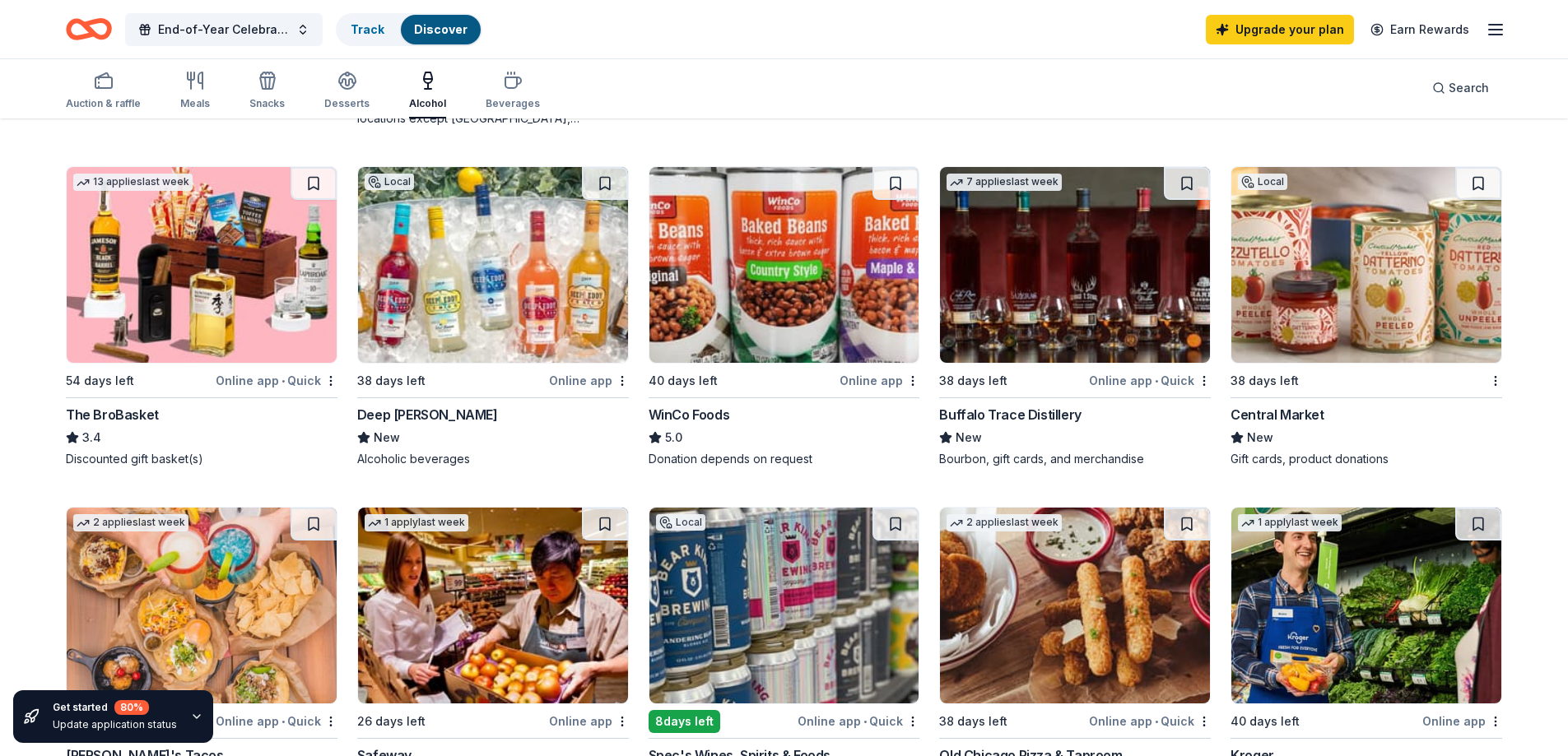
click at [214, 250] on img at bounding box center [201, 265] width 270 height 196
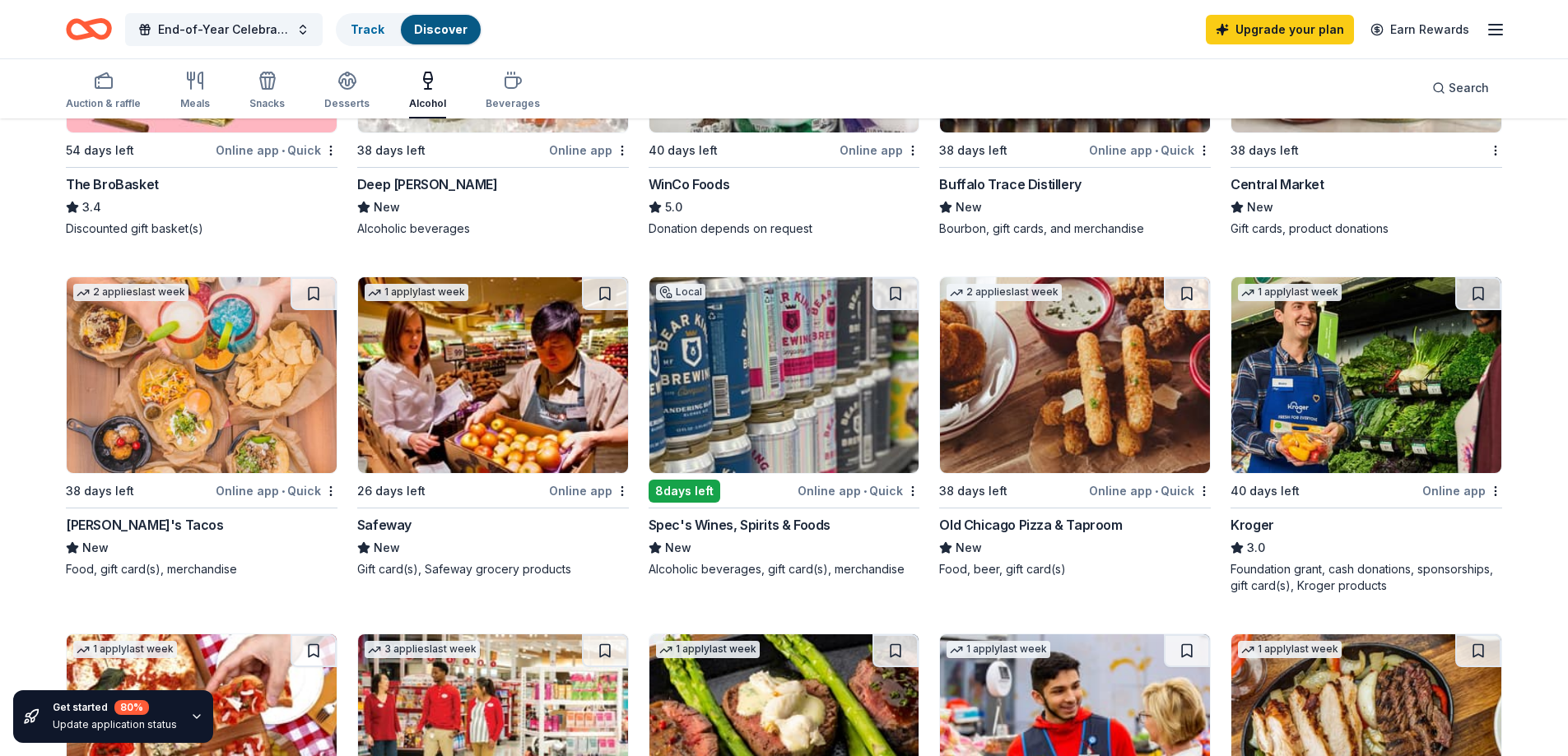
scroll to position [741, 0]
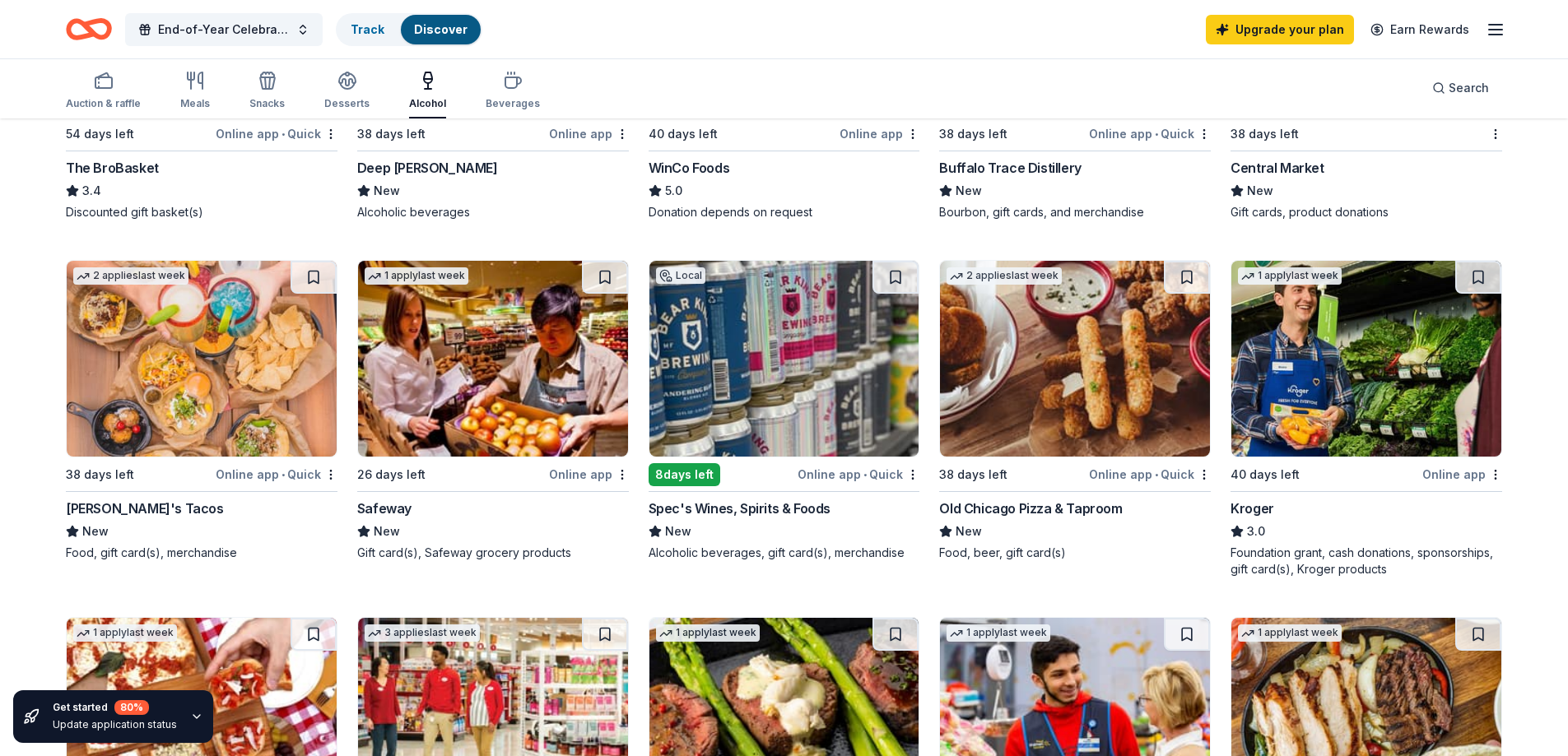
click at [1041, 397] on img at bounding box center [1075, 358] width 270 height 196
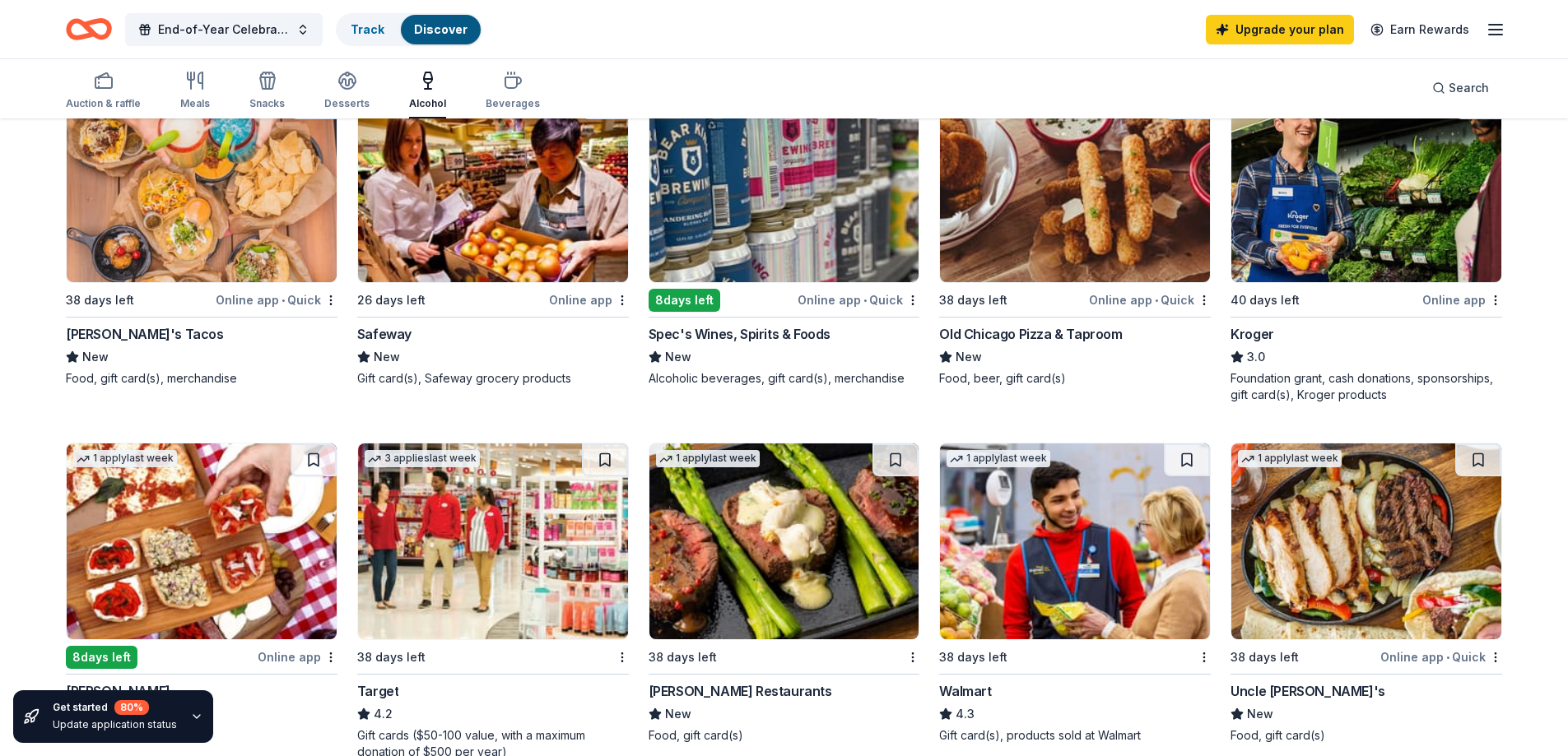
scroll to position [987, 0]
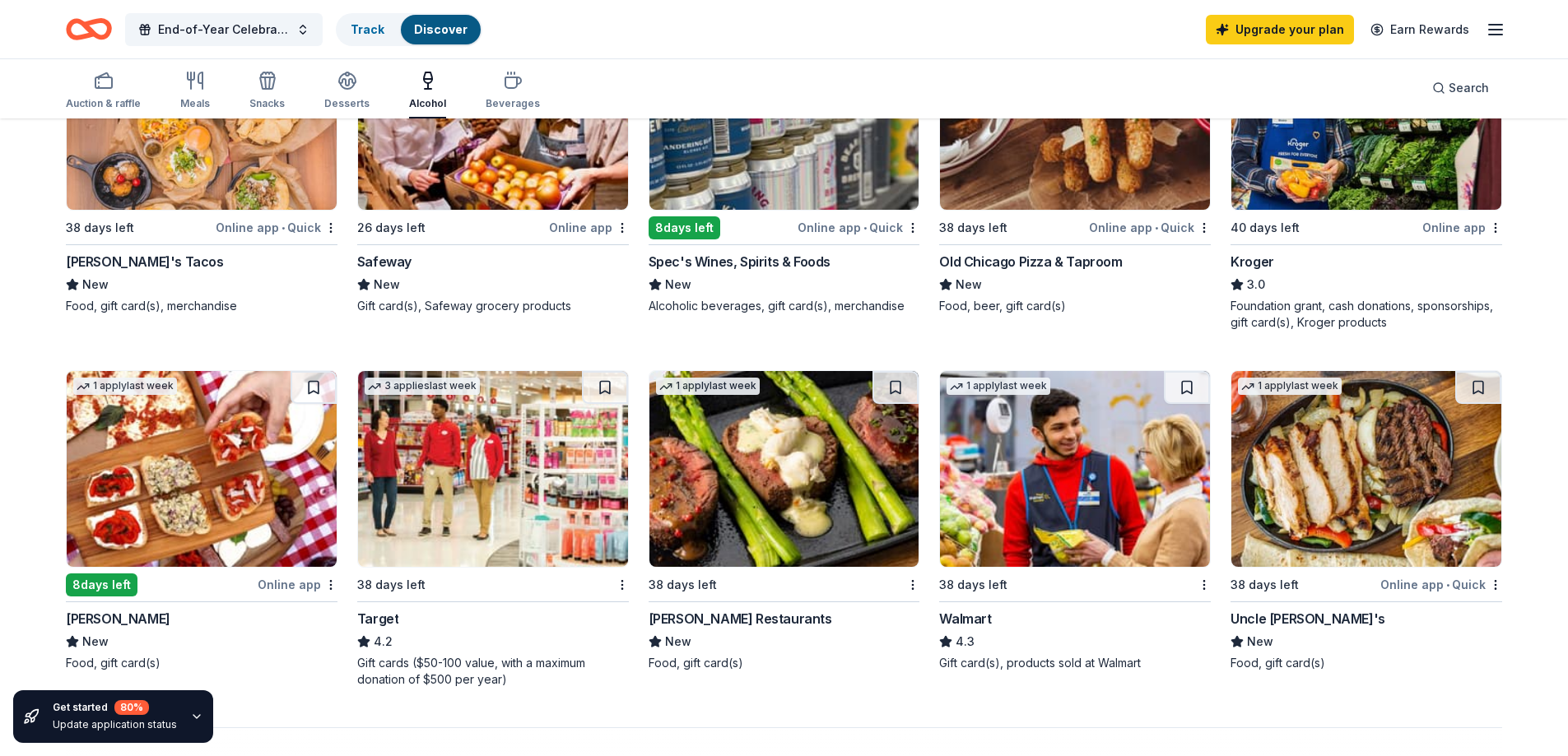
click at [1420, 467] on img at bounding box center [1366, 468] width 270 height 196
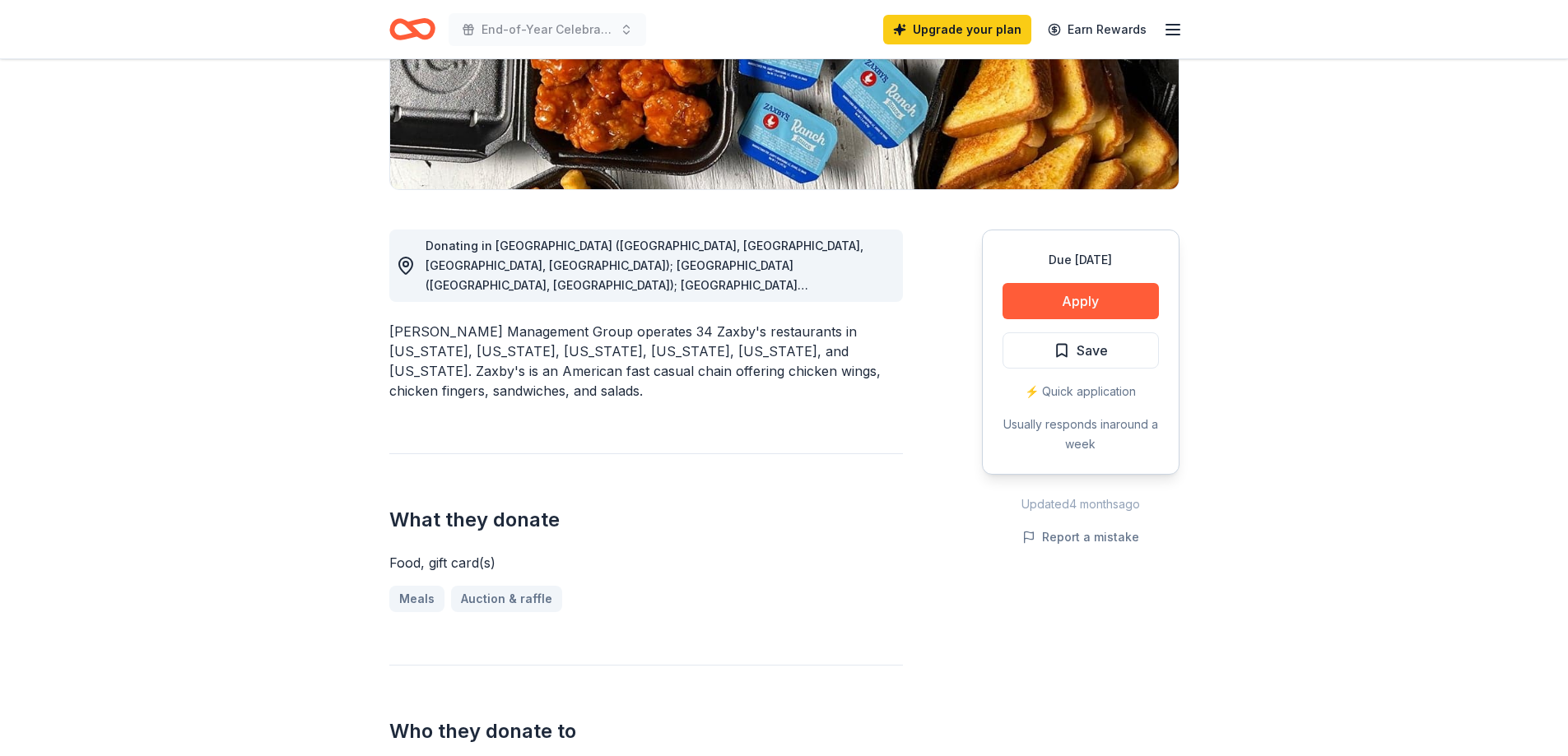
scroll to position [329, 0]
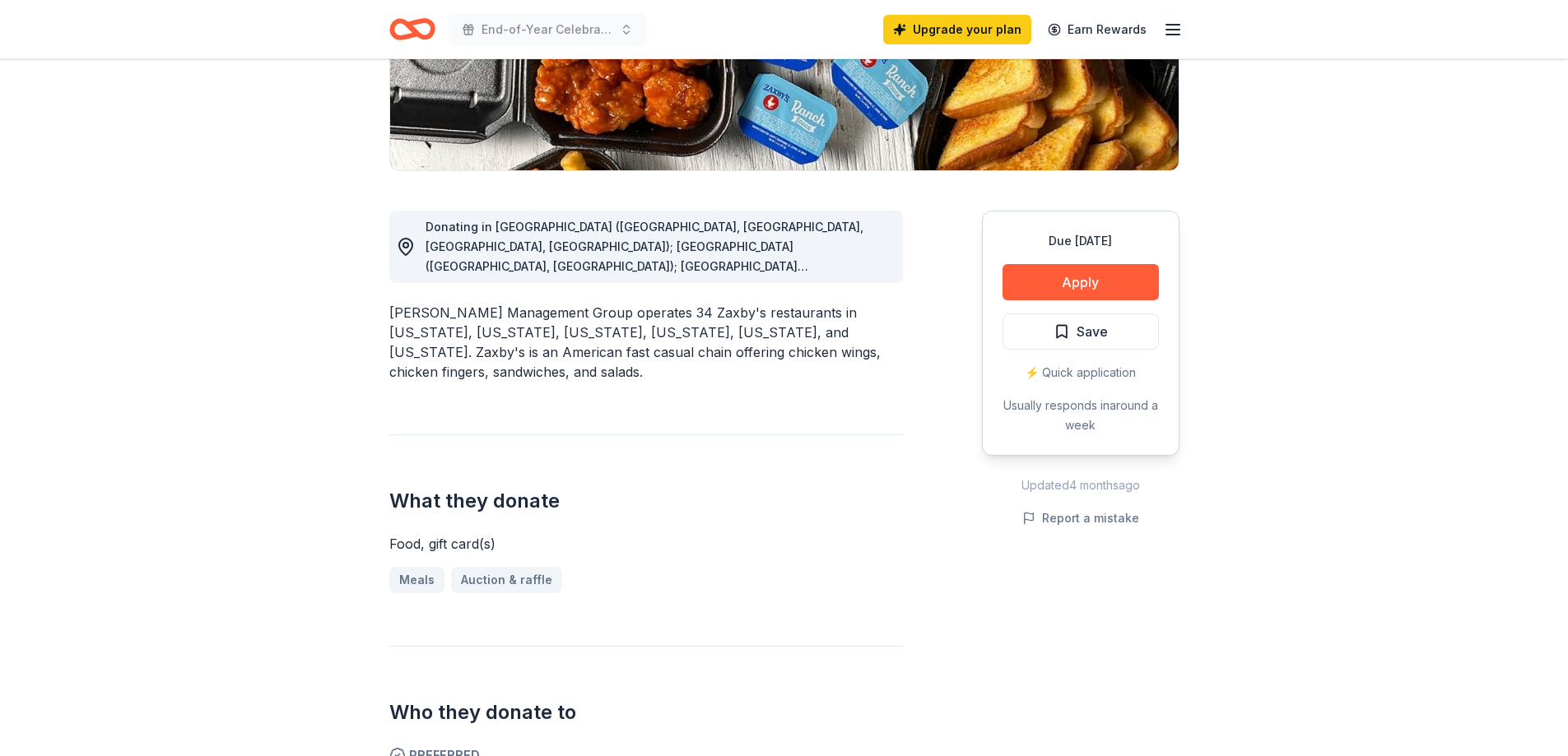
click at [834, 265] on span "Donating in AL (Anniston, Oxford, Pell City, Talladega); GA (Gray, Milledgevill…" at bounding box center [644, 325] width 438 height 212
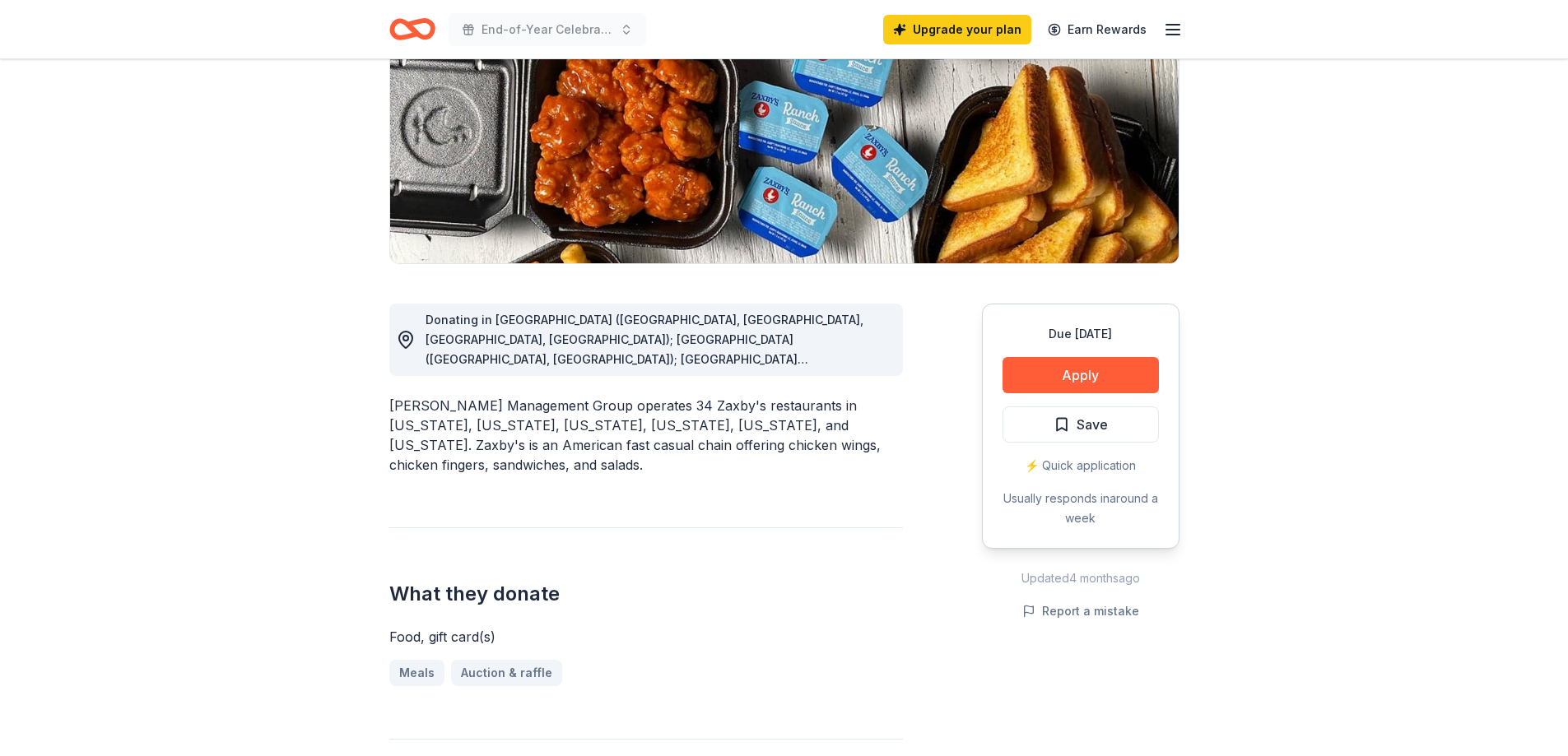
scroll to position [0, 0]
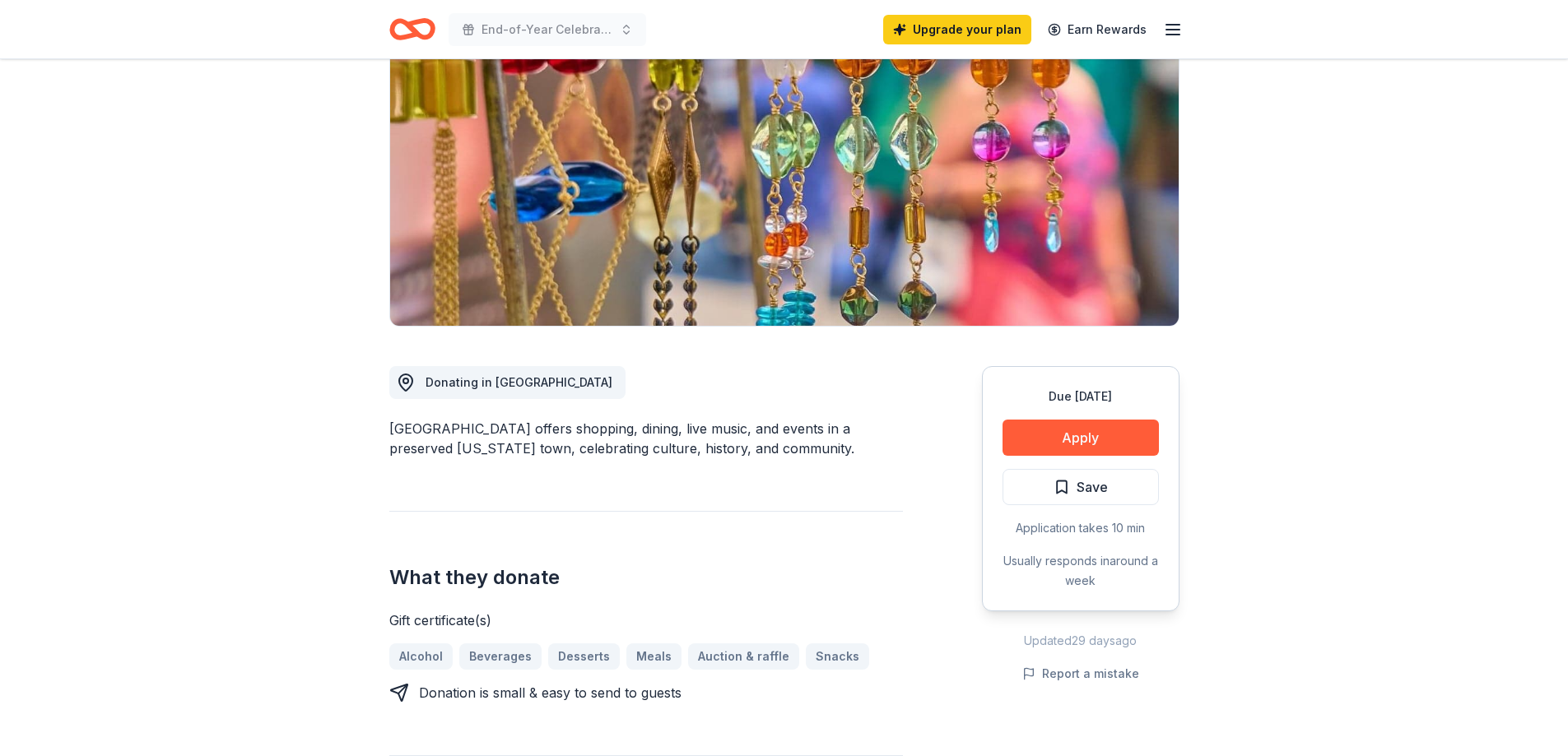
scroll to position [165, 0]
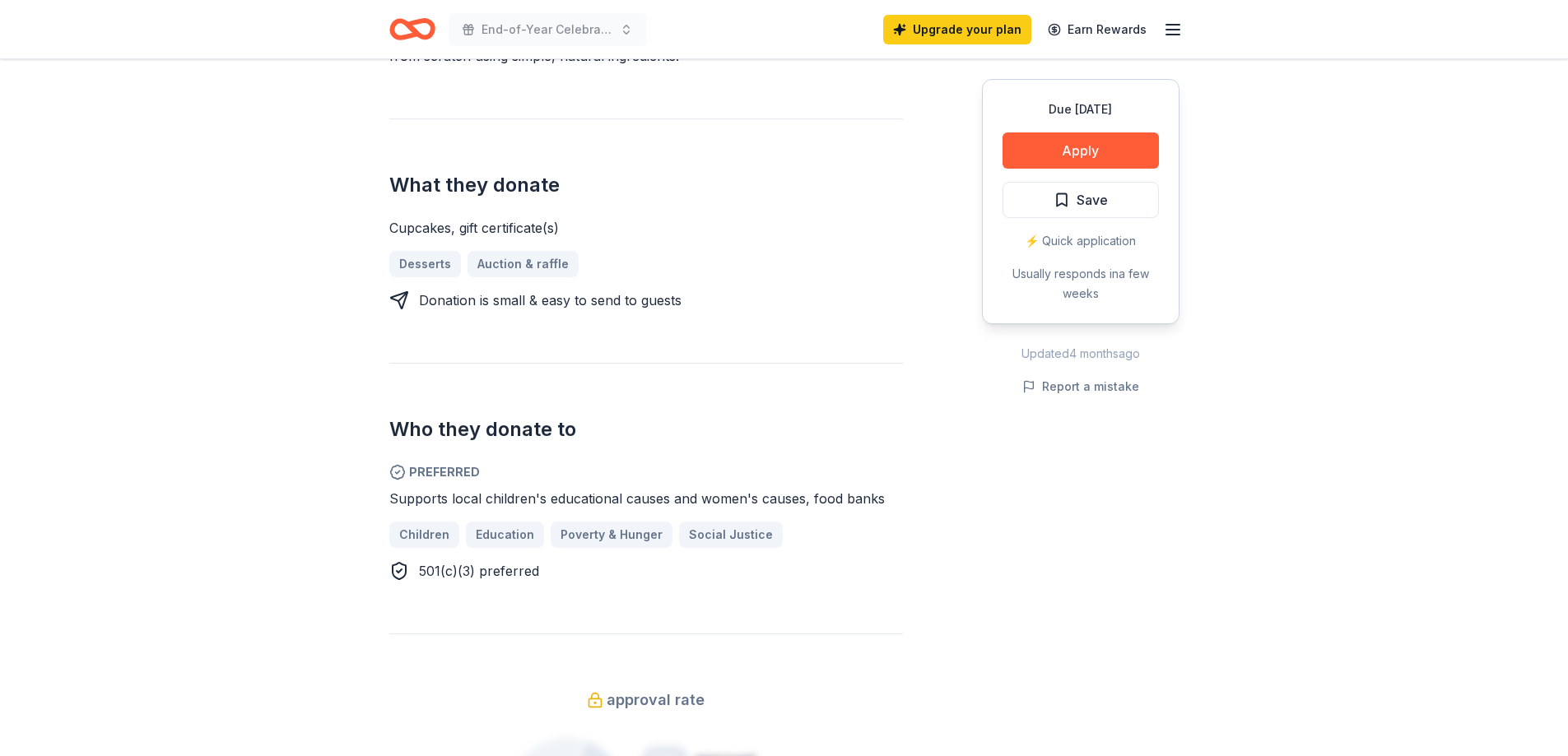
scroll to position [576, 0]
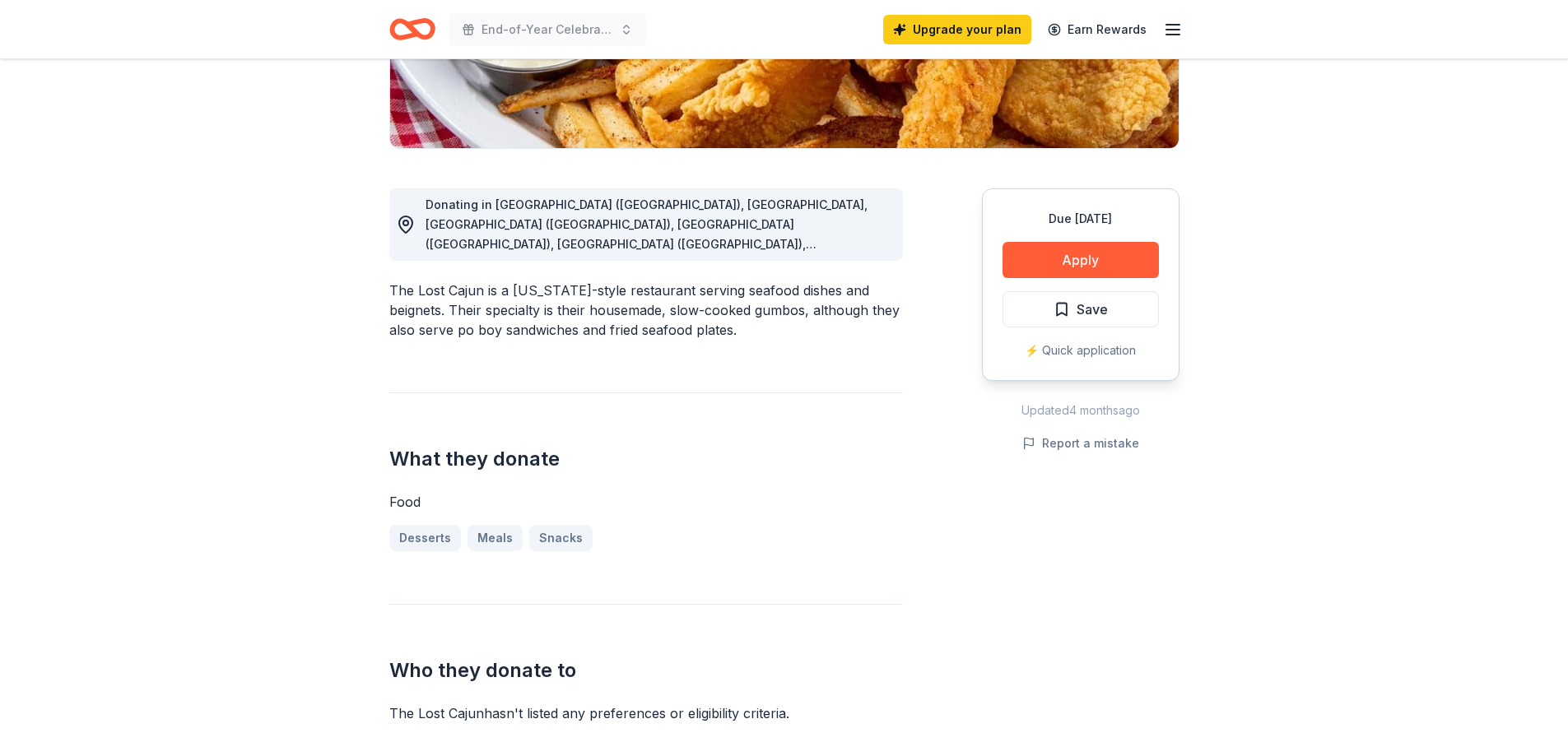
scroll to position [329, 0]
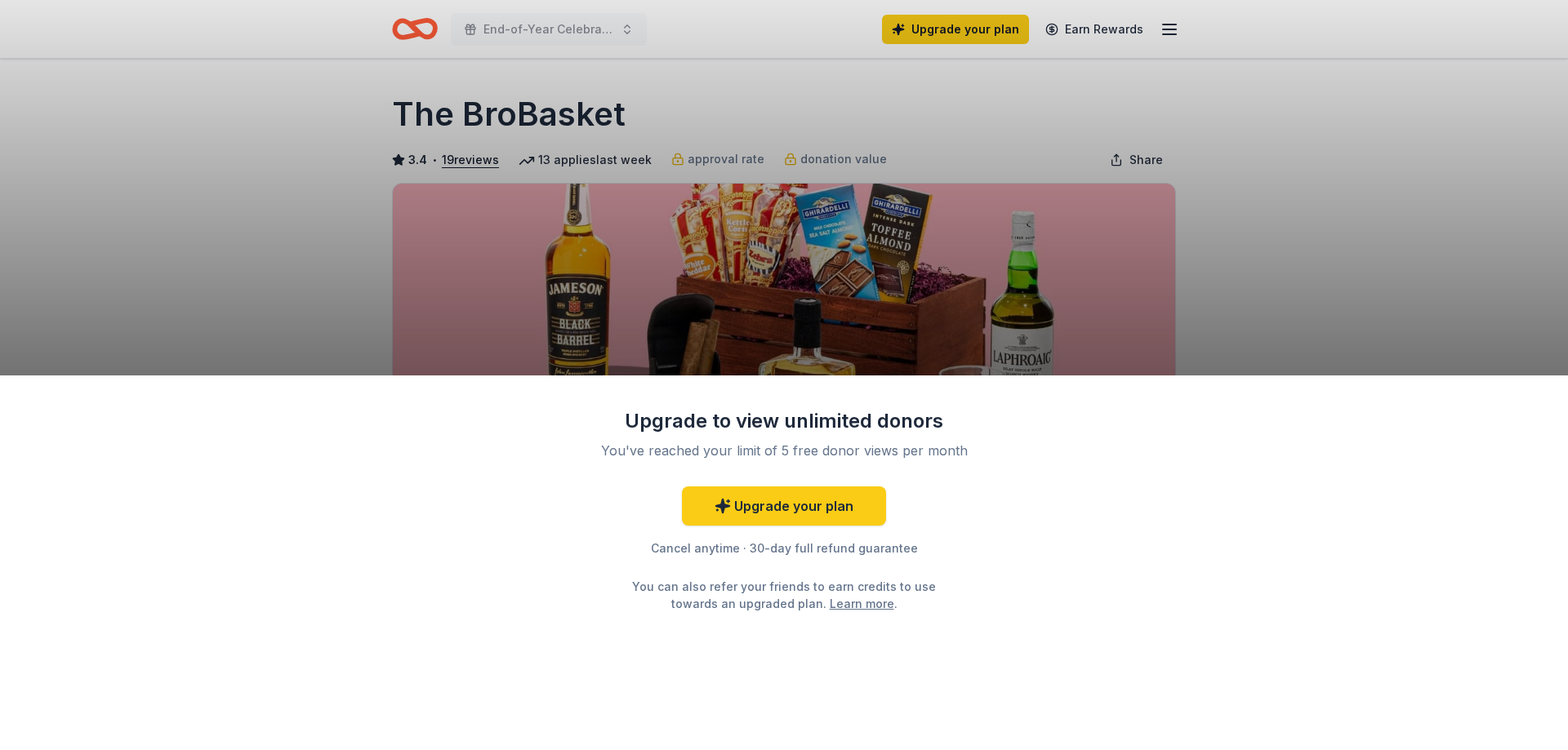
click at [1322, 289] on div "Upgrade to view unlimited donors You've reached your limit of 5 free donor view…" at bounding box center [784, 375] width 1568 height 750
click at [1346, 189] on div "Upgrade to view unlimited donors You've reached your limit of 5 free donor view…" at bounding box center [784, 375] width 1568 height 750
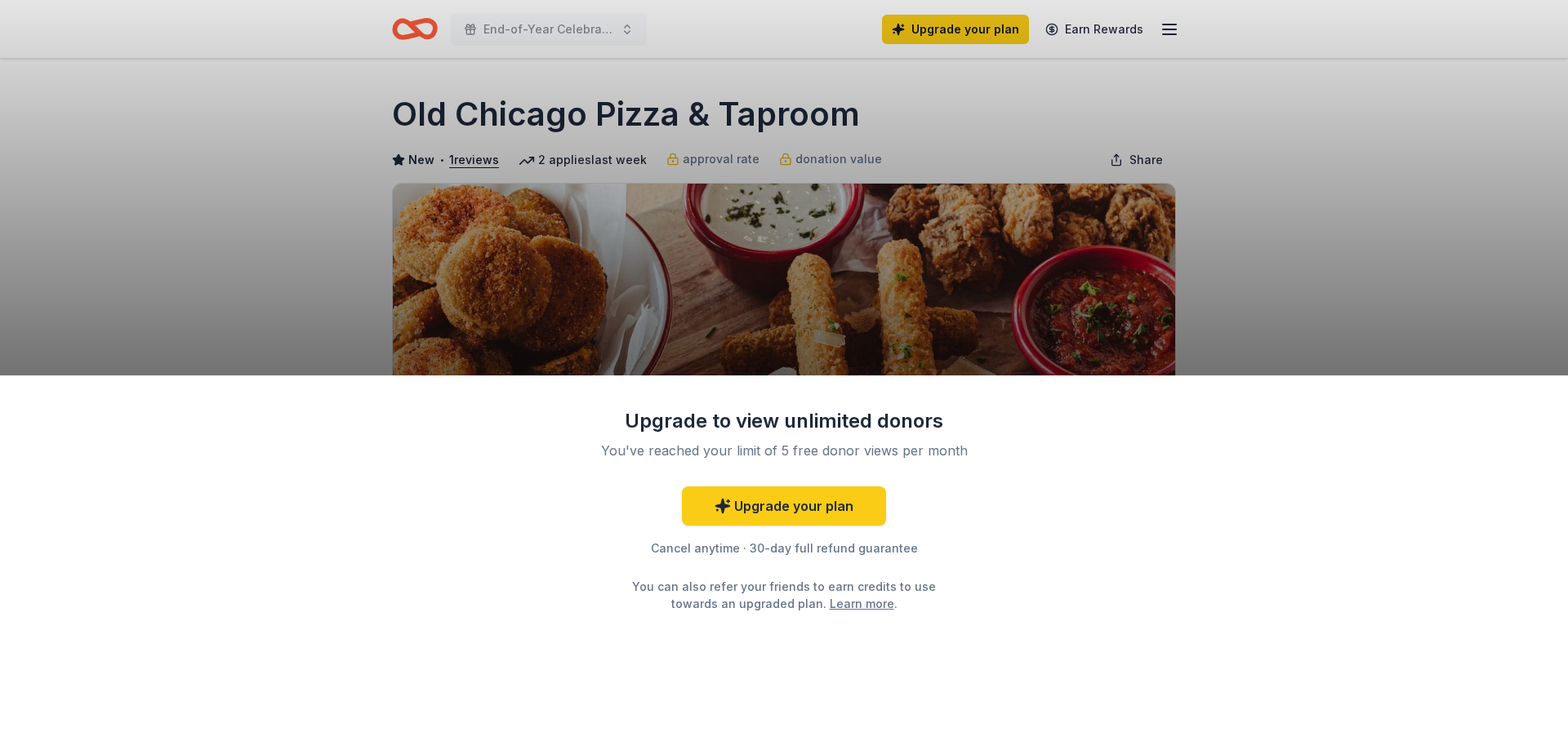
click at [1275, 244] on div "Upgrade to view unlimited donors You've reached your limit of 5 free donor view…" at bounding box center [784, 375] width 1568 height 750
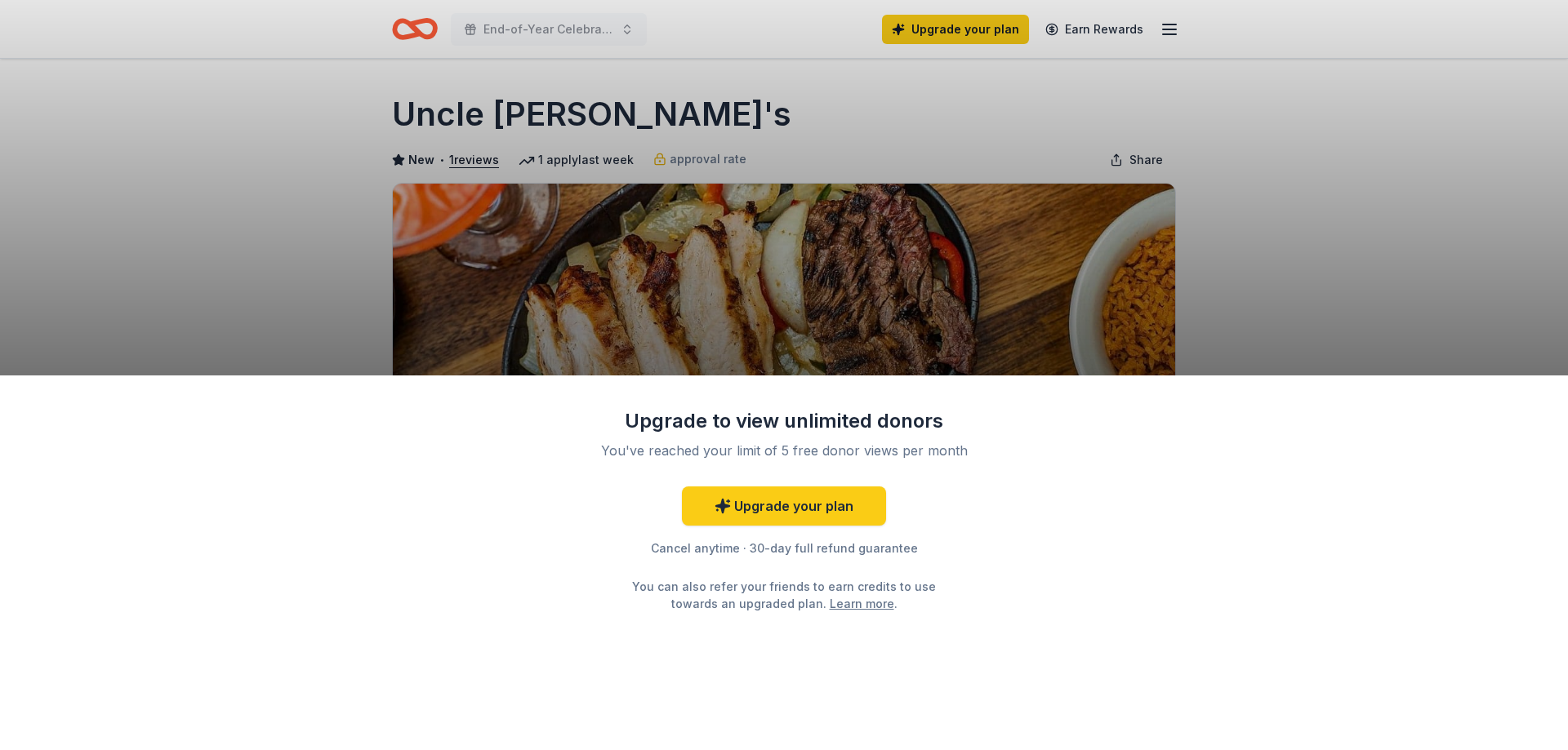
click at [1277, 233] on div "Upgrade to view unlimited donors You've reached your limit of 5 free donor view…" at bounding box center [784, 375] width 1568 height 750
click at [844, 607] on link "Learn more" at bounding box center [861, 603] width 64 height 18
click at [833, 269] on div "Upgrade to view unlimited donors You've reached your limit of 5 free donor view…" at bounding box center [784, 375] width 1568 height 750
